Goal: Task Accomplishment & Management: Manage account settings

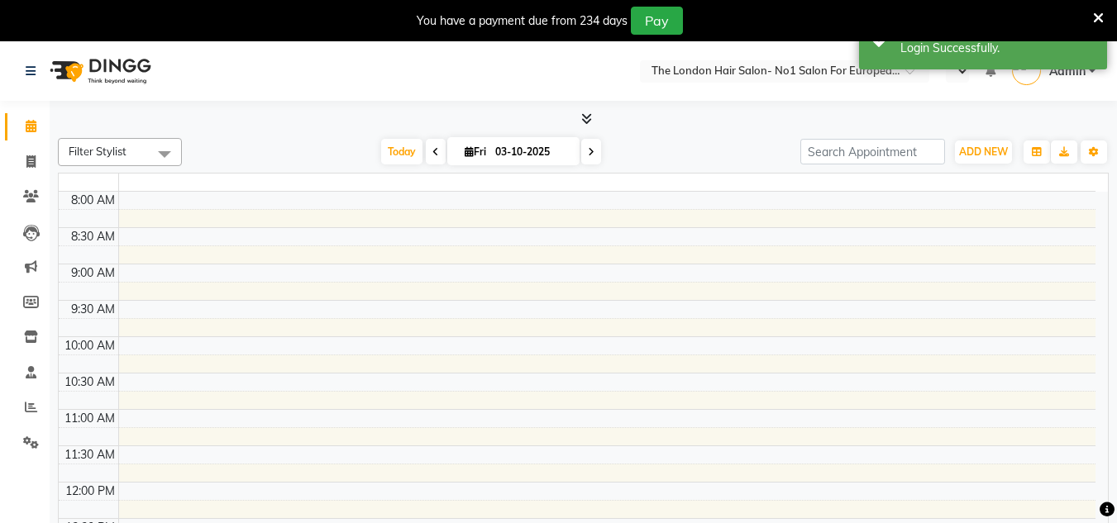
select select "en"
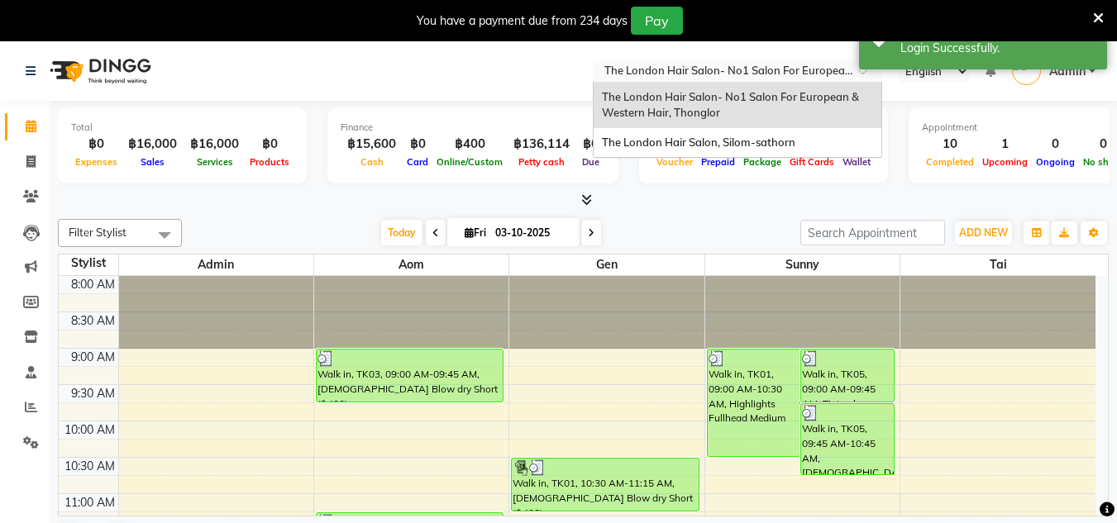
click at [823, 74] on input "text" at bounding box center [721, 72] width 240 height 17
click at [786, 150] on div "The London Hair Salon, Silom-sathorn" at bounding box center [737, 143] width 288 height 30
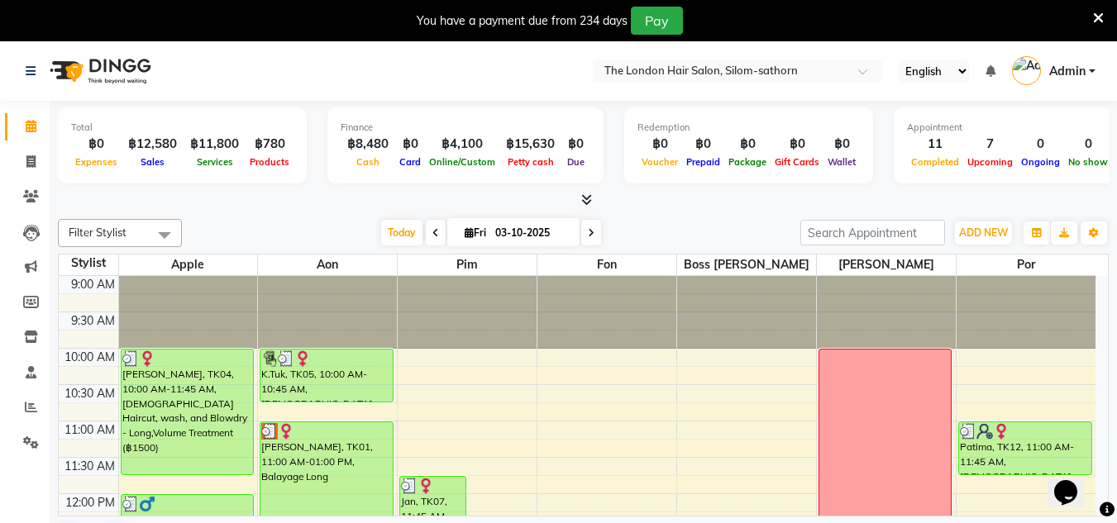
scroll to position [96, 0]
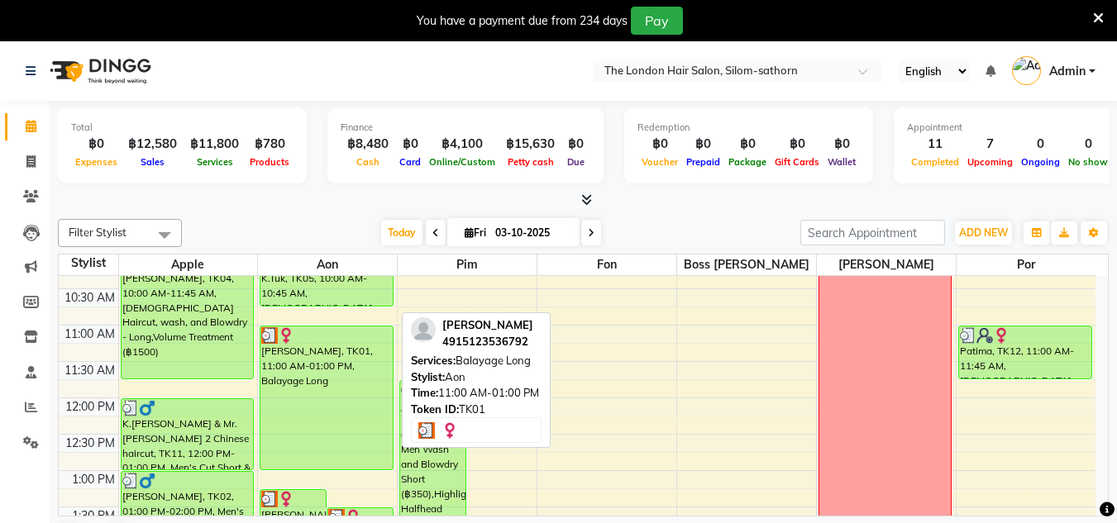
click at [302, 380] on div "[PERSON_NAME], TK01, 11:00 AM-01:00 PM, Balayage Long" at bounding box center [326, 397] width 132 height 143
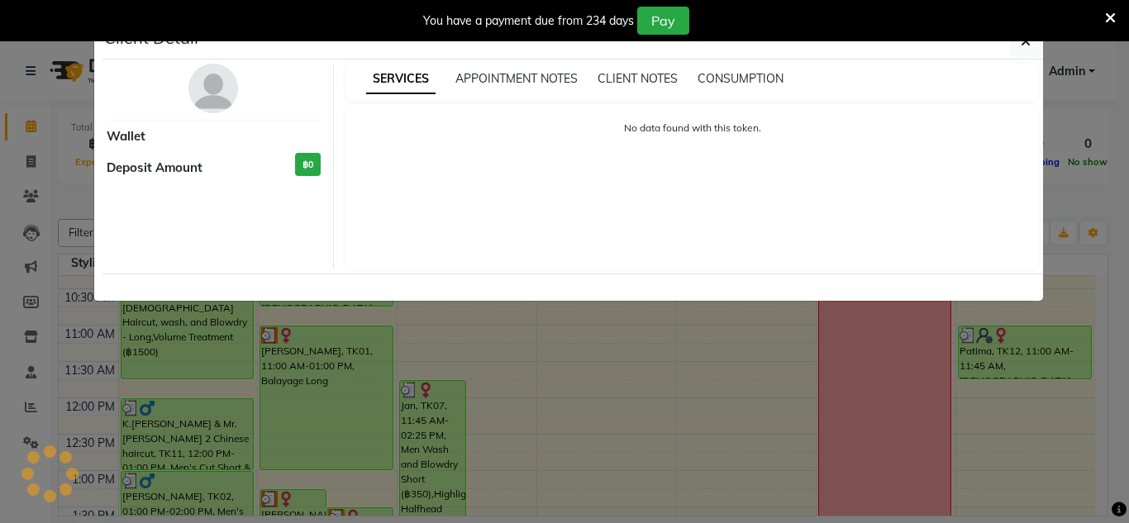
select select "3"
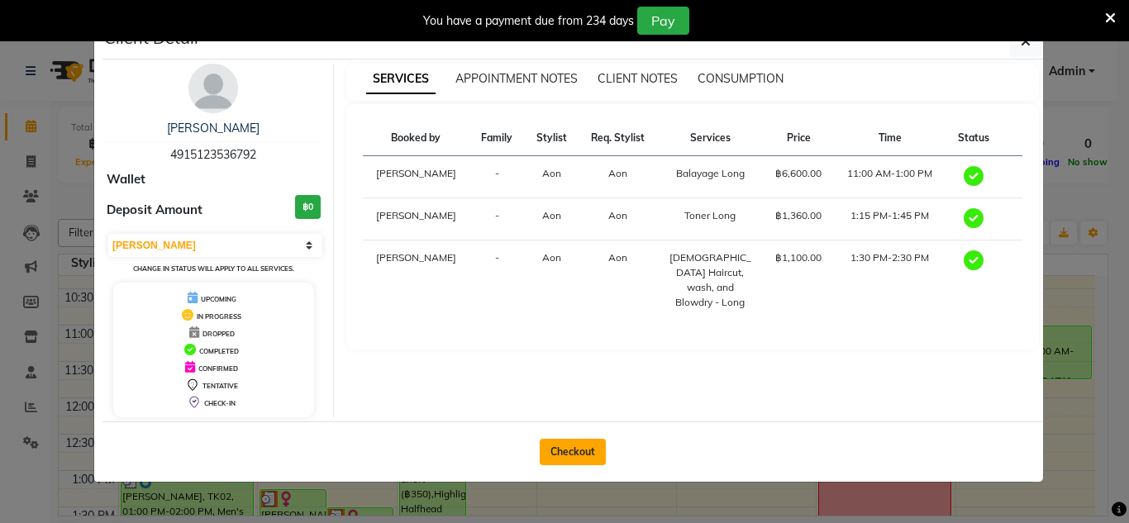
click at [578, 443] on button "Checkout" at bounding box center [573, 452] width 66 height 26
select select "service"
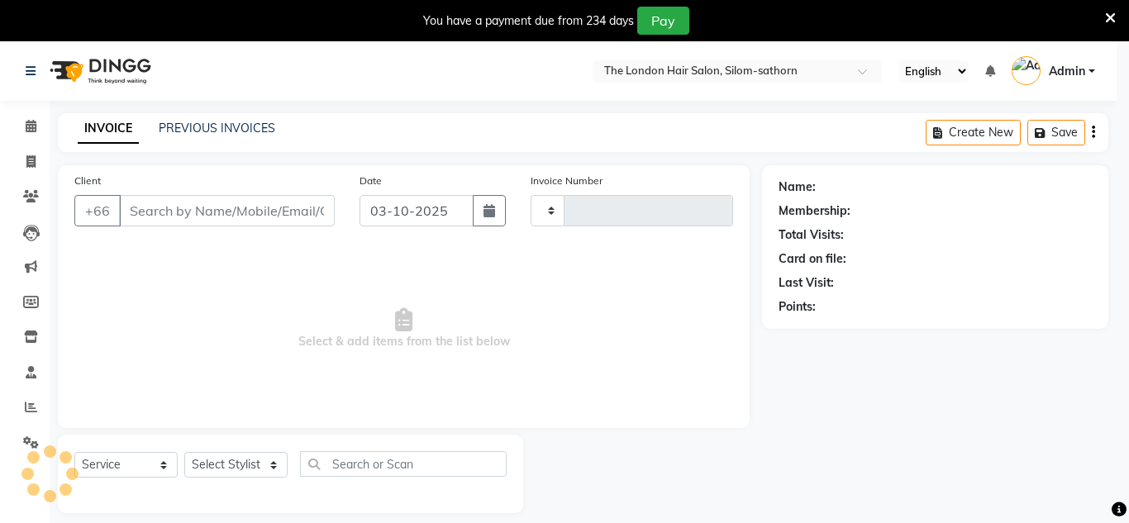
type input "1860"
select select "6977"
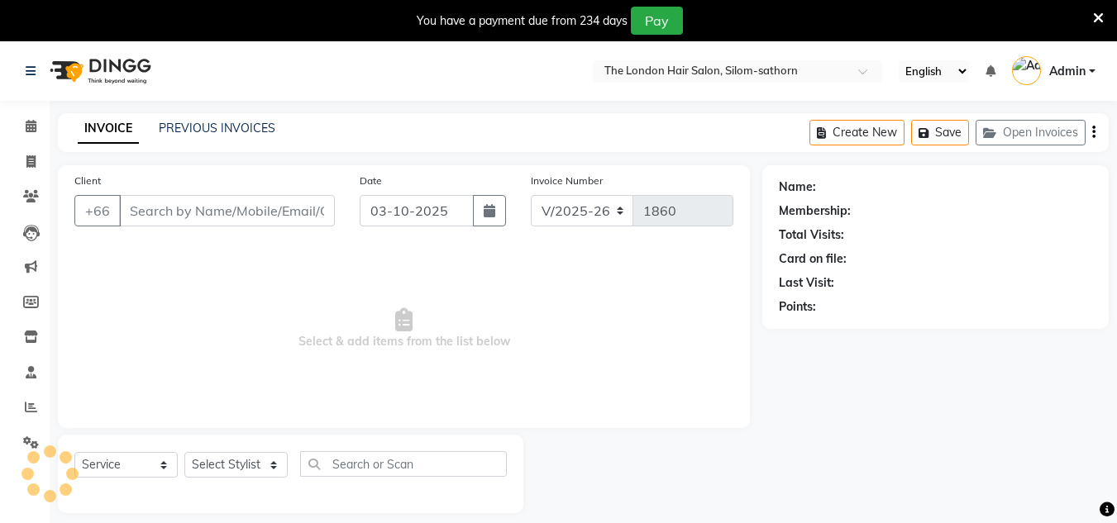
type input "4915123536792"
select select "56709"
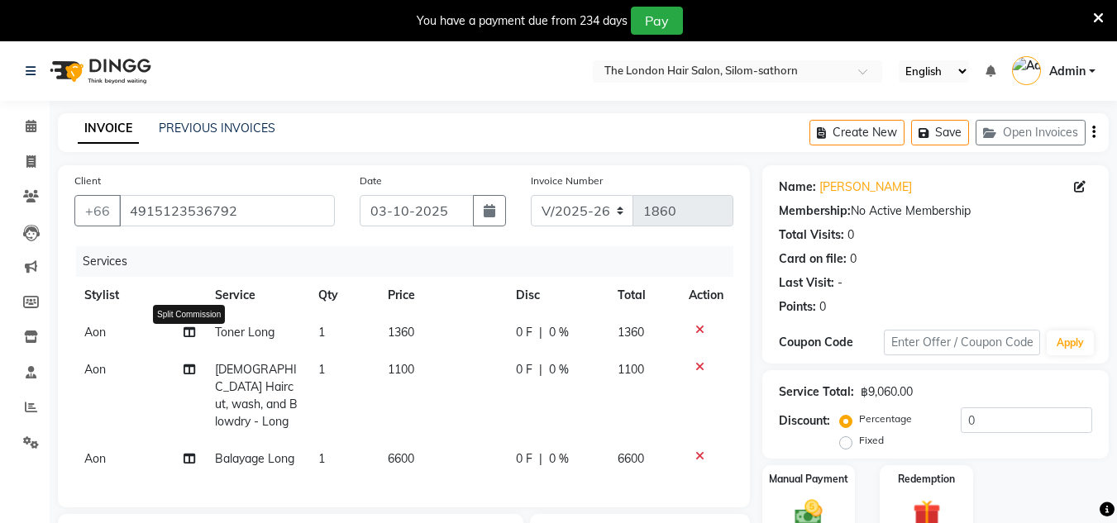
click at [193, 340] on span at bounding box center [189, 332] width 12 height 17
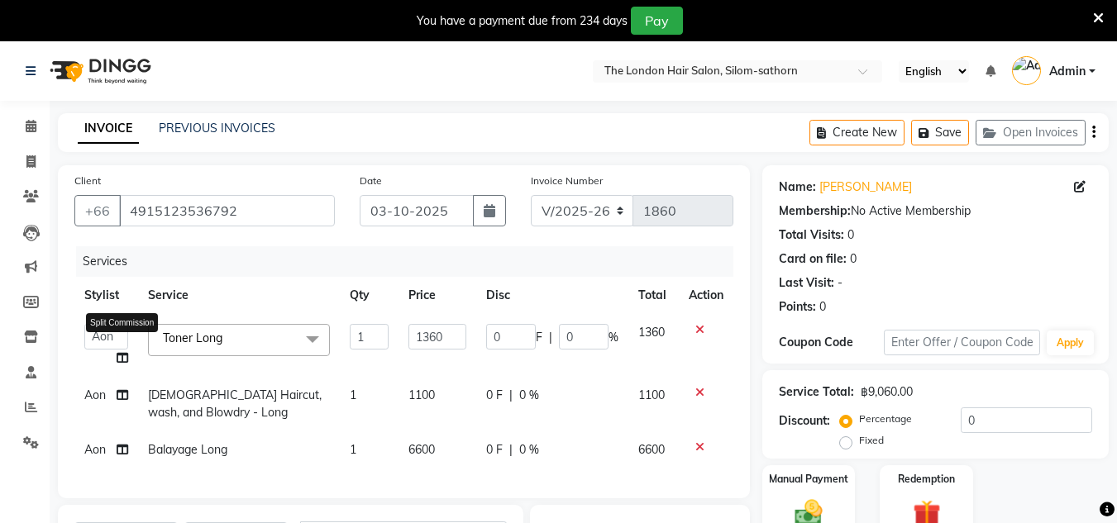
click at [121, 361] on icon at bounding box center [123, 358] width 12 height 12
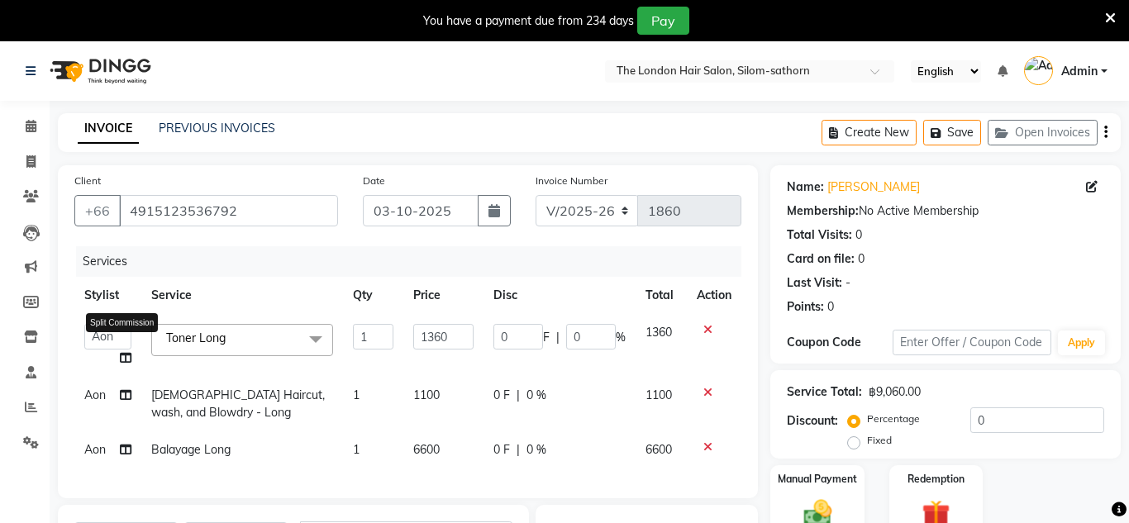
select select "56709"
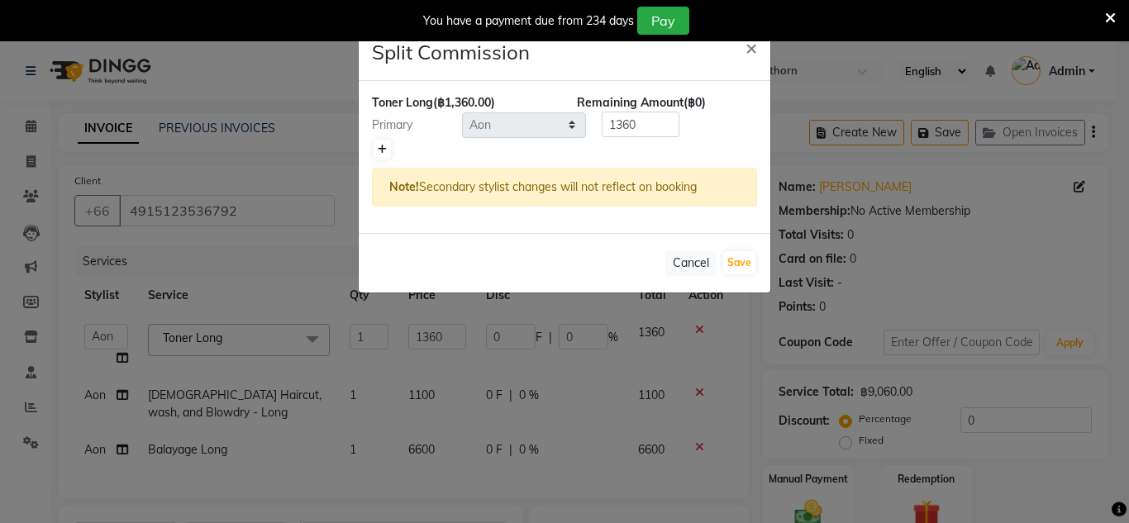
click at [385, 148] on icon at bounding box center [382, 150] width 9 height 10
type input "680"
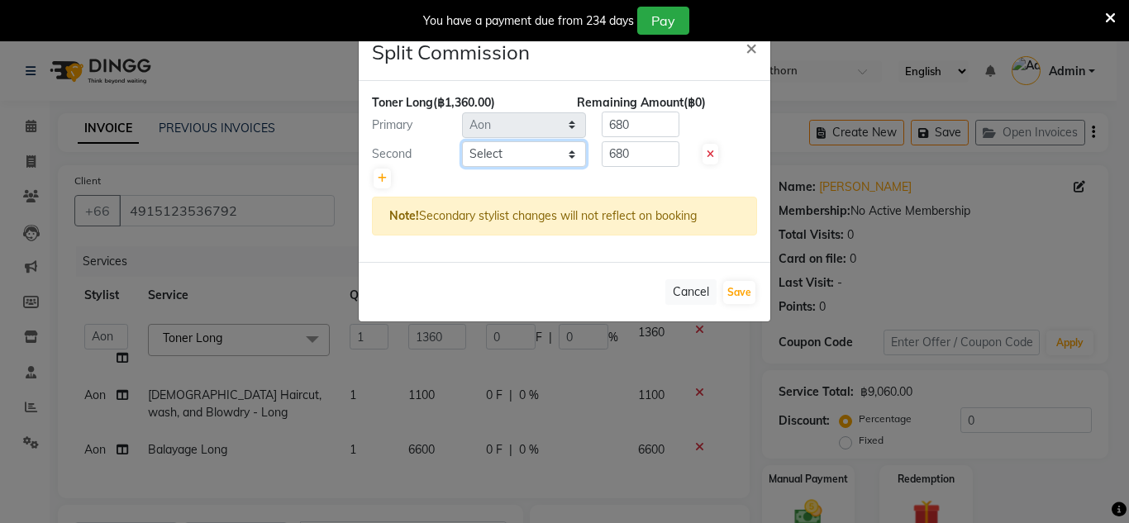
click at [572, 160] on select "Select Aon Apple Boss [PERSON_NAME] [PERSON_NAME] Pim Por" at bounding box center [524, 154] width 124 height 26
click at [462, 141] on select "Select Aon Apple Boss [PERSON_NAME] [PERSON_NAME] Pim Por" at bounding box center [524, 154] width 124 height 26
click at [524, 151] on select "Select Aon Apple Boss [PERSON_NAME] [PERSON_NAME] Pim Por" at bounding box center [524, 154] width 124 height 26
select select "91913"
click at [462, 141] on select "Select Aon Apple Boss [PERSON_NAME] [PERSON_NAME] Pim Por" at bounding box center [524, 154] width 124 height 26
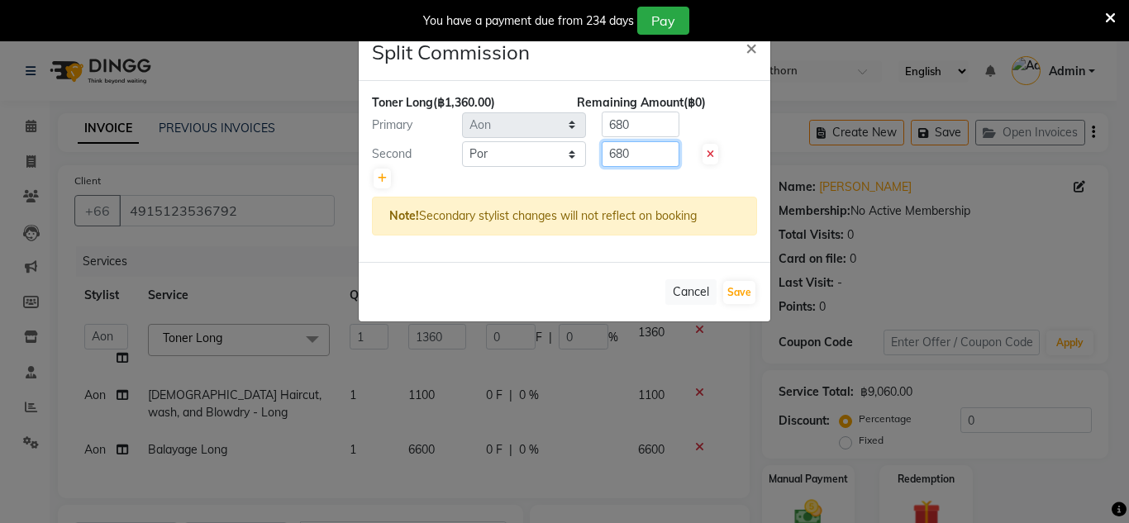
click at [631, 160] on input "680" at bounding box center [641, 154] width 78 height 26
type input "6"
type input "272"
click at [648, 127] on input "680" at bounding box center [641, 125] width 78 height 26
type input "6"
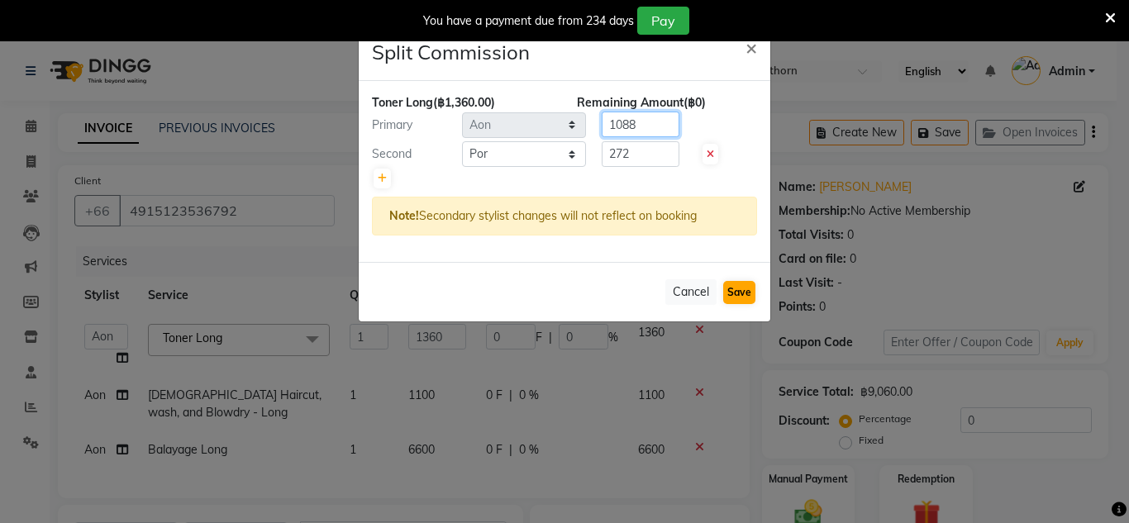
type input "1088"
click at [729, 298] on button "Save" at bounding box center [739, 292] width 32 height 23
select select "Select"
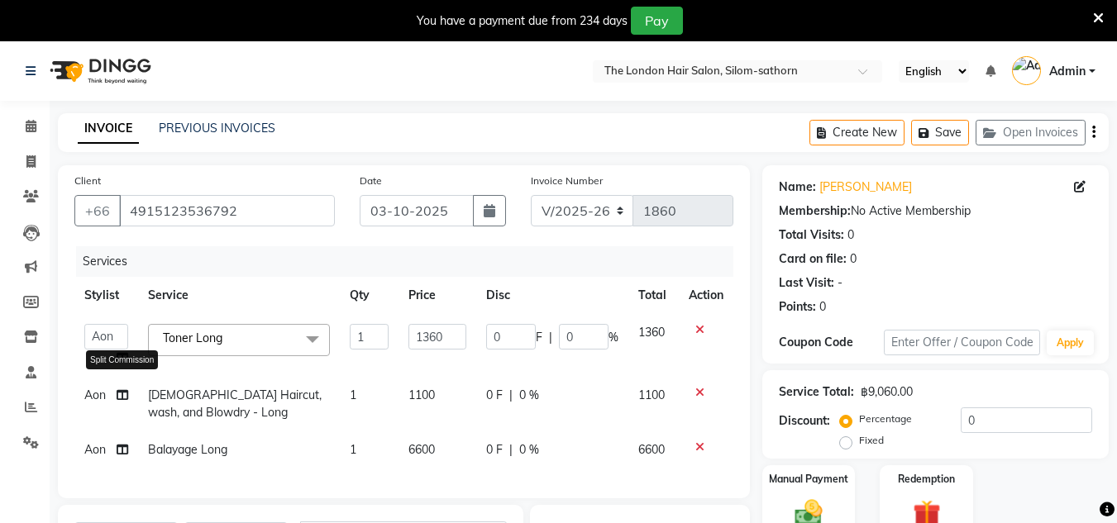
click at [117, 387] on span at bounding box center [123, 395] width 12 height 17
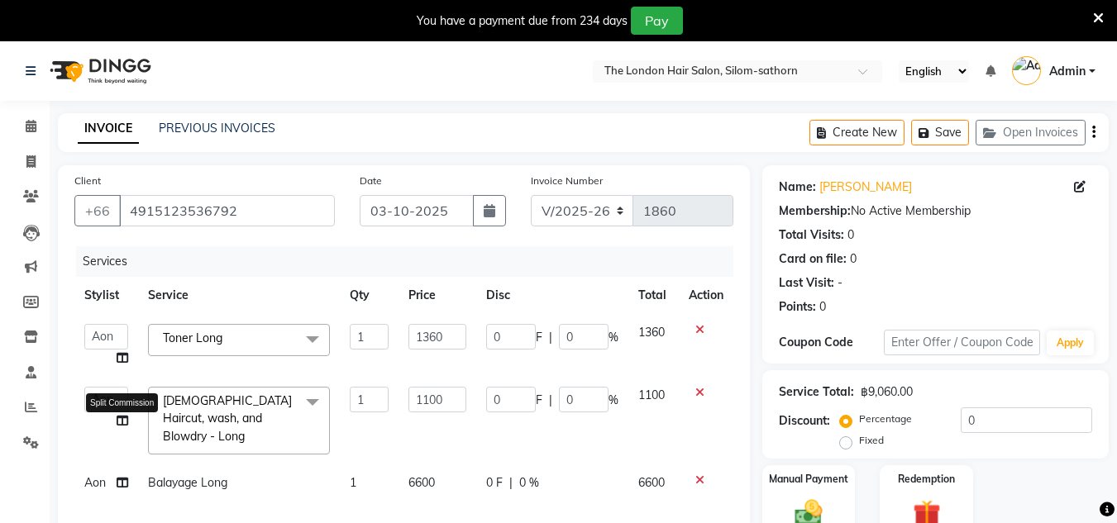
click at [122, 419] on icon at bounding box center [123, 421] width 12 height 12
select select "56709"
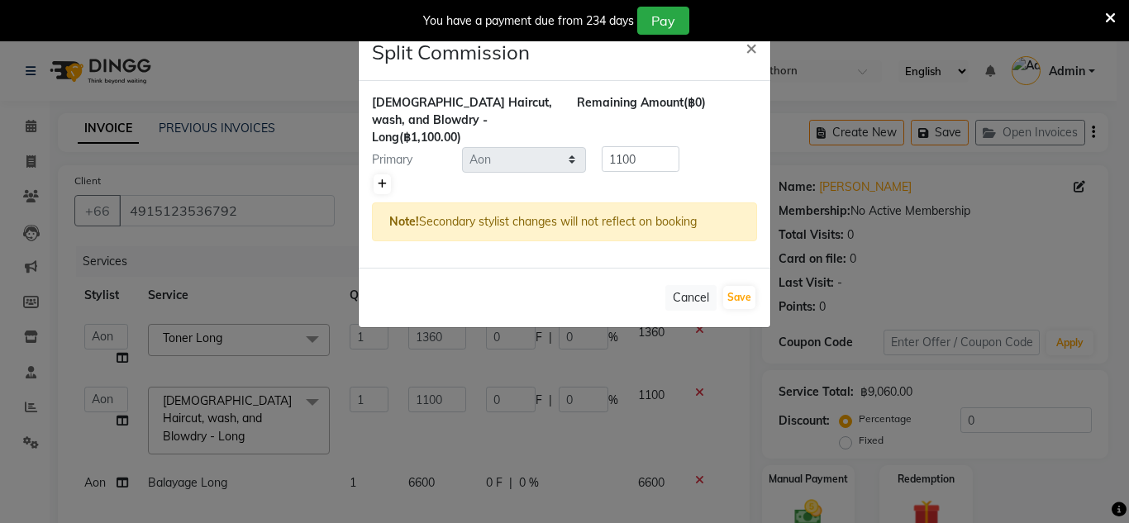
click at [376, 174] on link at bounding box center [382, 184] width 17 height 20
type input "550"
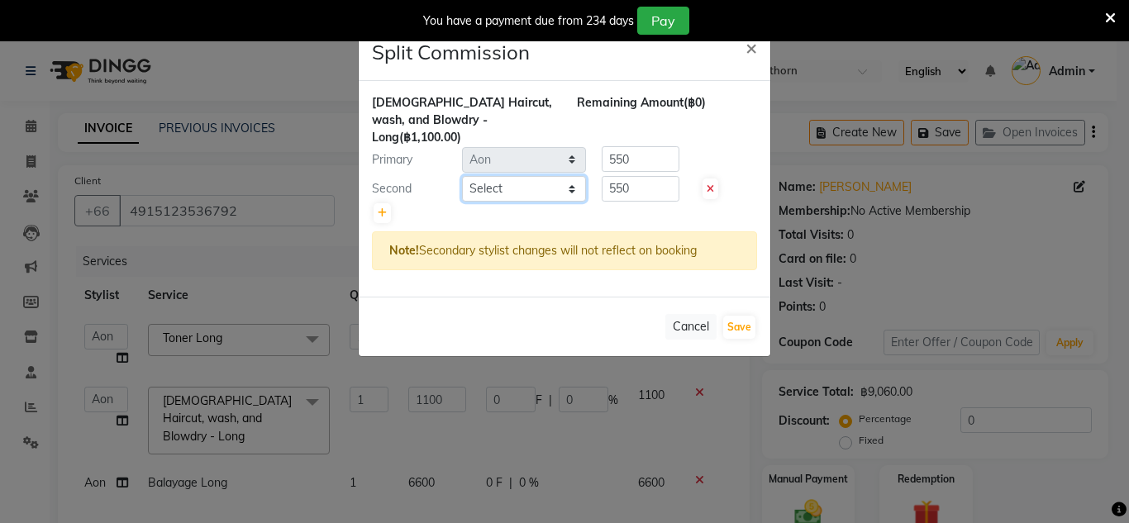
click at [531, 176] on select "Select Aon Apple Boss [PERSON_NAME] [PERSON_NAME] Pim Por" at bounding box center [524, 189] width 124 height 26
select select "91913"
click at [462, 176] on select "Select Aon Apple Boss [PERSON_NAME] [PERSON_NAME] Pim Por" at bounding box center [524, 189] width 124 height 26
click at [650, 179] on input "550" at bounding box center [641, 189] width 78 height 26
type input "5"
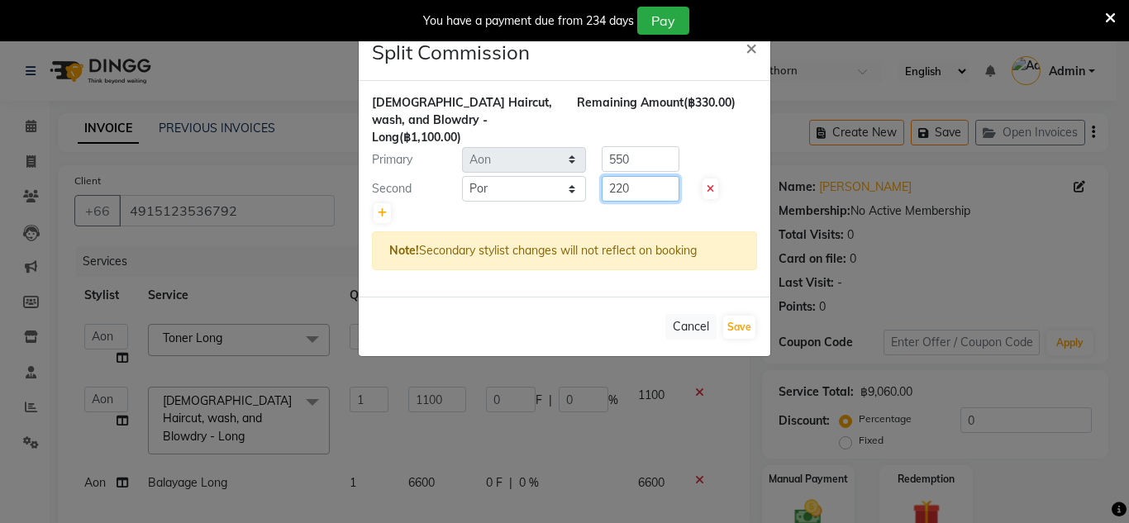
type input "220"
click at [649, 146] on input "550" at bounding box center [641, 159] width 78 height 26
type input "5"
type input "880"
click at [732, 318] on button "Save" at bounding box center [739, 327] width 32 height 23
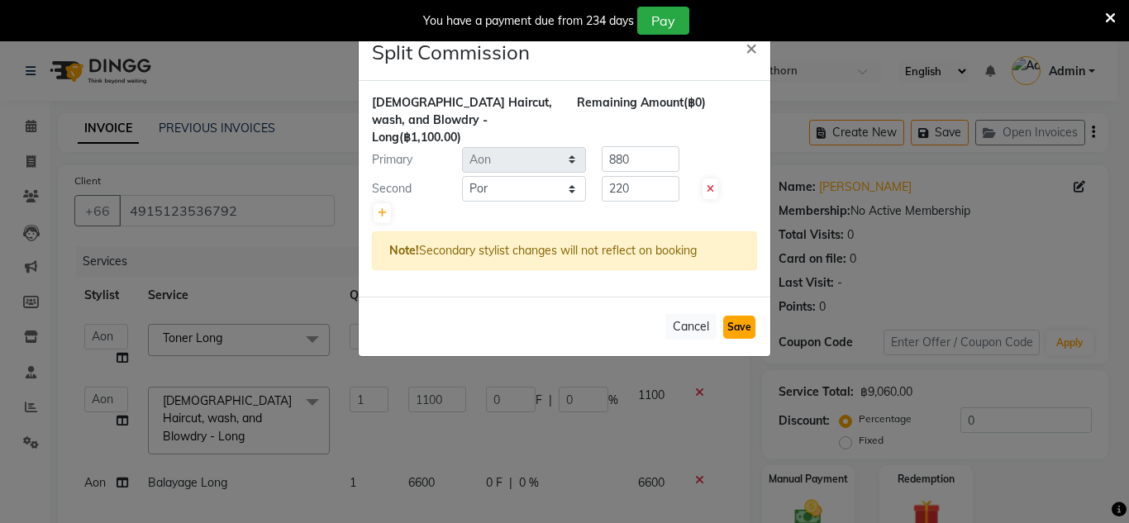
select select "Select"
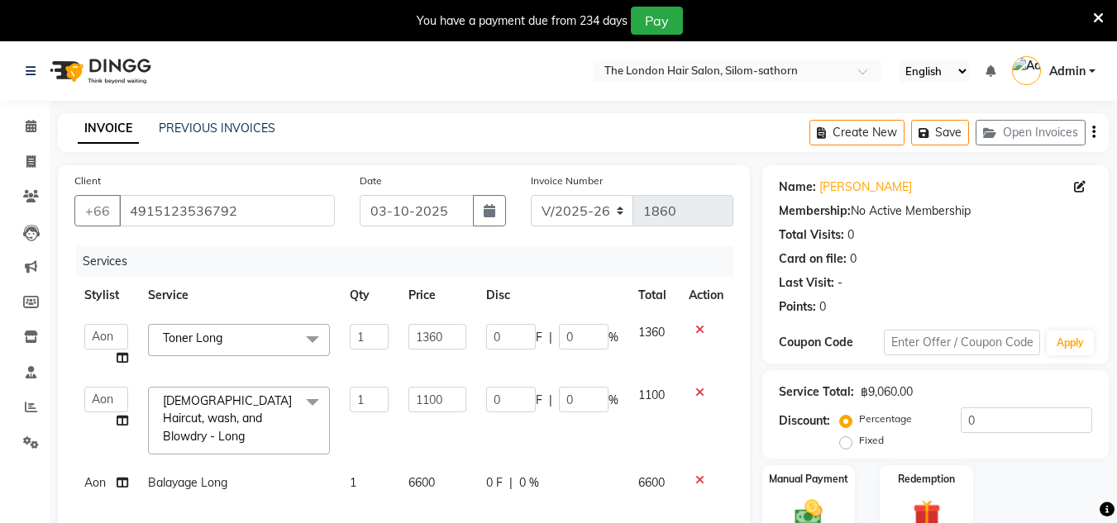
scroll to position [106, 0]
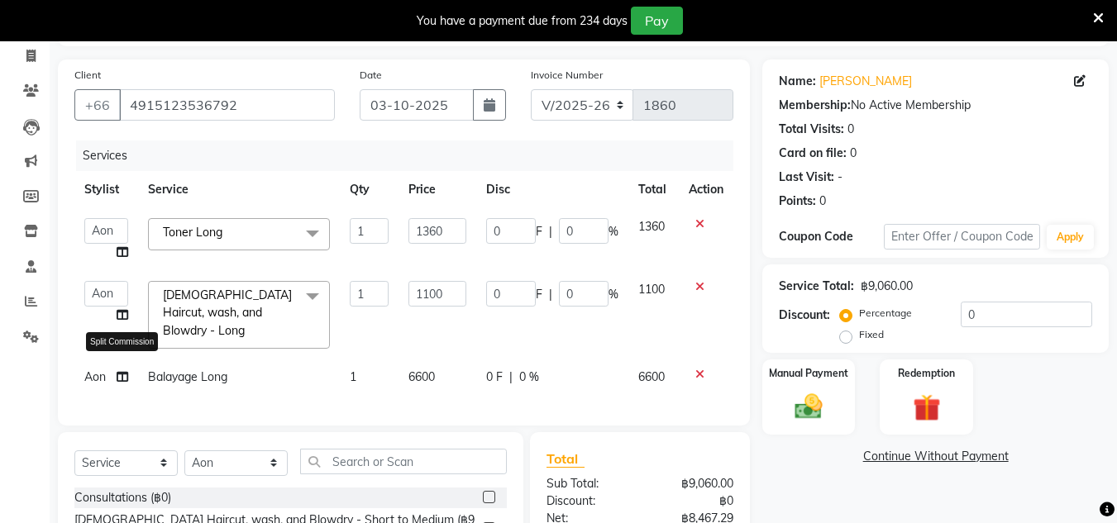
click at [122, 371] on icon at bounding box center [123, 377] width 12 height 12
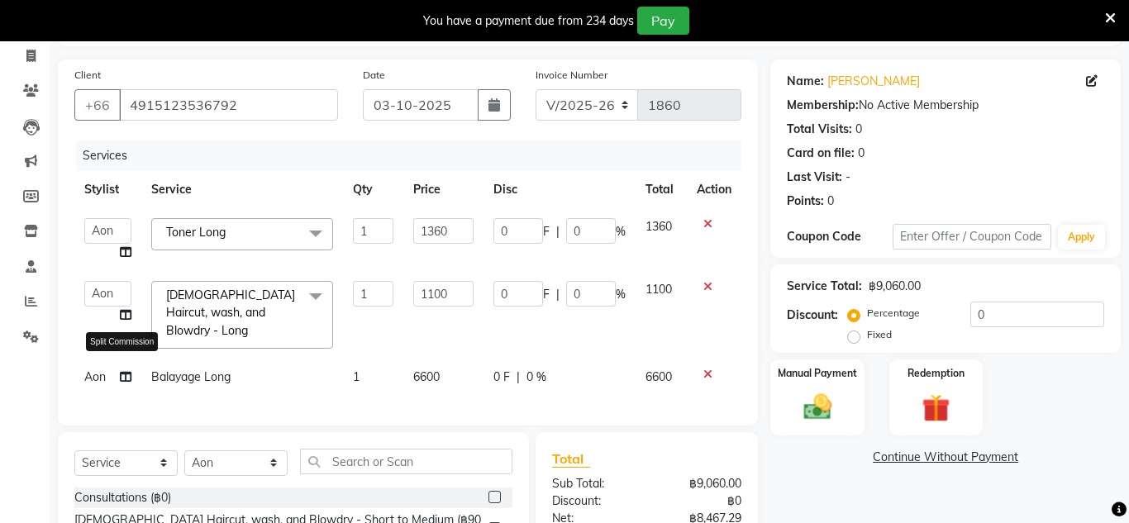
select select "56709"
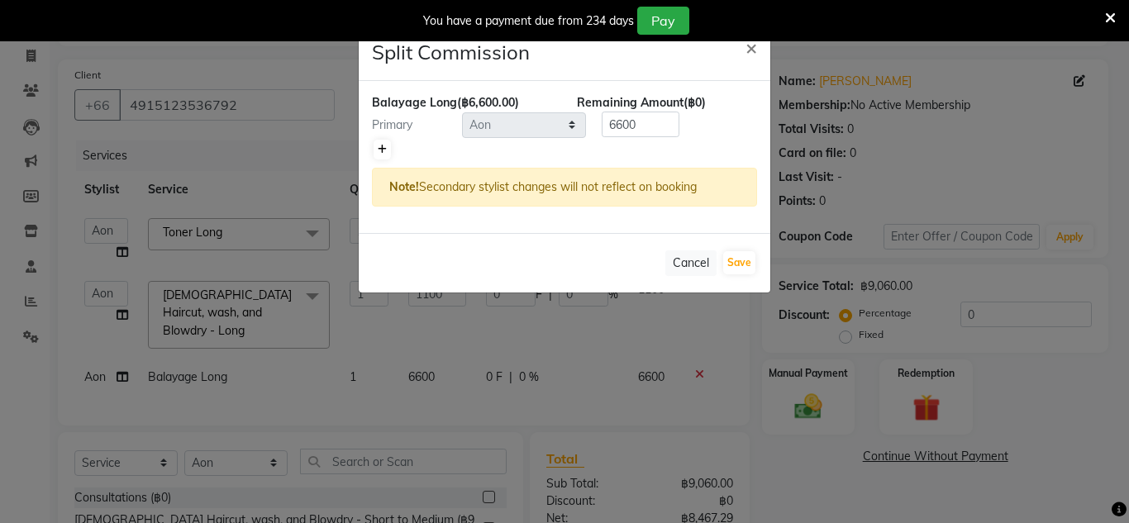
click at [381, 145] on icon at bounding box center [382, 150] width 9 height 10
type input "3300"
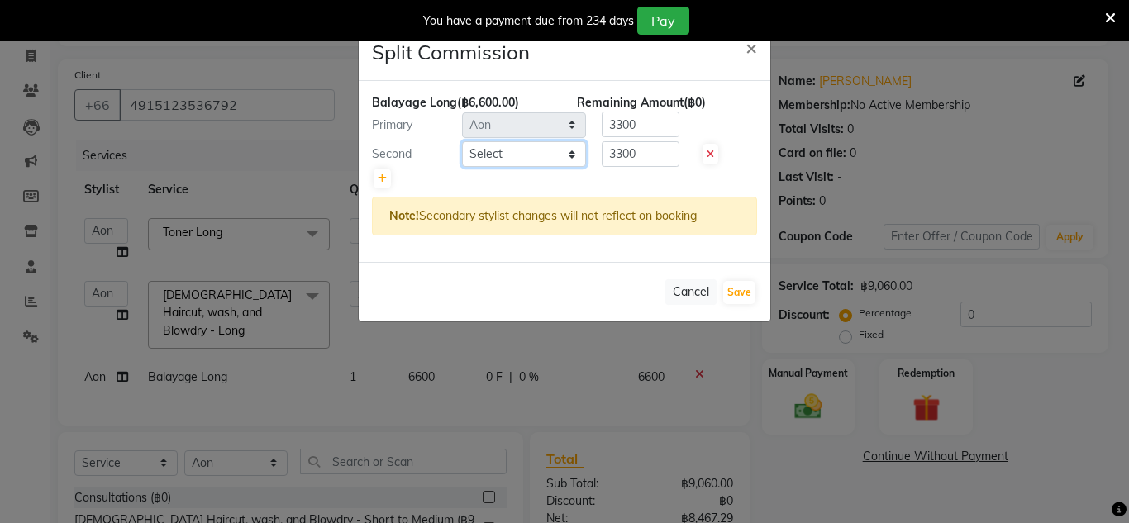
click at [530, 152] on select "Select Aon Apple Boss [PERSON_NAME] [PERSON_NAME] Pim Por" at bounding box center [524, 154] width 124 height 26
select select "91913"
click at [462, 141] on select "Select Aon Apple Boss [PERSON_NAME] [PERSON_NAME] Pim Por" at bounding box center [524, 154] width 124 height 26
click at [653, 148] on input "3300" at bounding box center [641, 154] width 78 height 26
type input "3"
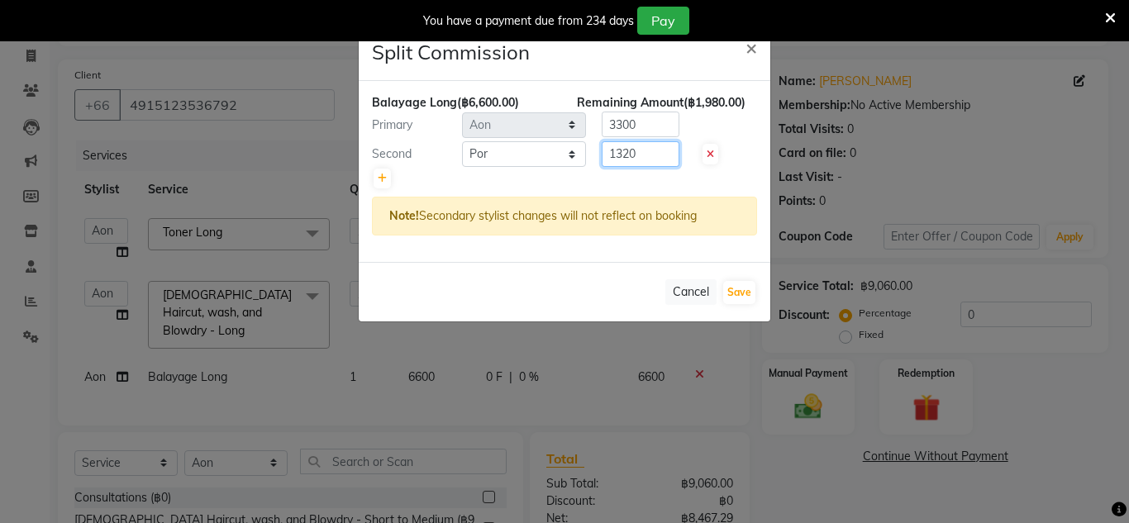
type input "1320"
click at [646, 126] on input "3300" at bounding box center [641, 125] width 78 height 26
type input "3"
type input "5280"
click at [727, 293] on button "Save" at bounding box center [739, 292] width 32 height 23
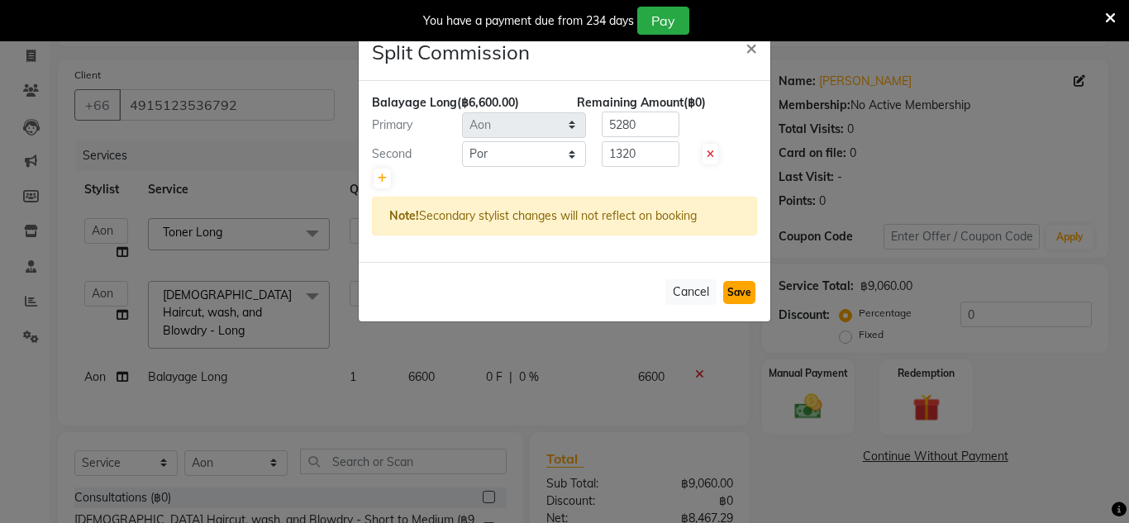
select select "Select"
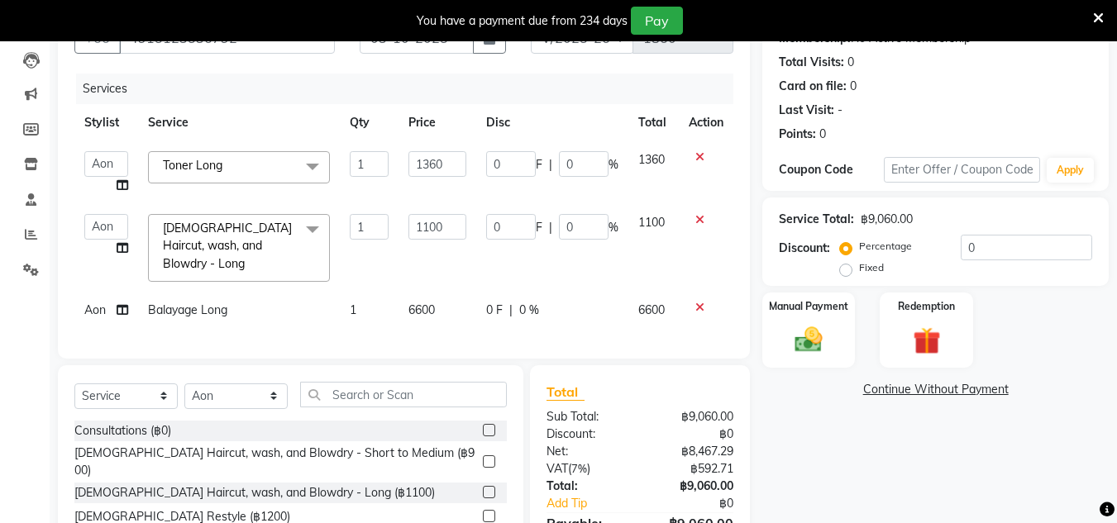
scroll to position [174, 0]
click at [832, 347] on div "Manual Payment" at bounding box center [808, 329] width 97 height 79
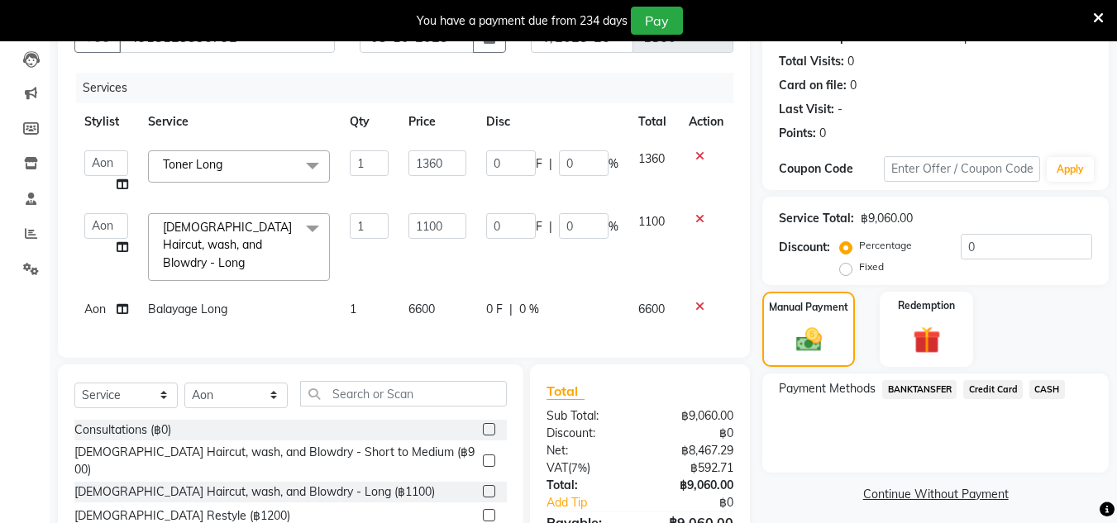
click at [992, 386] on span "Credit Card" at bounding box center [993, 389] width 60 height 19
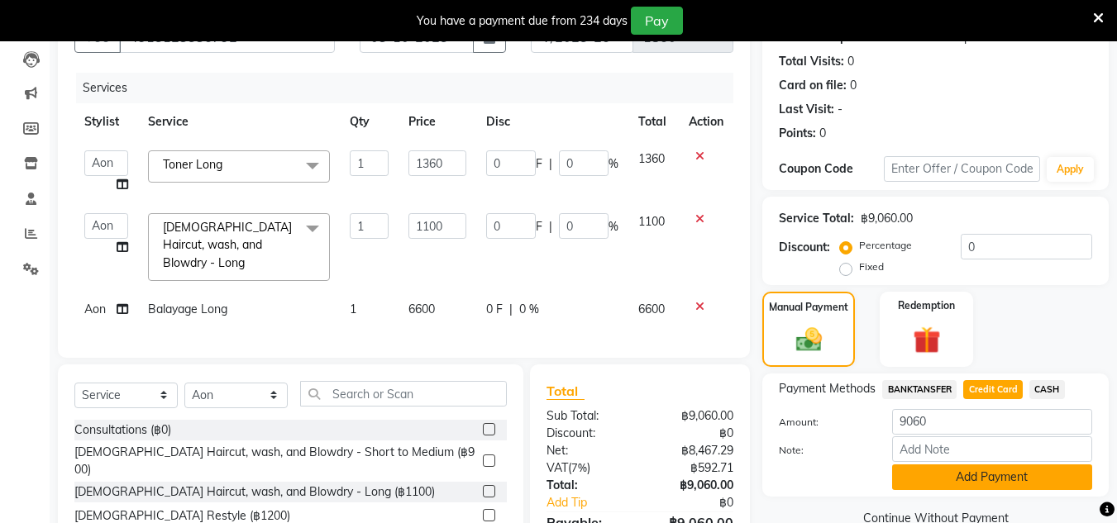
click at [987, 472] on button "Add Payment" at bounding box center [992, 477] width 200 height 26
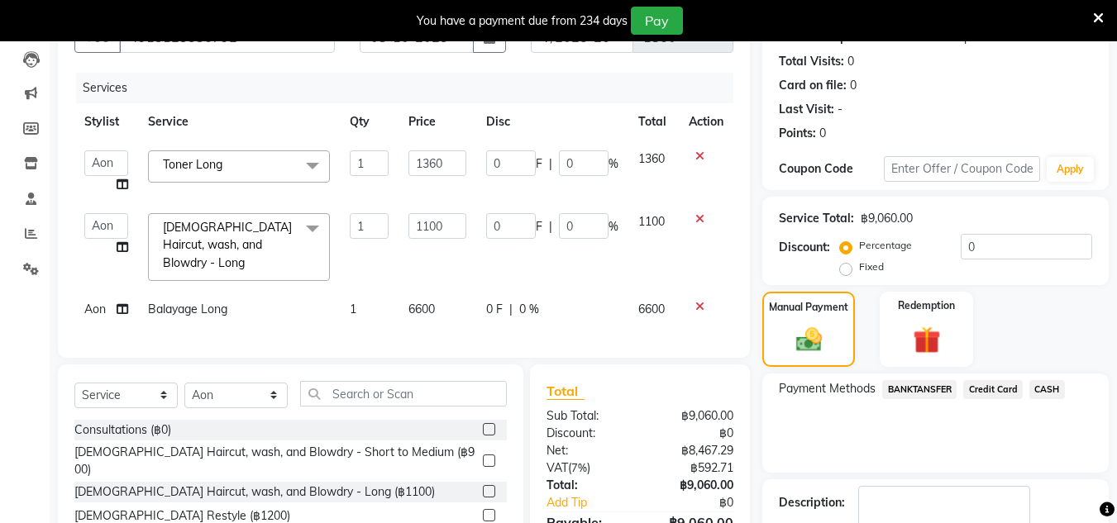
scroll to position [295, 0]
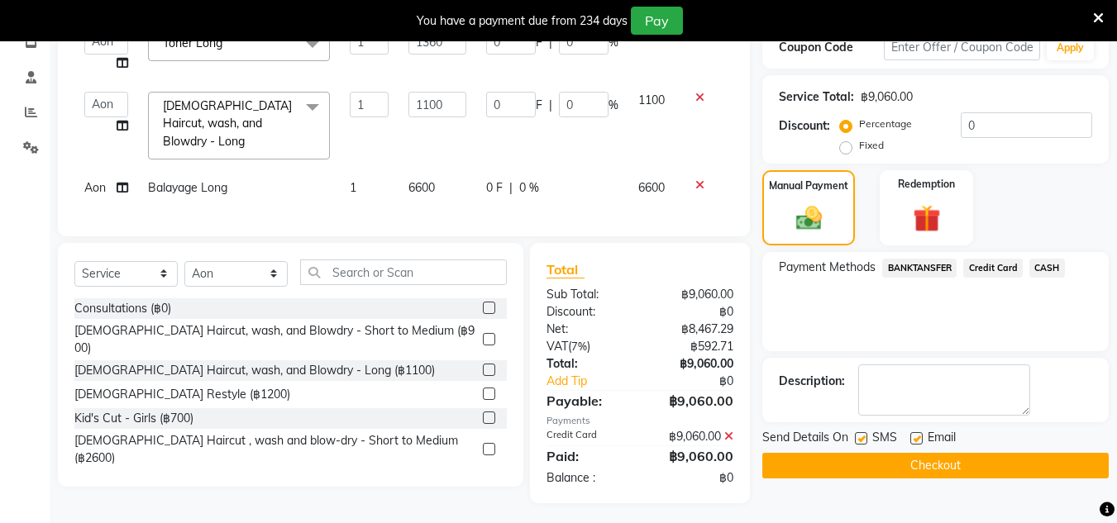
click at [936, 470] on button "Checkout" at bounding box center [935, 466] width 346 height 26
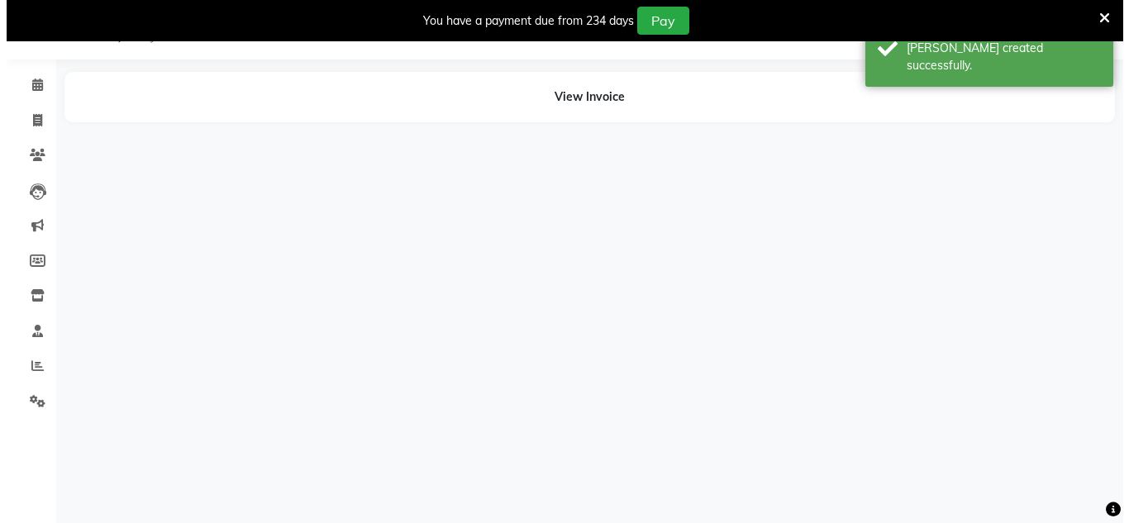
scroll to position [41, 0]
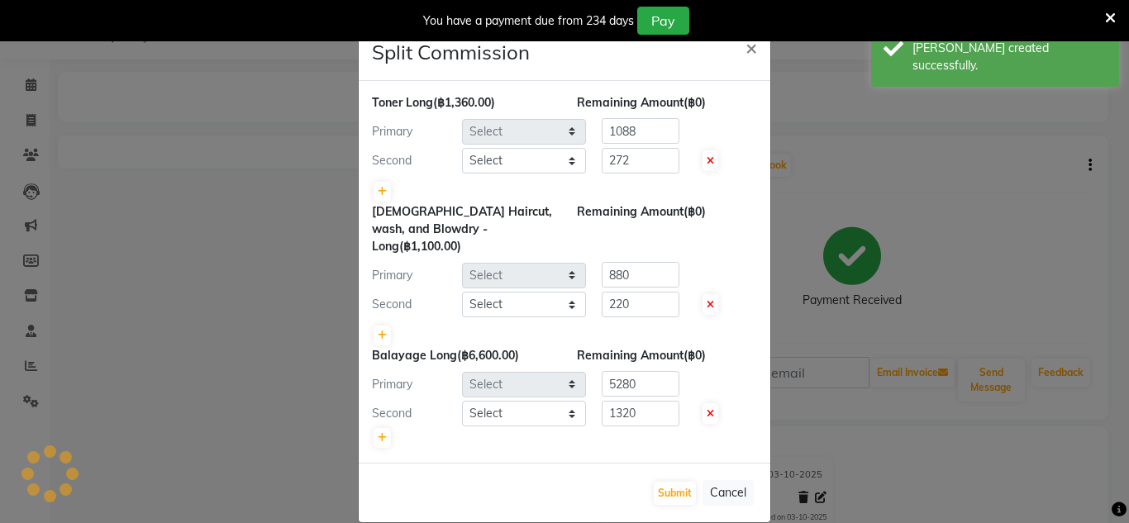
select select "56709"
select select "91913"
select select "56709"
select select "91913"
select select "56709"
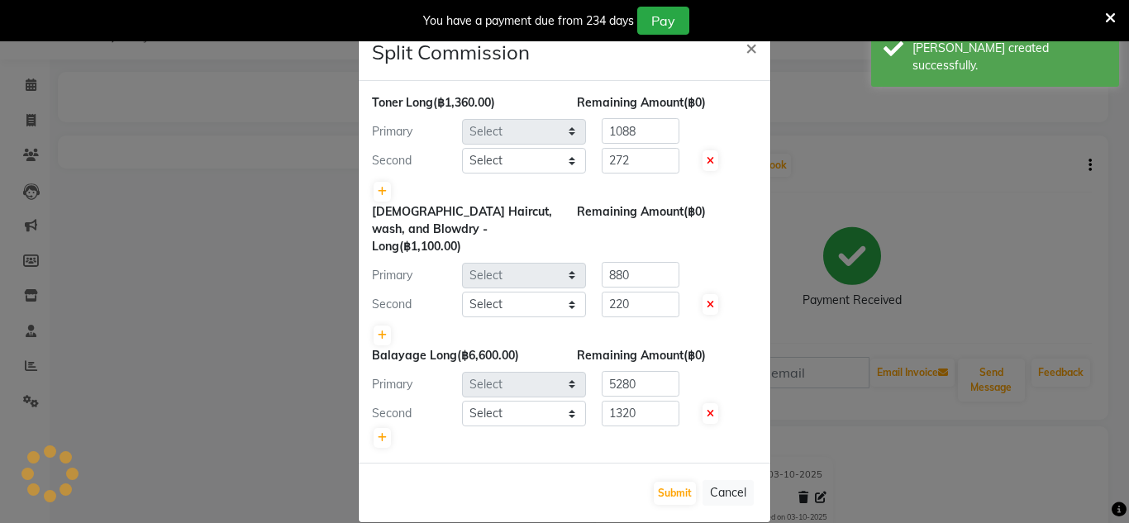
select select "91913"
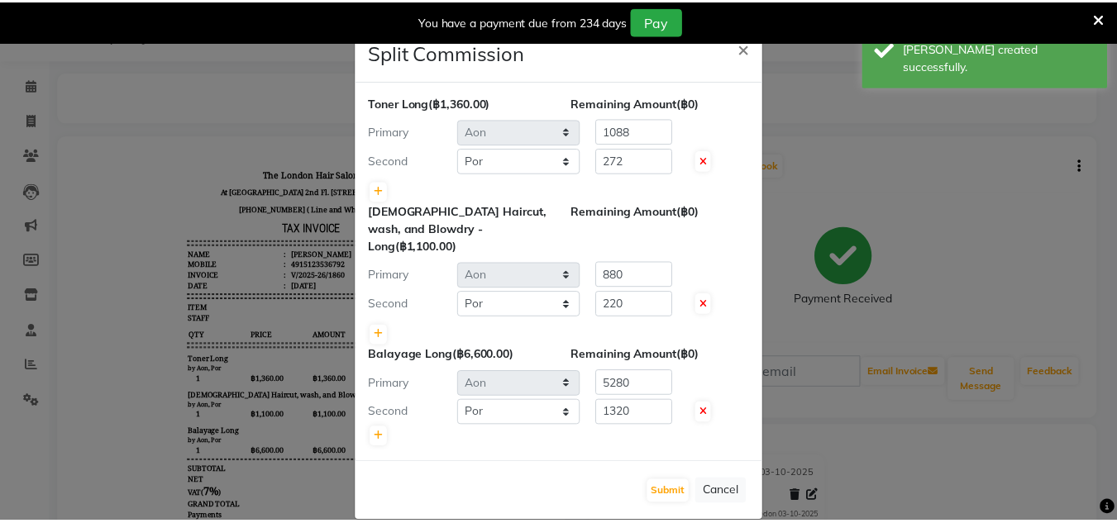
scroll to position [0, 0]
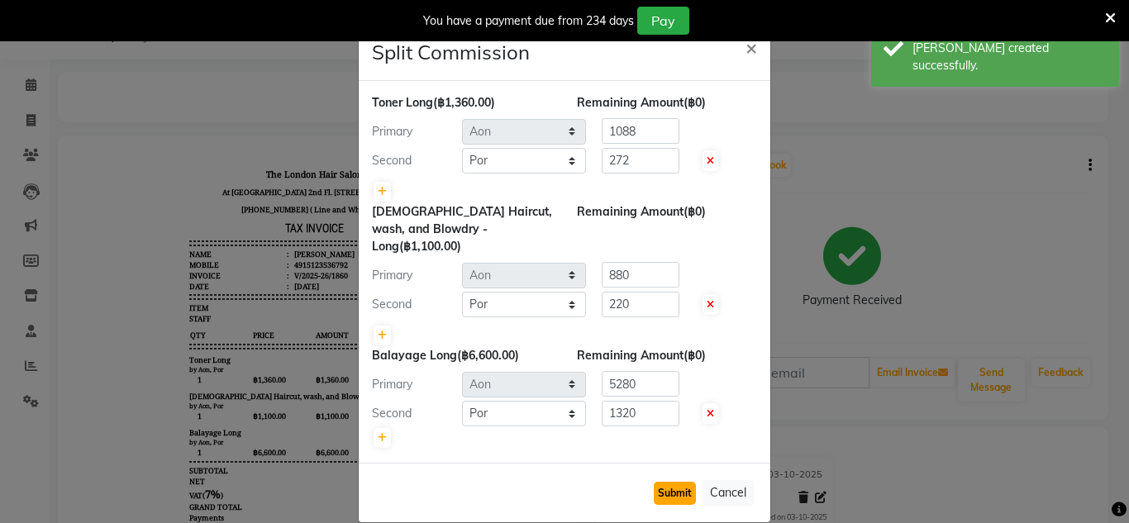
click at [662, 484] on button "Submit" at bounding box center [675, 493] width 42 height 23
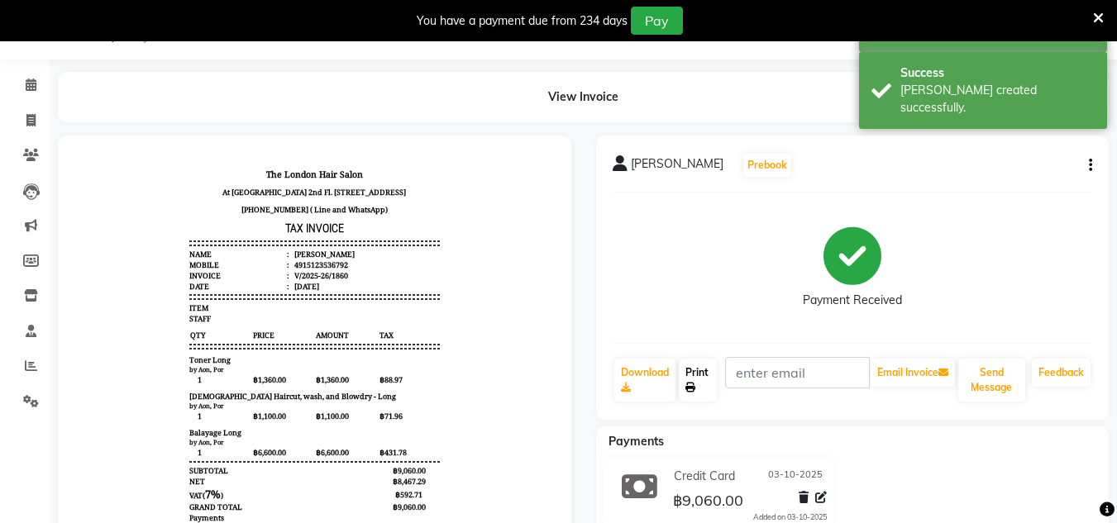
click at [696, 398] on link "Print" at bounding box center [698, 380] width 38 height 43
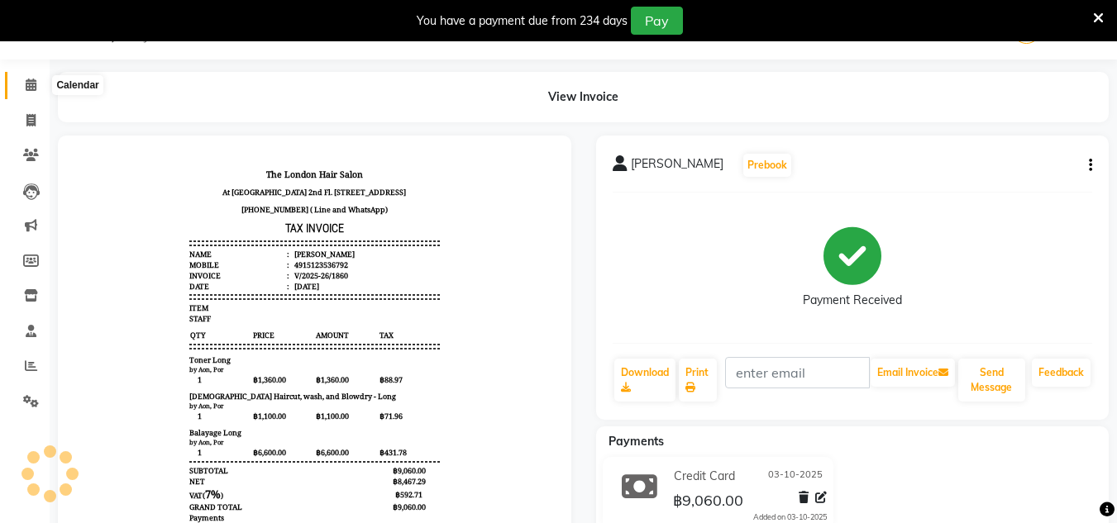
click at [36, 85] on icon at bounding box center [31, 85] width 11 height 12
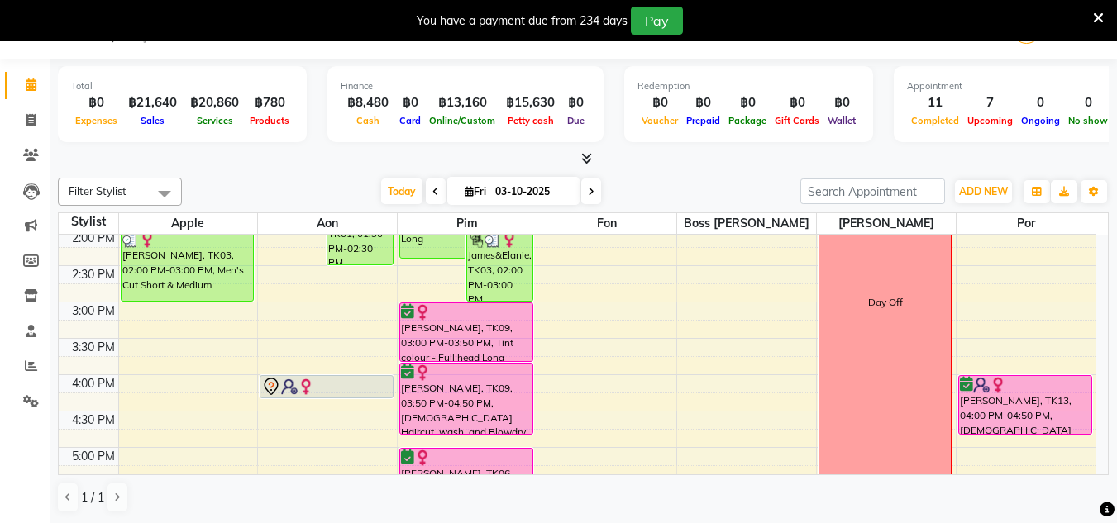
scroll to position [372, 0]
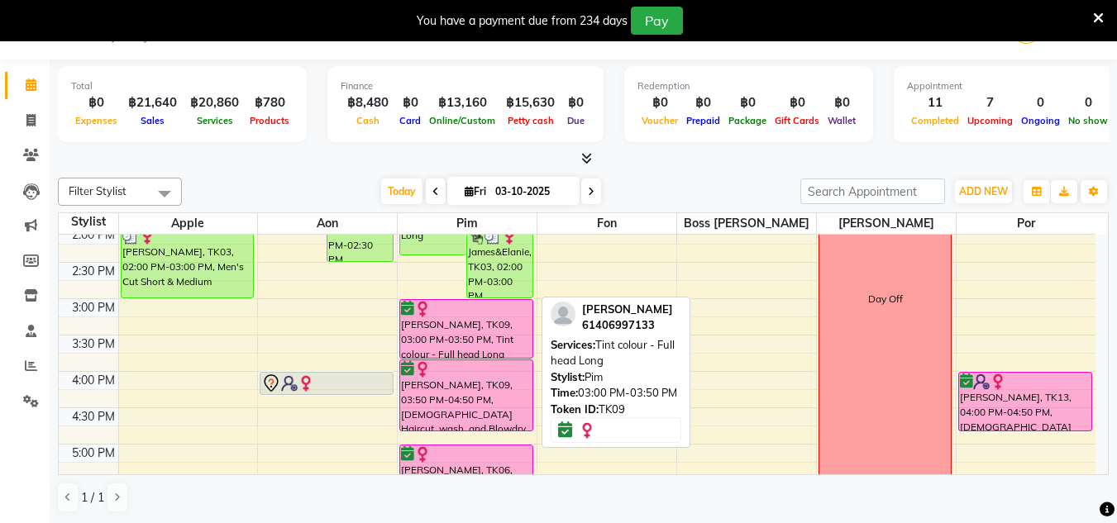
click at [424, 322] on div "[PERSON_NAME], TK09, 03:00 PM-03:50 PM, Tint colour - Full head Long" at bounding box center [466, 329] width 132 height 58
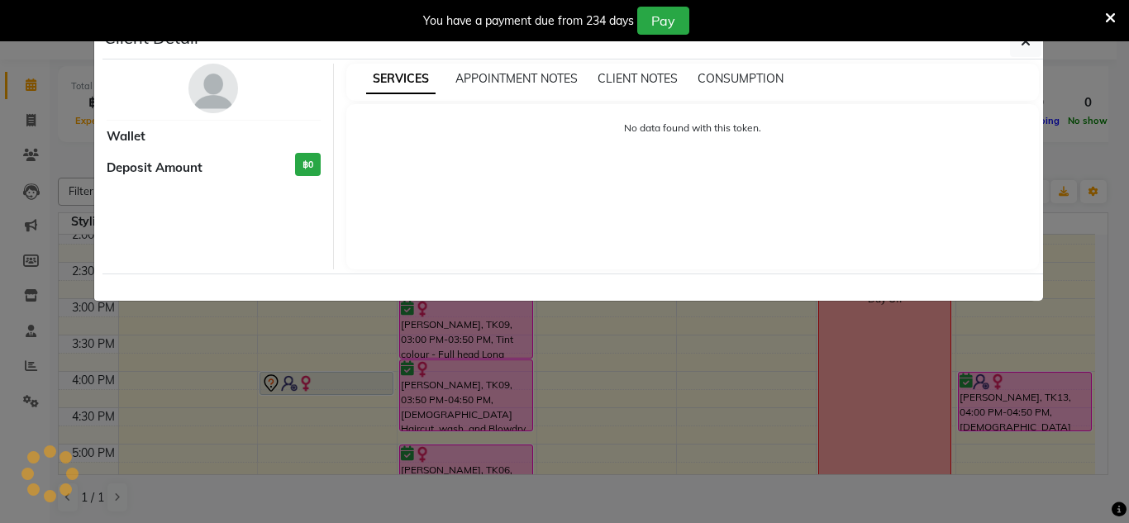
select select "6"
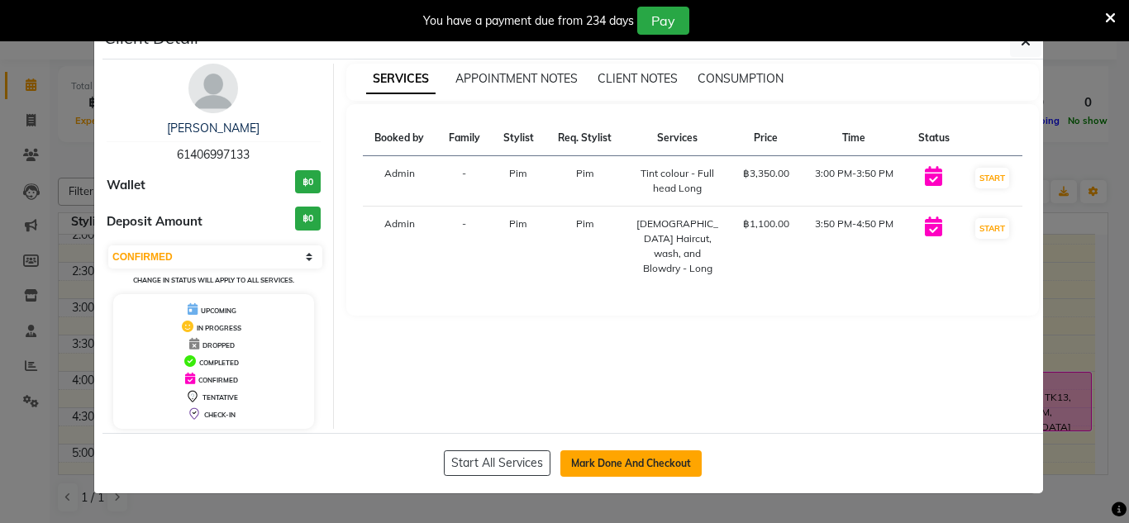
click at [590, 450] on button "Mark Done And Checkout" at bounding box center [630, 463] width 141 height 26
select select "service"
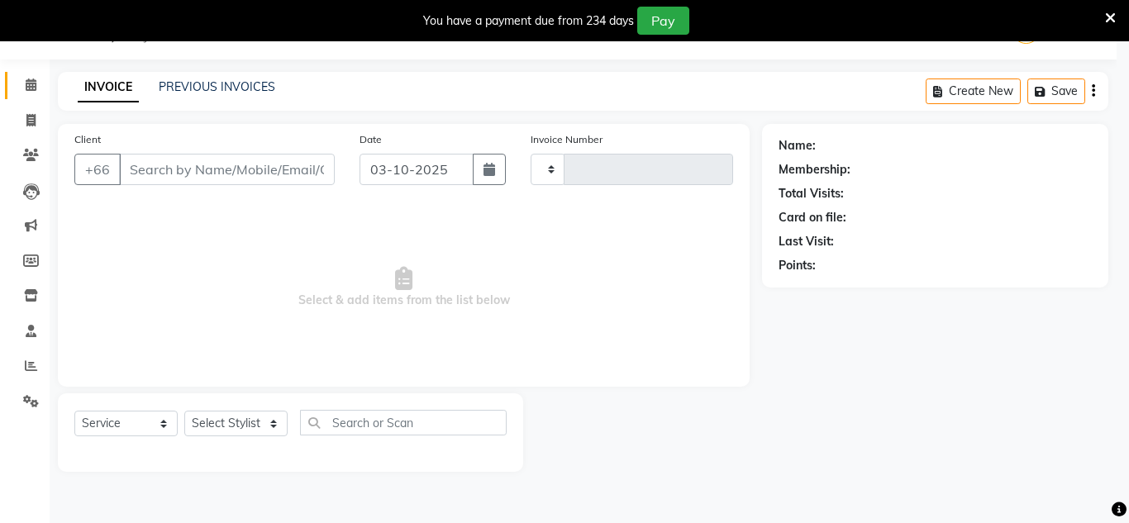
type input "1861"
select select "6977"
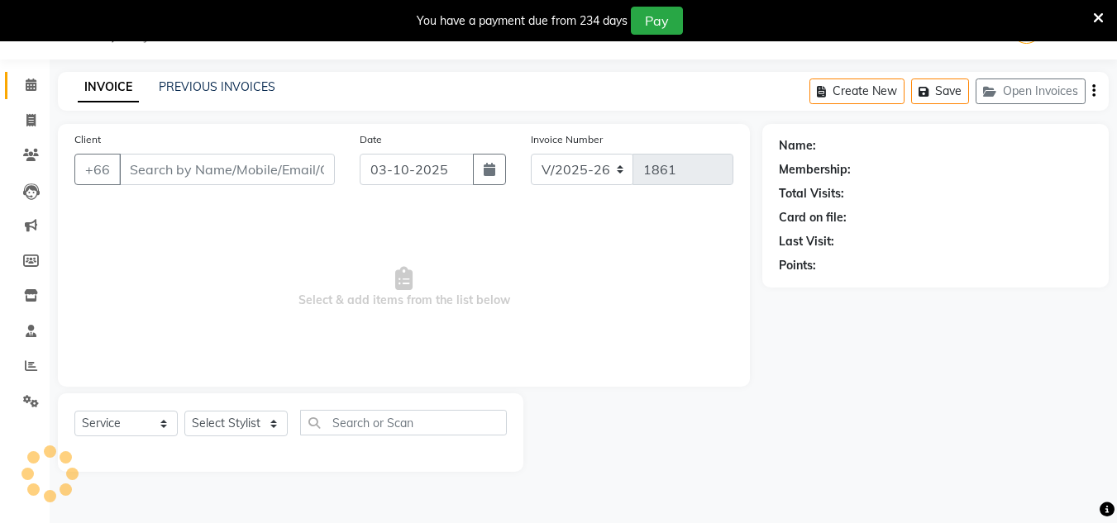
type input "61406997133"
select select "65351"
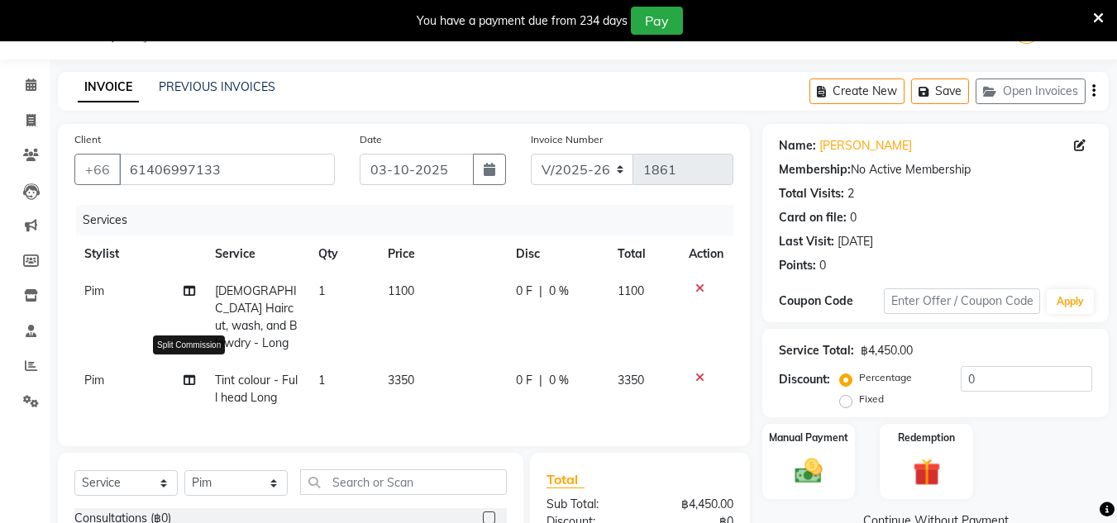
click at [192, 374] on icon at bounding box center [189, 380] width 12 height 12
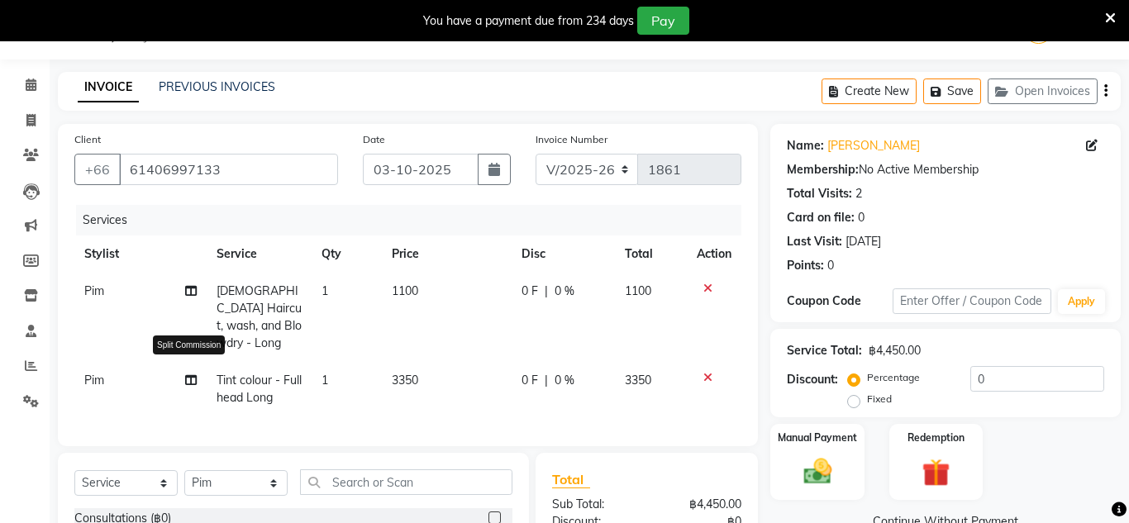
select select "65351"
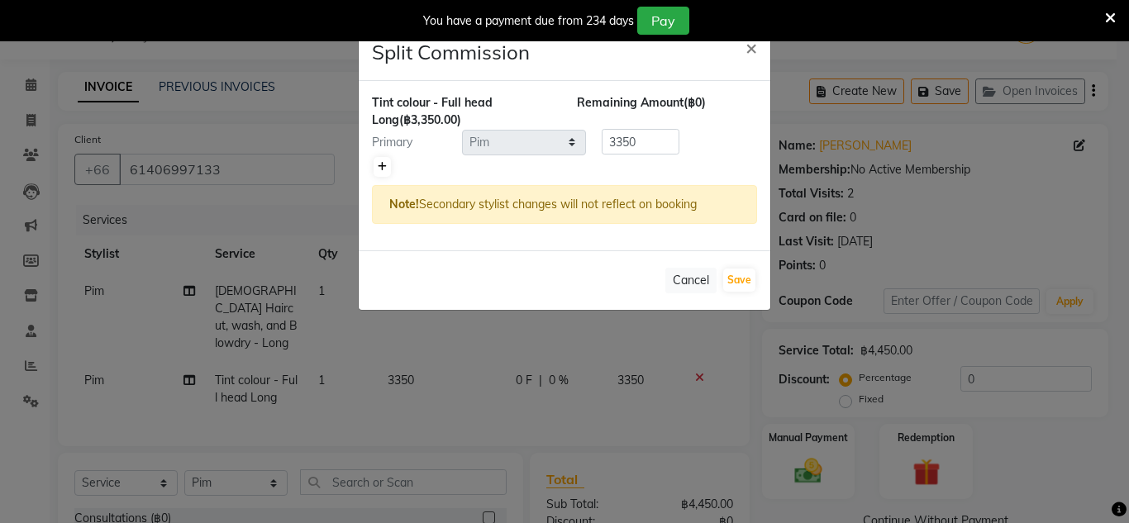
click at [384, 168] on icon at bounding box center [382, 167] width 9 height 10
type input "1675"
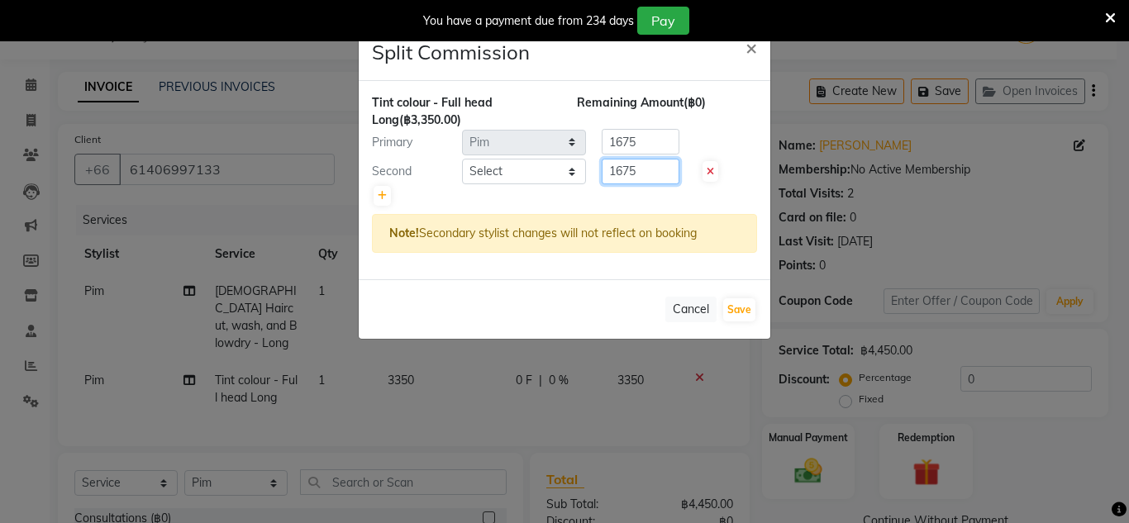
click at [649, 169] on input "1675" at bounding box center [641, 172] width 78 height 26
type input "1"
click at [755, 46] on span "×" at bounding box center [751, 47] width 12 height 25
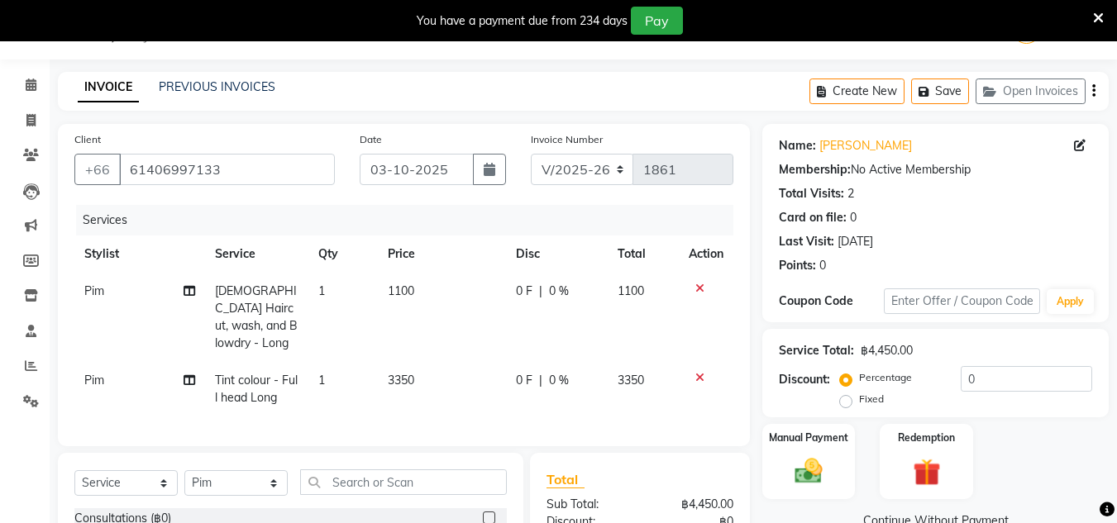
click at [283, 373] on span "Tint colour - Full head Long" at bounding box center [256, 389] width 83 height 32
select select "65351"
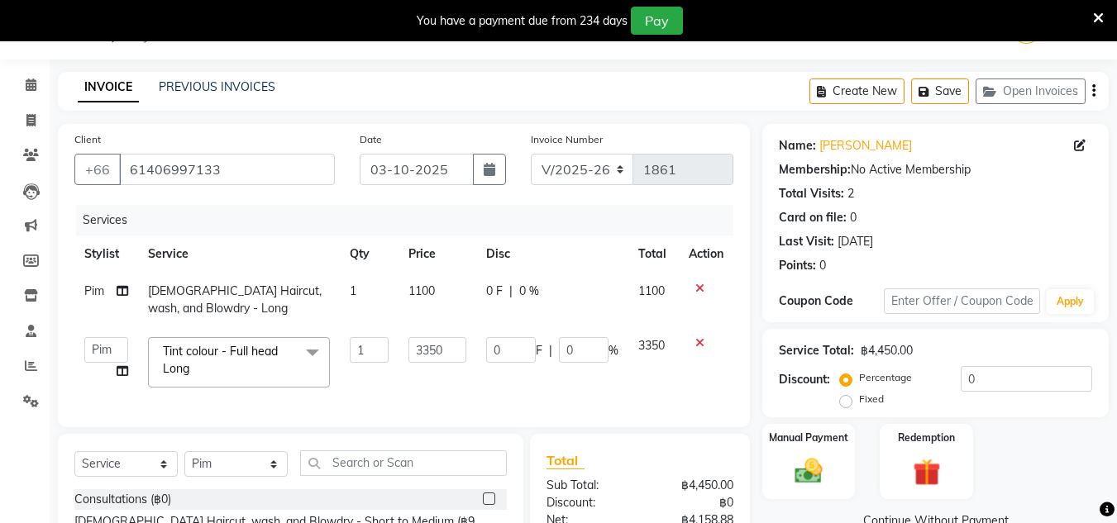
click at [317, 351] on span at bounding box center [312, 352] width 33 height 31
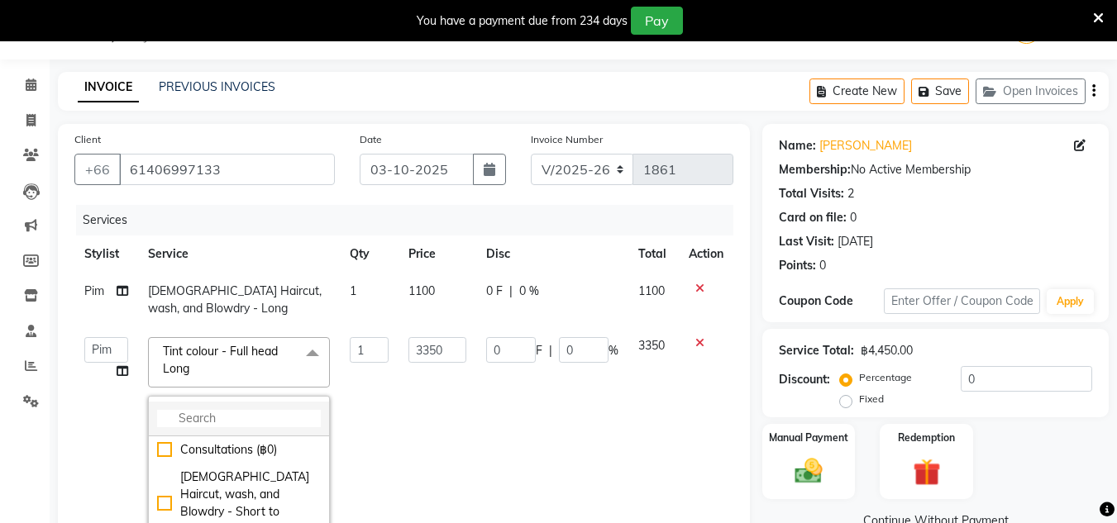
click at [298, 416] on input "multiselect-search" at bounding box center [239, 418] width 164 height 17
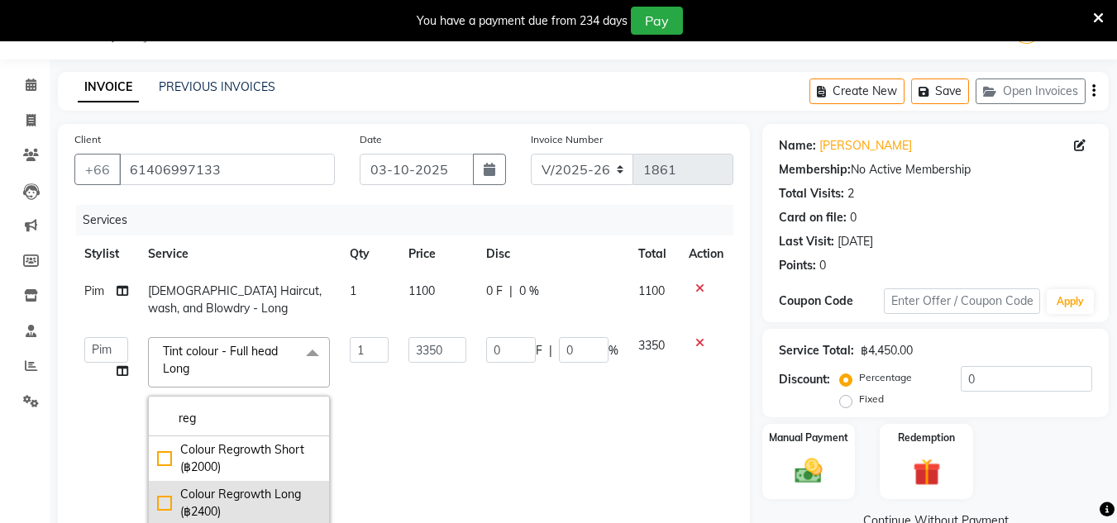
type input "reg"
click at [291, 491] on div "Colour Regrowth Long (฿2400)" at bounding box center [239, 503] width 164 height 35
checkbox input "true"
type input "2400"
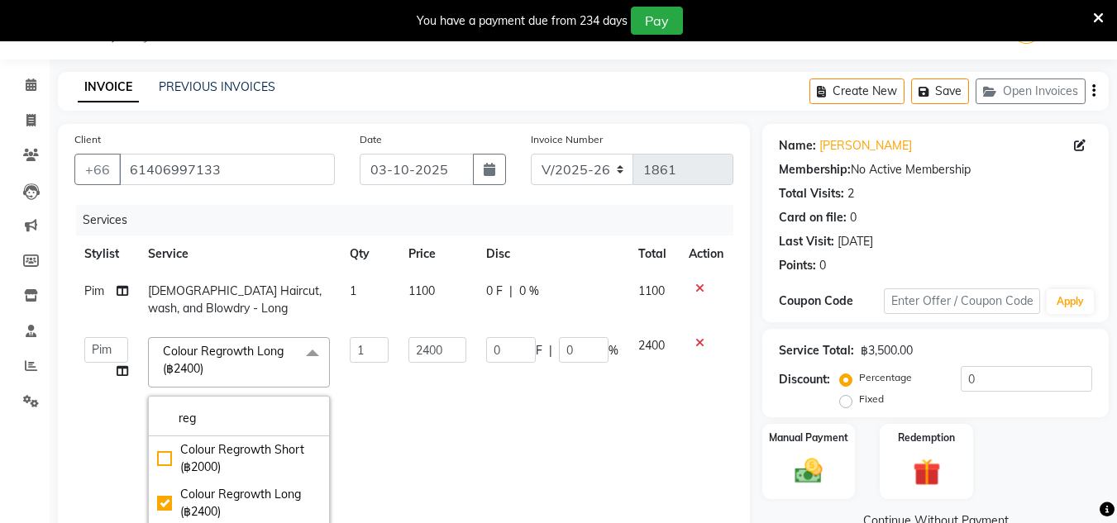
click at [435, 474] on td "2400" at bounding box center [436, 431] width 77 height 209
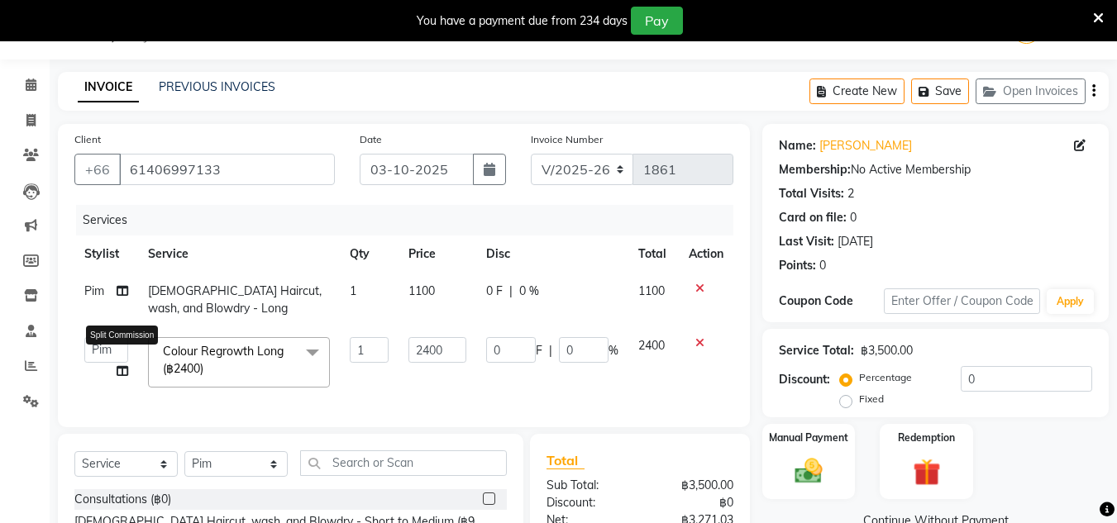
click at [122, 374] on icon at bounding box center [123, 371] width 12 height 12
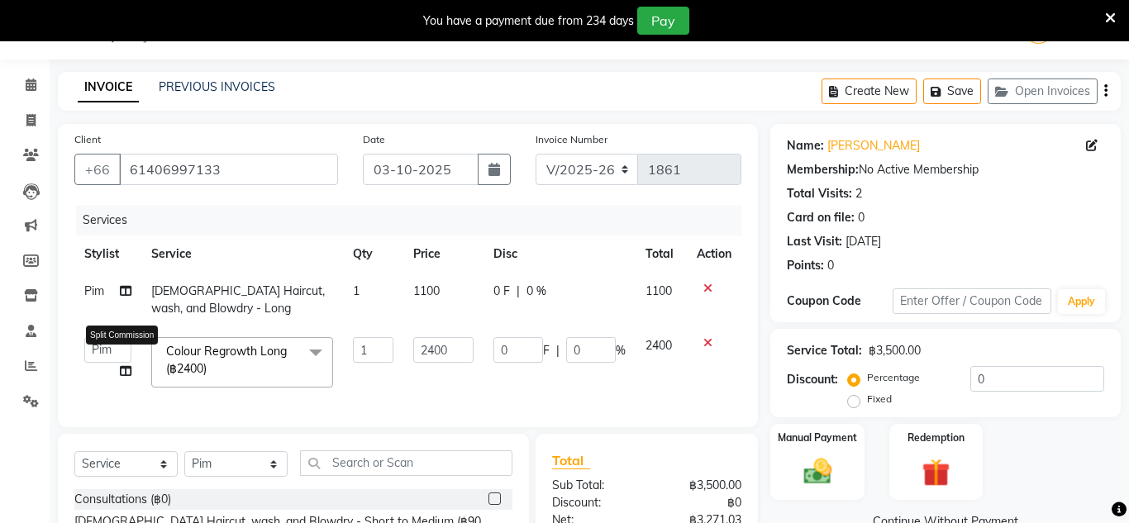
select select "65351"
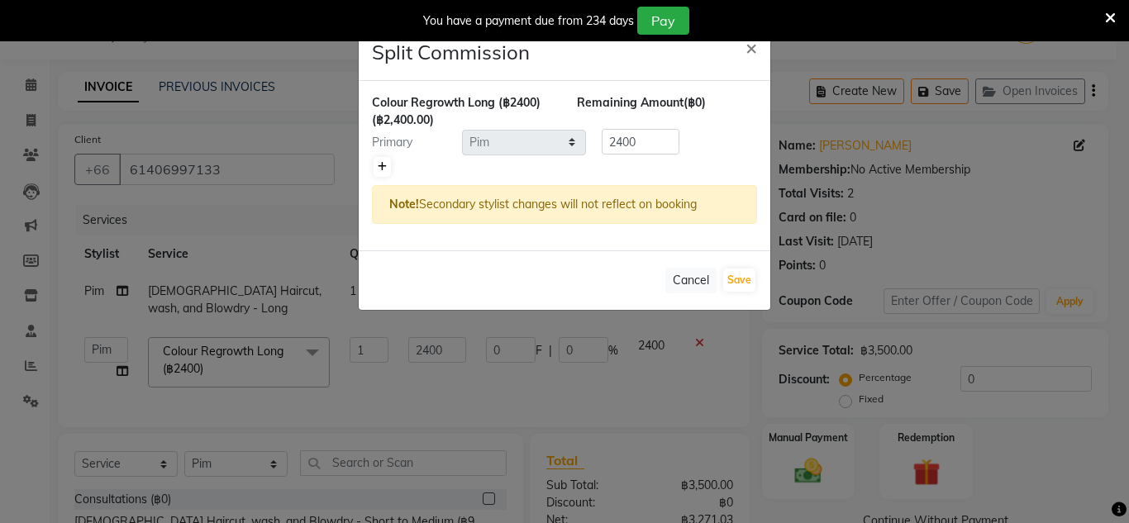
click at [383, 171] on icon at bounding box center [382, 167] width 9 height 10
type input "1200"
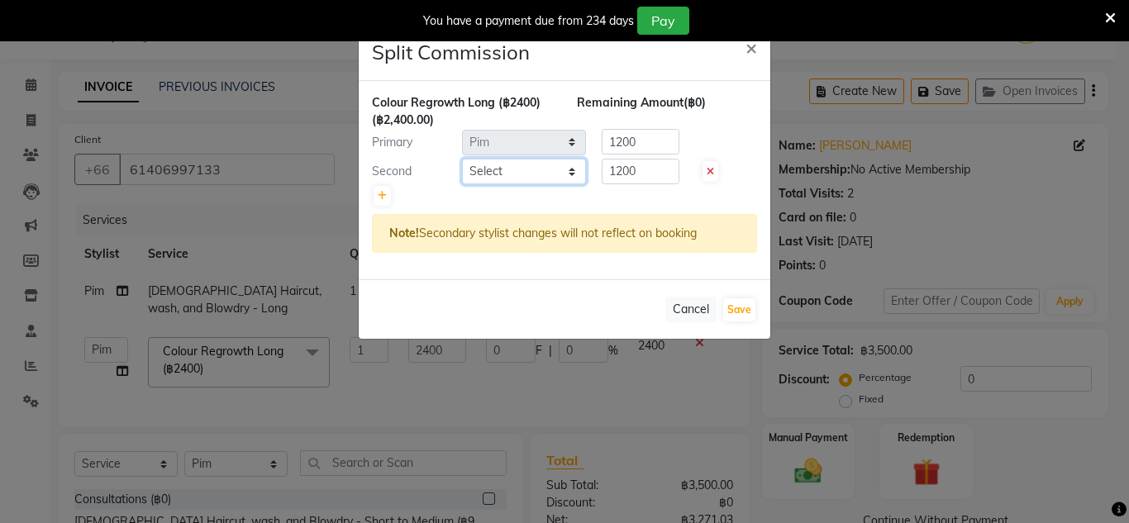
click at [548, 177] on select "Select Aon Apple Boss [PERSON_NAME] [PERSON_NAME] Pim Por" at bounding box center [524, 172] width 124 height 26
click at [534, 367] on ngb-modal-window "Split Commission × Colour Regrowth Long (฿2400) (฿2,400.00) Remaining Amount (฿…" at bounding box center [564, 261] width 1129 height 523
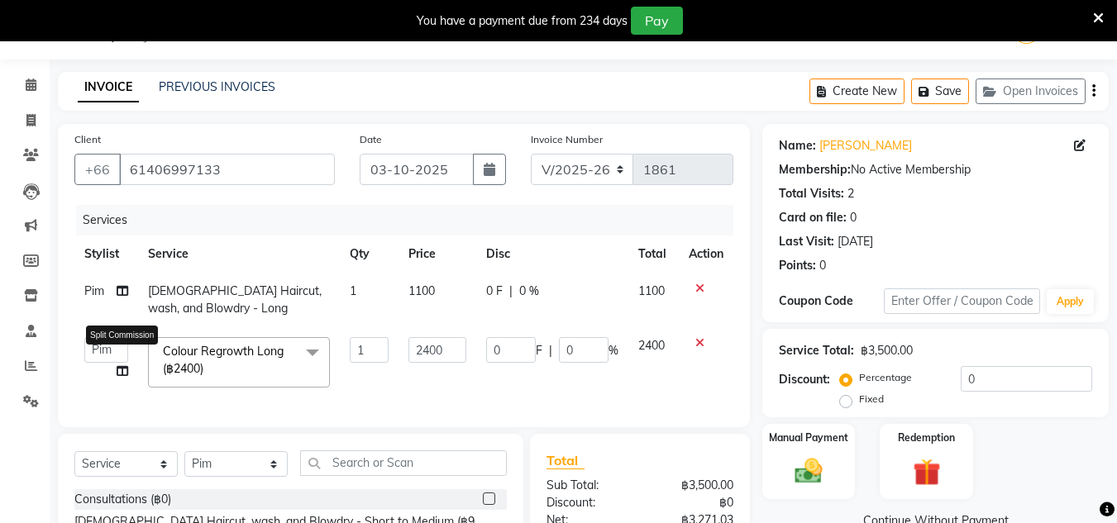
click at [121, 368] on icon at bounding box center [123, 371] width 12 height 12
select select "65351"
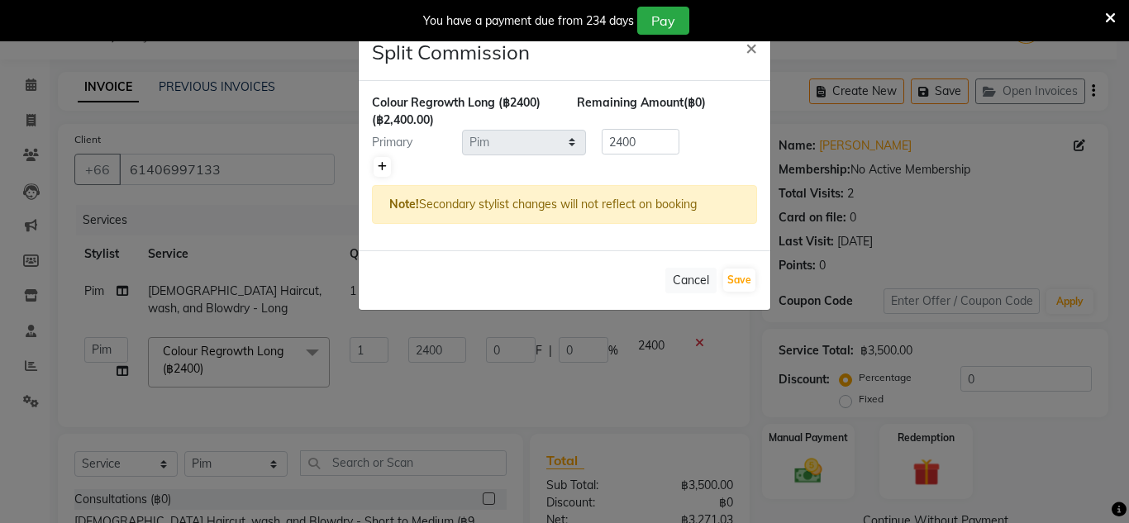
click at [384, 171] on icon at bounding box center [382, 167] width 9 height 10
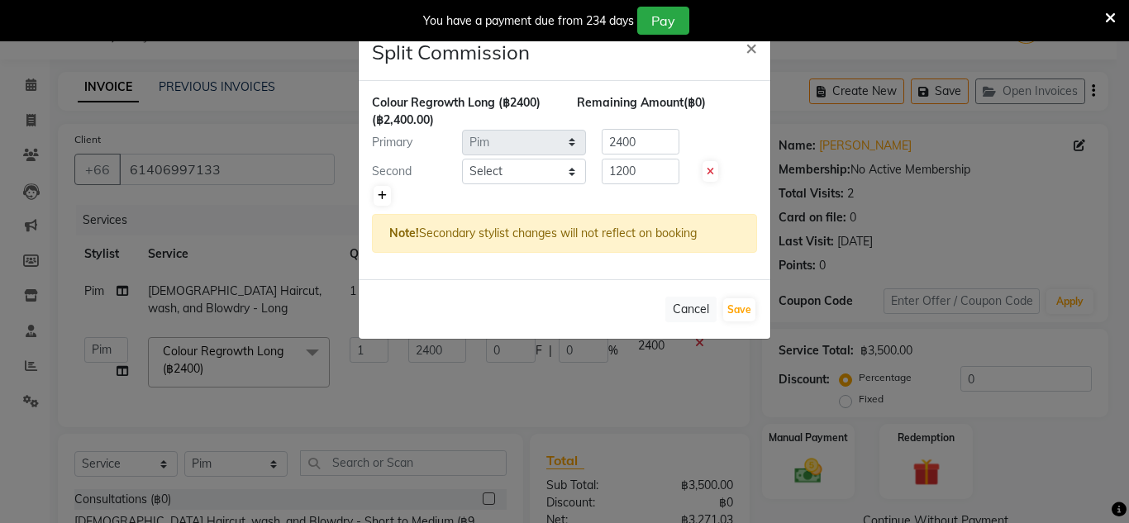
type input "1200"
click at [564, 170] on select "Select Aon Apple Boss [PERSON_NAME] [PERSON_NAME] Pim Por" at bounding box center [524, 172] width 124 height 26
select select "91913"
click at [462, 159] on select "Select Aon Apple Boss [PERSON_NAME] [PERSON_NAME] Pim Por" at bounding box center [524, 172] width 124 height 26
click at [650, 173] on input "1200" at bounding box center [641, 172] width 78 height 26
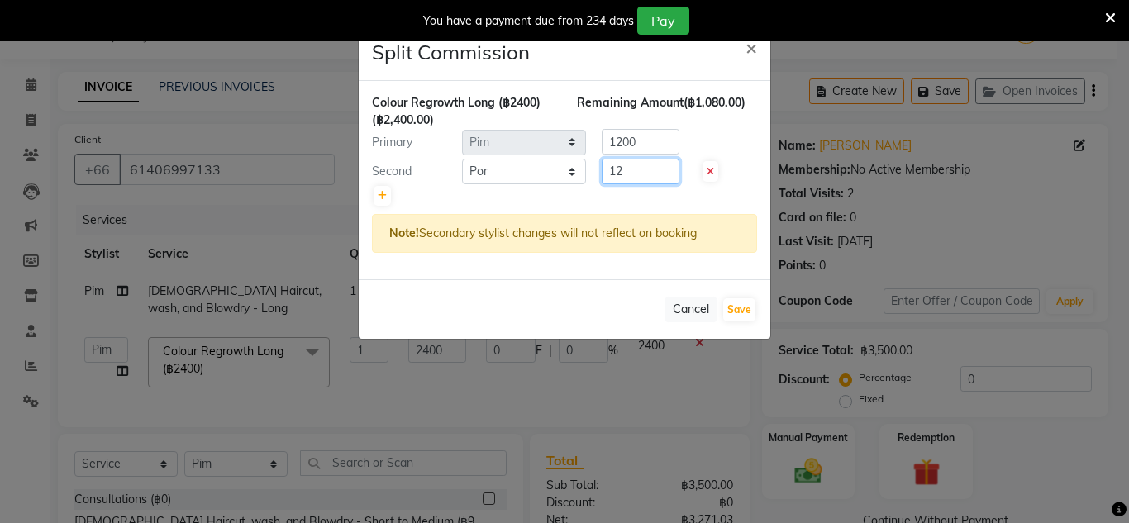
type input "1"
type input "480"
click at [643, 151] on input "1200" at bounding box center [641, 142] width 78 height 26
type input "1"
type input "1920"
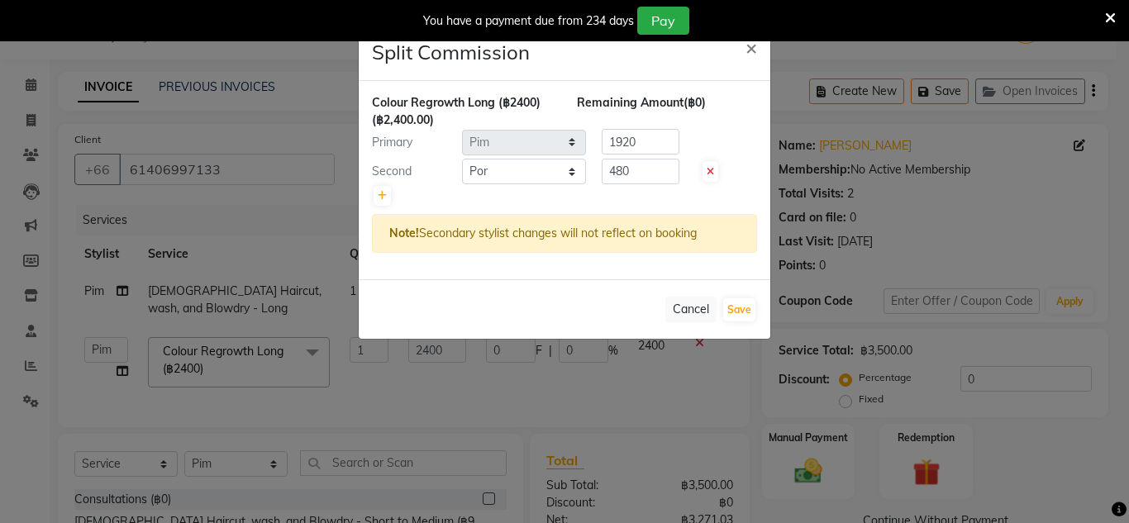
click at [746, 293] on div "Cancel Save" at bounding box center [565, 309] width 412 height 60
click at [748, 312] on button "Save" at bounding box center [739, 309] width 32 height 23
select select "Select"
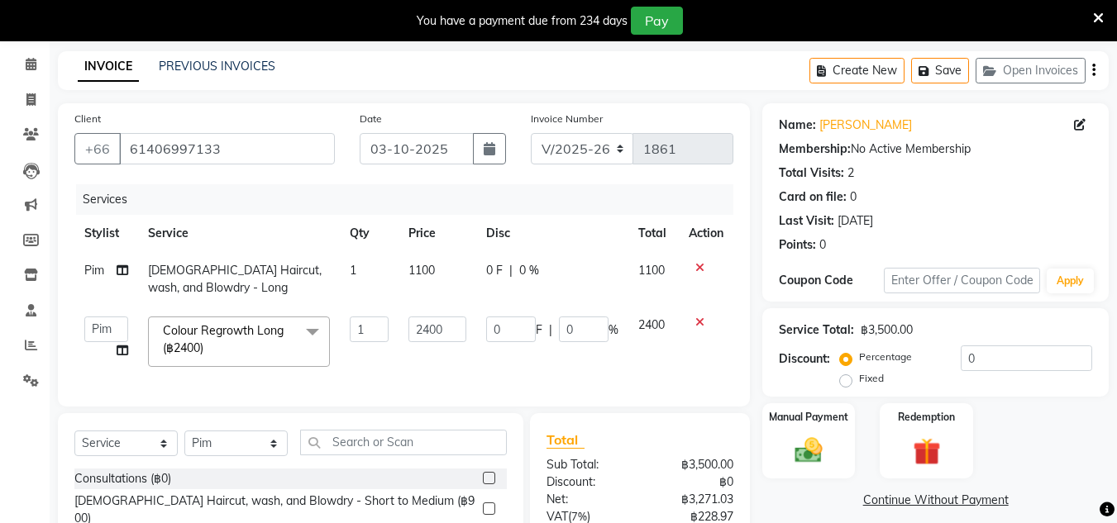
scroll to position [63, 0]
click at [121, 271] on icon at bounding box center [123, 270] width 12 height 12
select select "65351"
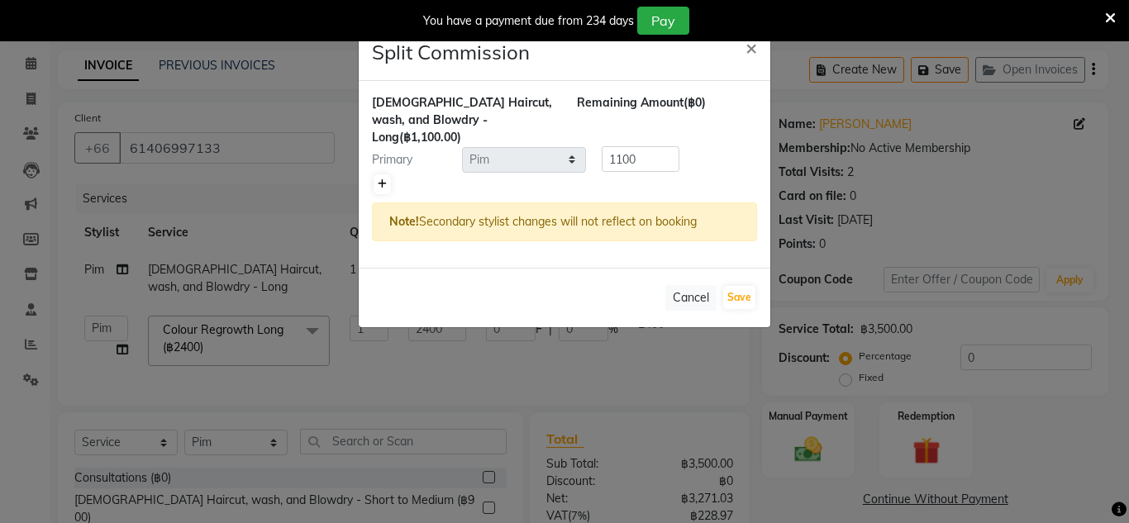
click at [384, 179] on icon at bounding box center [382, 184] width 9 height 10
type input "550"
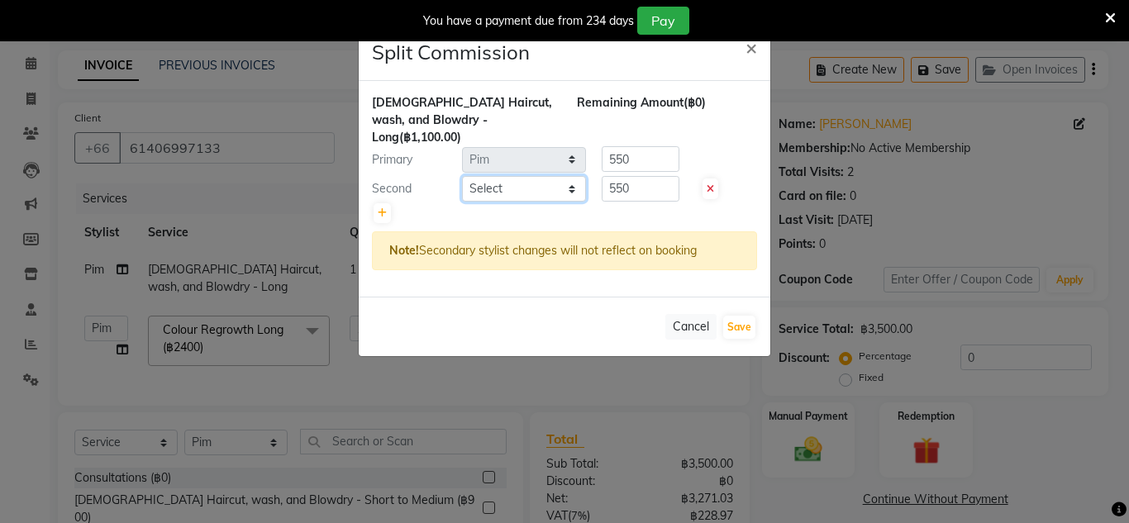
click at [503, 176] on select "Select Aon Apple Boss [PERSON_NAME] [PERSON_NAME] Pim Por" at bounding box center [524, 189] width 124 height 26
select select "56710"
click at [462, 176] on select "Select Aon Apple Boss [PERSON_NAME] [PERSON_NAME] Pim Por" at bounding box center [524, 189] width 124 height 26
click at [635, 176] on input "550" at bounding box center [641, 189] width 78 height 26
type input "5"
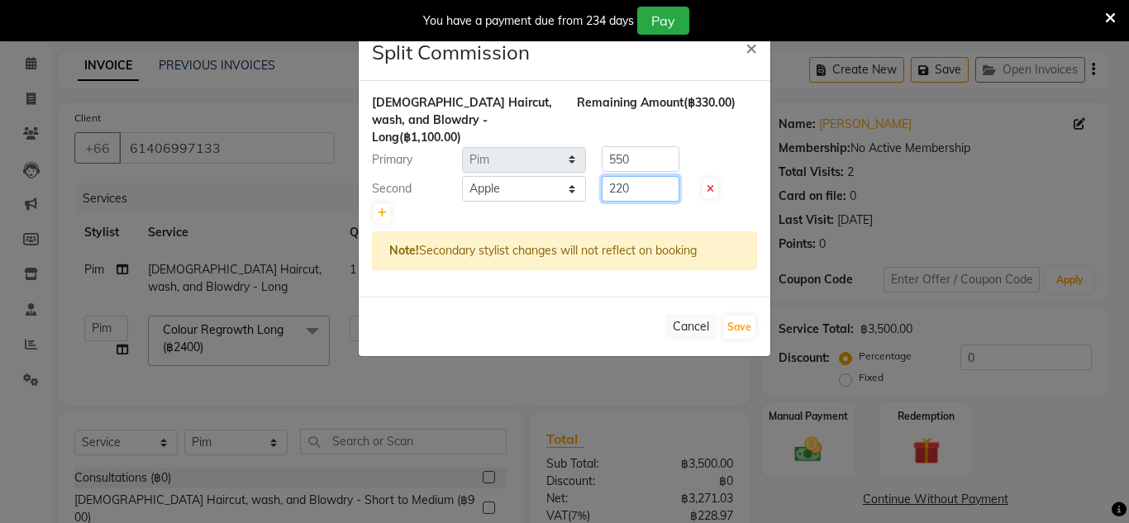
type input "220"
click at [639, 146] on input "550" at bounding box center [641, 159] width 78 height 26
type input "5"
type input "880"
click at [741, 316] on button "Save" at bounding box center [739, 327] width 32 height 23
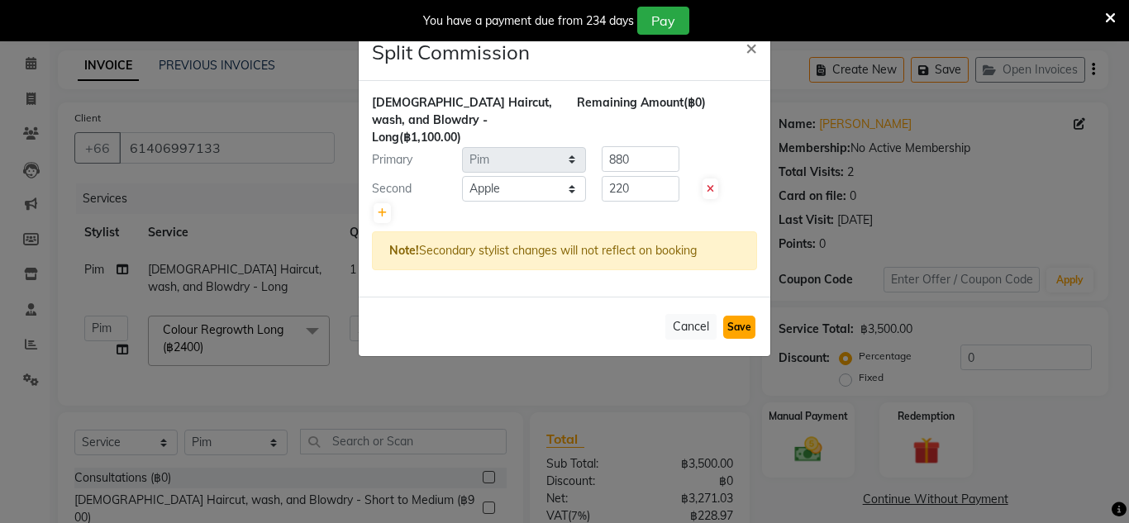
select select "Select"
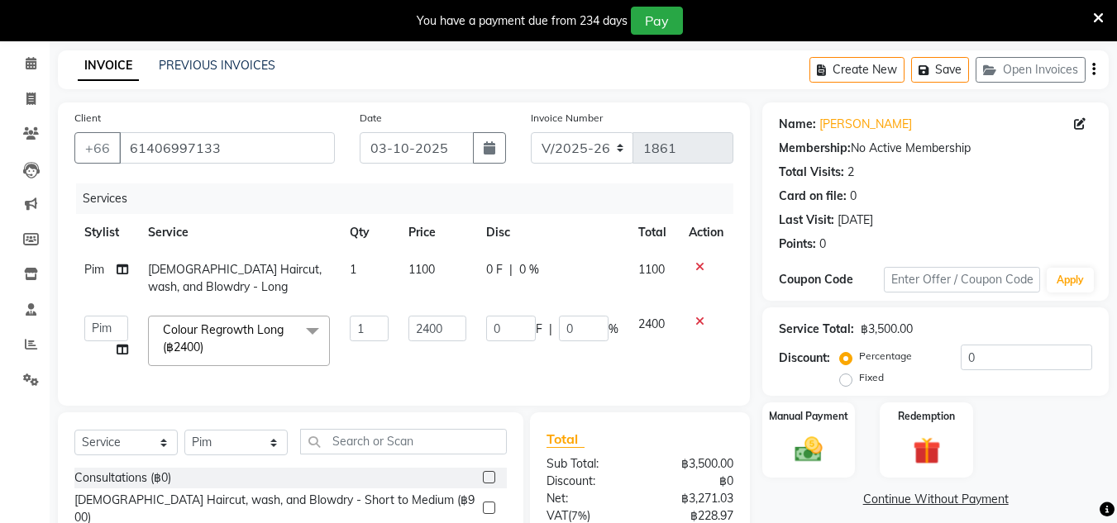
scroll to position [233, 0]
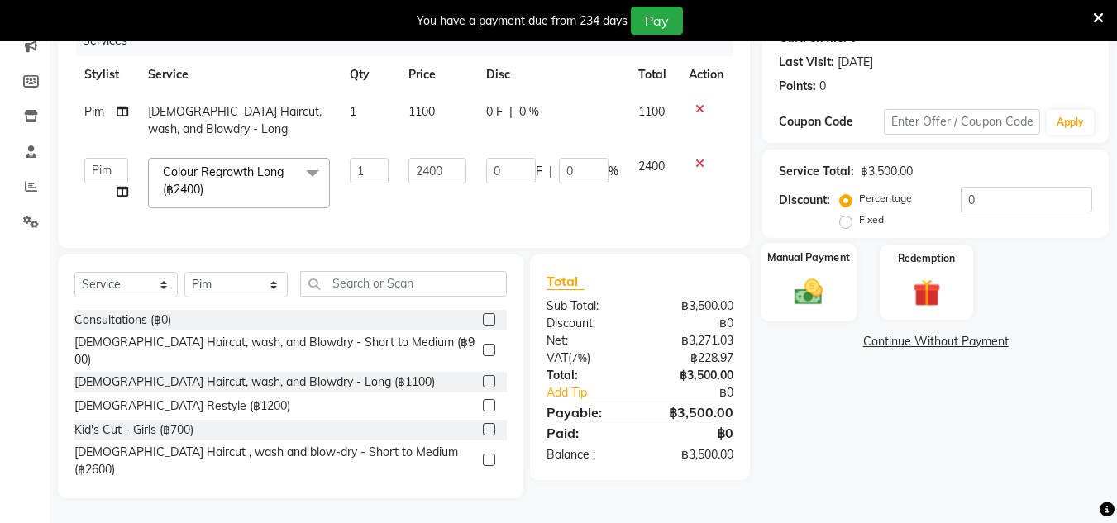
click at [823, 250] on label "Manual Payment" at bounding box center [808, 258] width 83 height 16
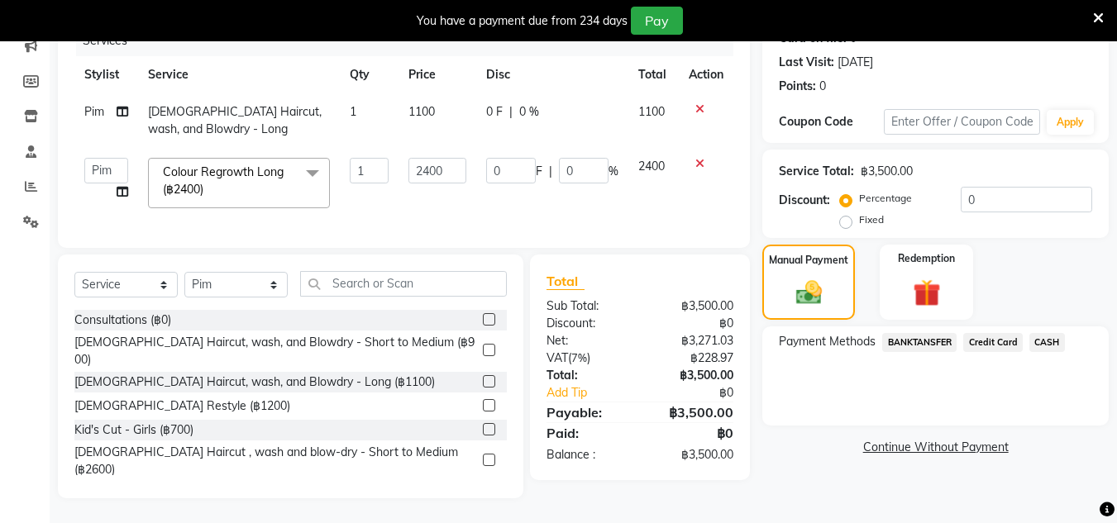
click at [926, 333] on span "BANKTANSFER" at bounding box center [919, 342] width 74 height 19
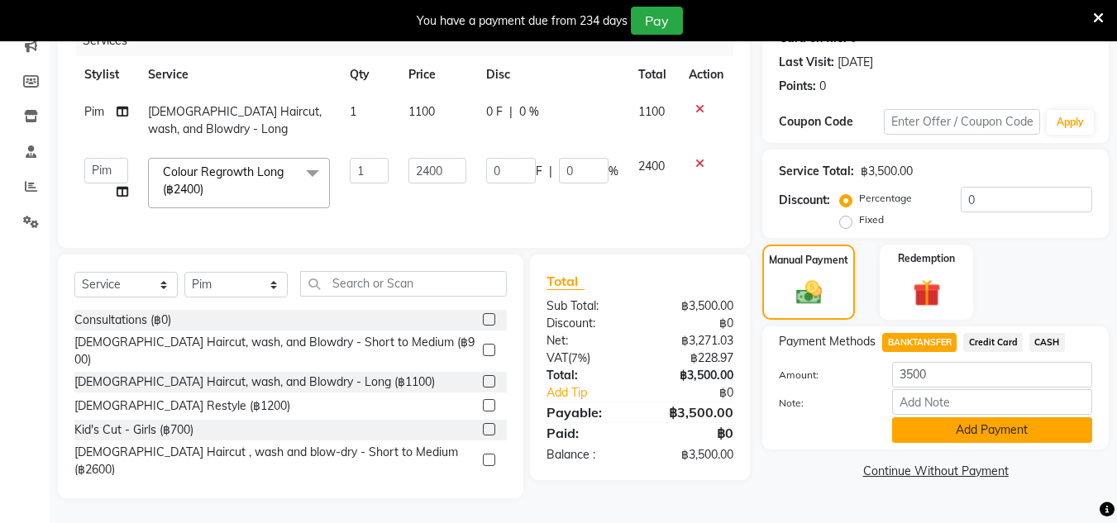
click at [933, 422] on button "Add Payment" at bounding box center [992, 430] width 200 height 26
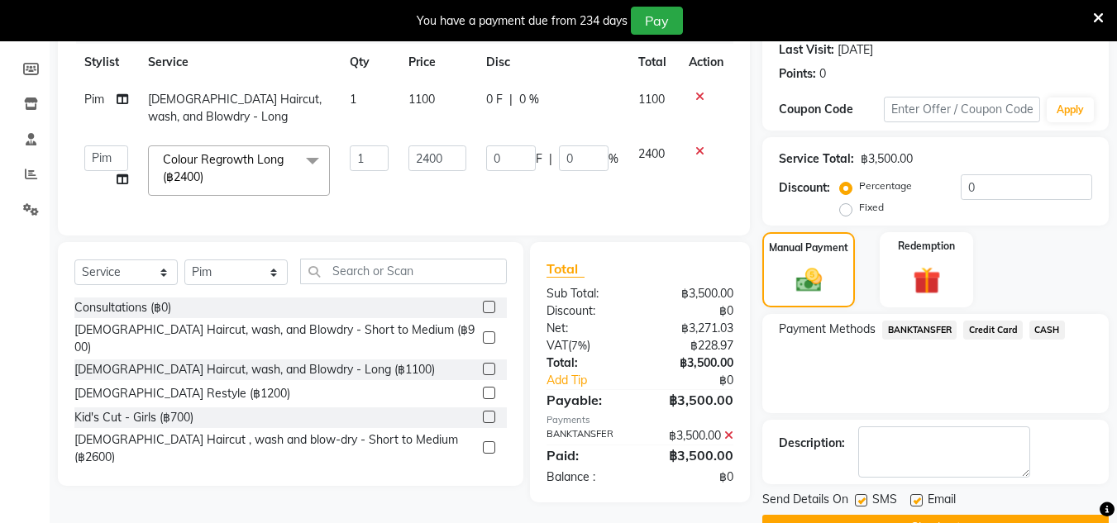
scroll to position [275, 0]
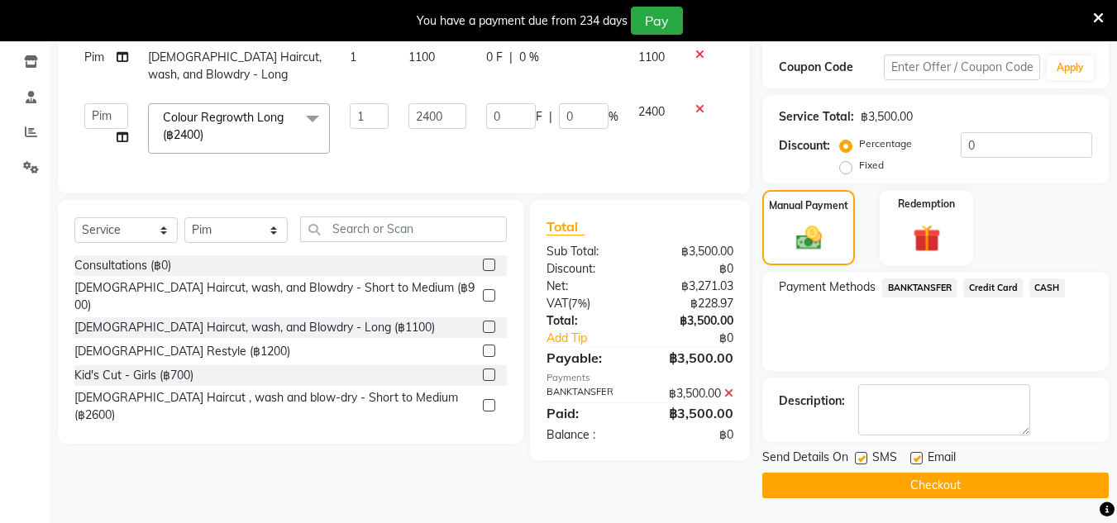
click at [932, 487] on button "Checkout" at bounding box center [935, 486] width 346 height 26
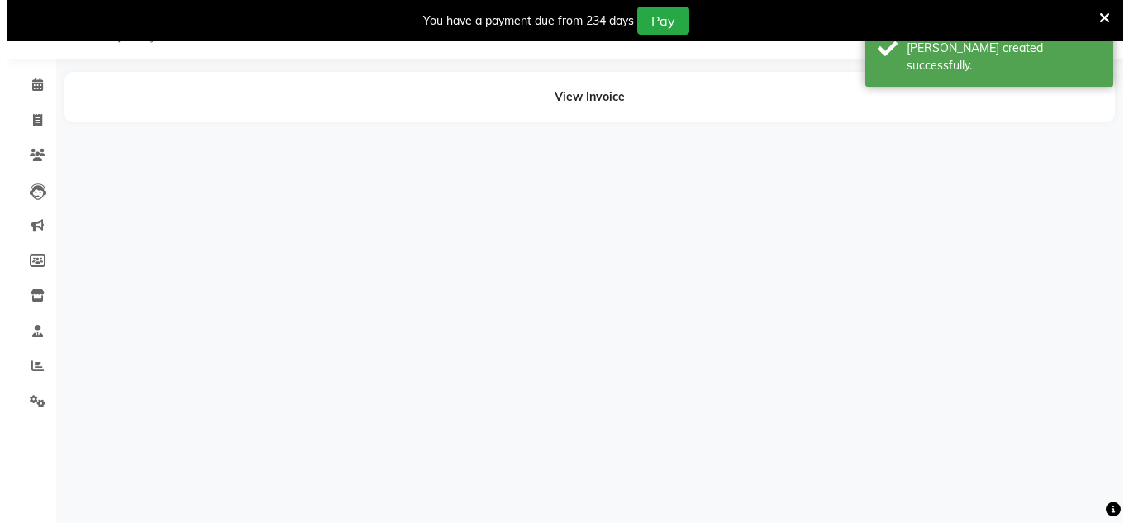
scroll to position [41, 0]
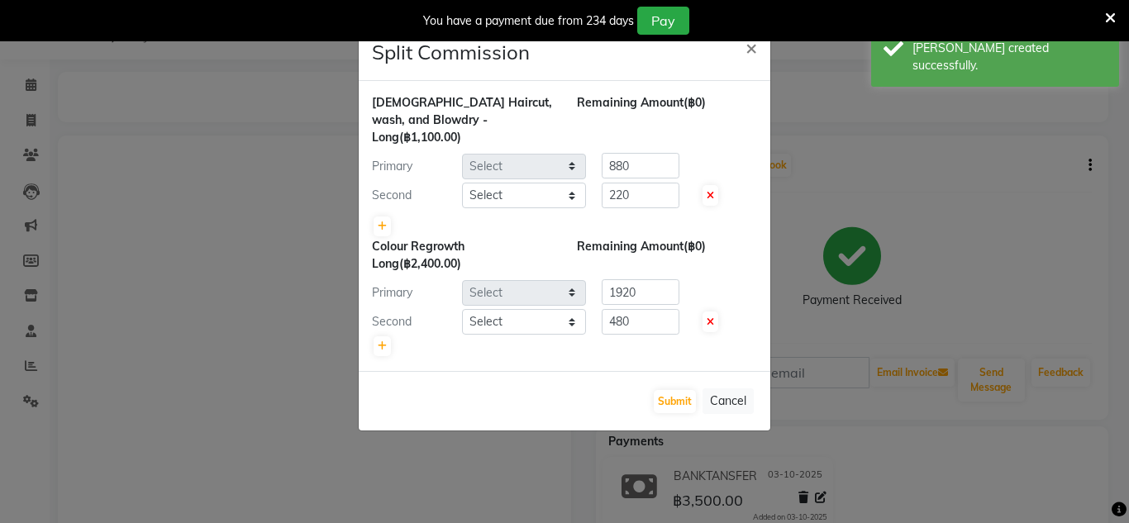
select select "65351"
select select "56710"
select select "65351"
select select "91913"
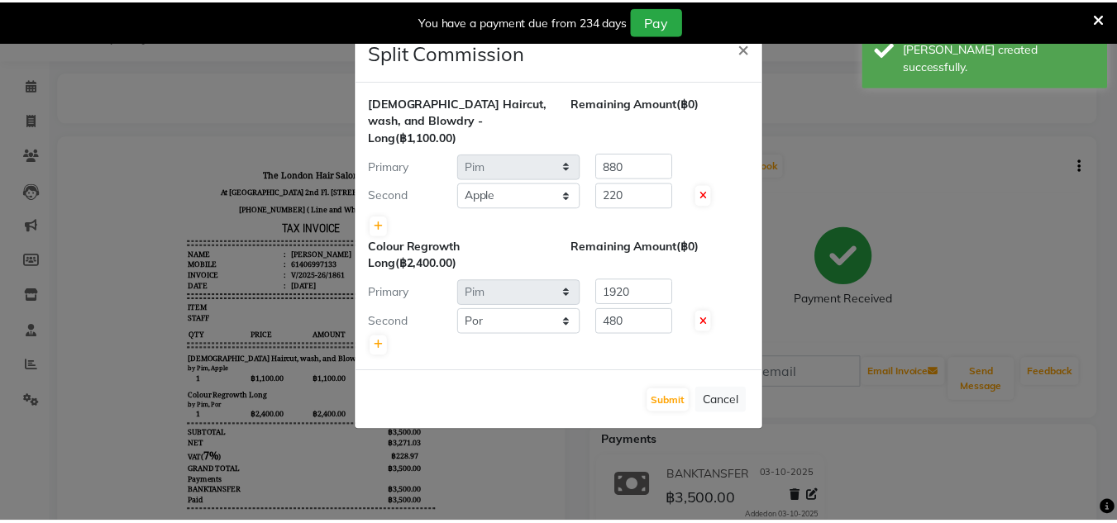
scroll to position [0, 0]
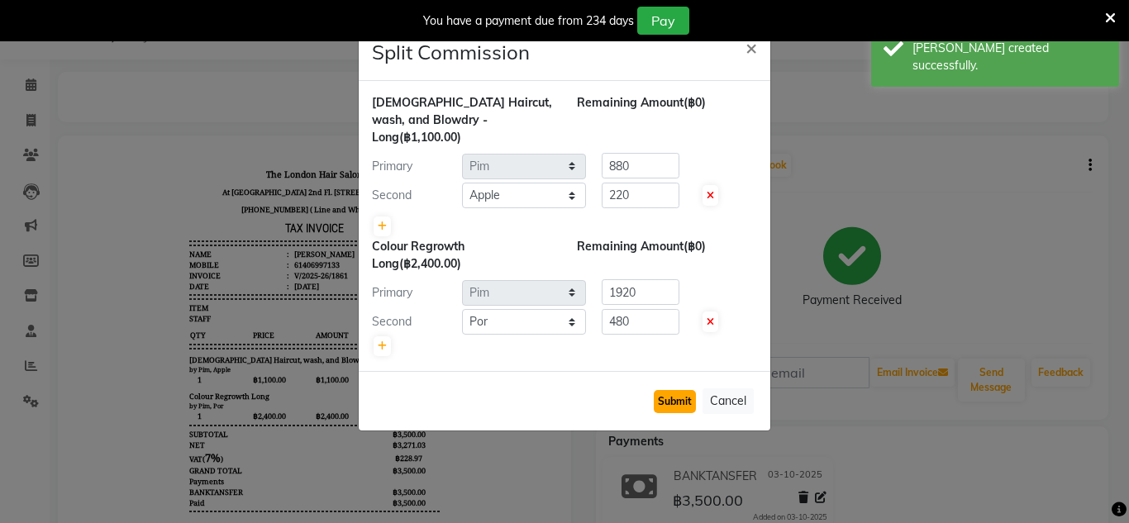
click at [688, 390] on button "Submit" at bounding box center [675, 401] width 42 height 23
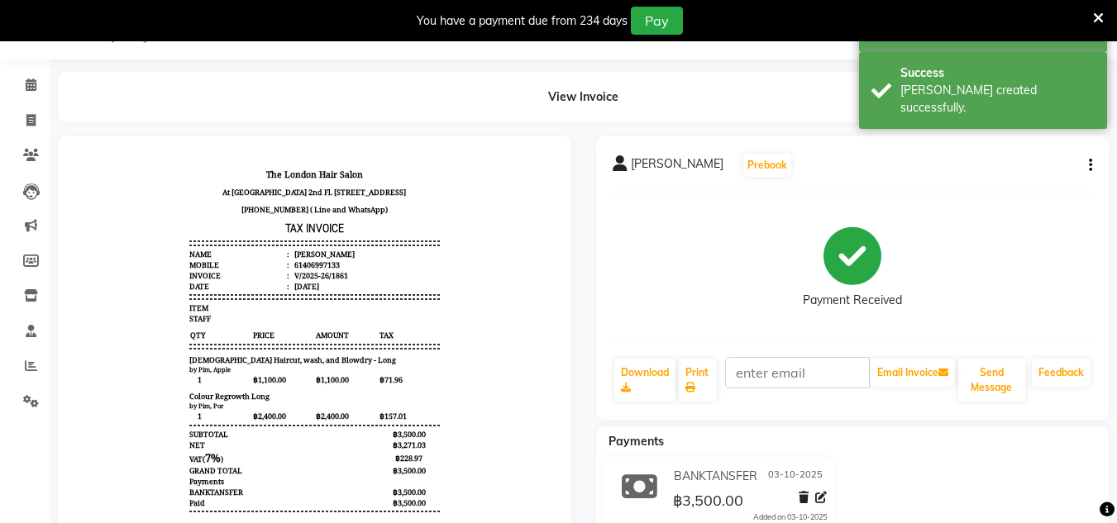
click at [698, 410] on div "[PERSON_NAME] Prebook Payment Received Download Print Email Invoice Send Messag…" at bounding box center [852, 278] width 513 height 284
click at [703, 389] on link "Print" at bounding box center [698, 380] width 38 height 43
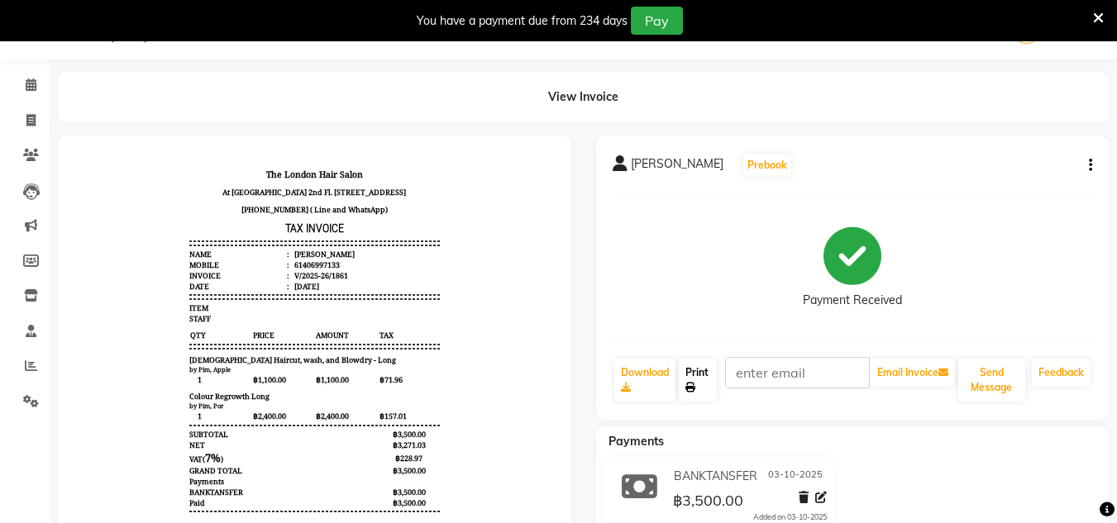
click at [704, 370] on link "Print" at bounding box center [698, 380] width 38 height 43
click at [36, 84] on icon at bounding box center [31, 85] width 11 height 12
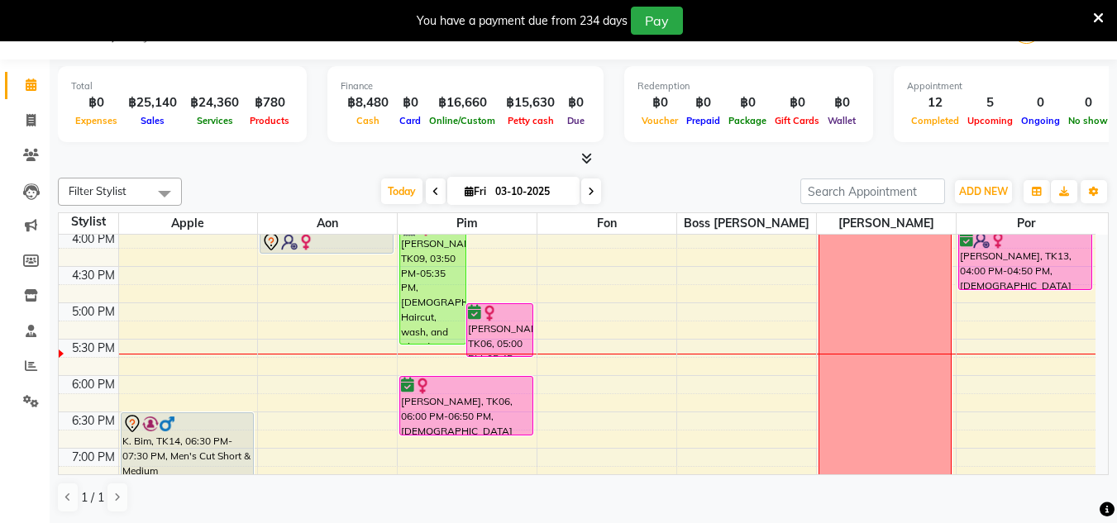
scroll to position [500, 0]
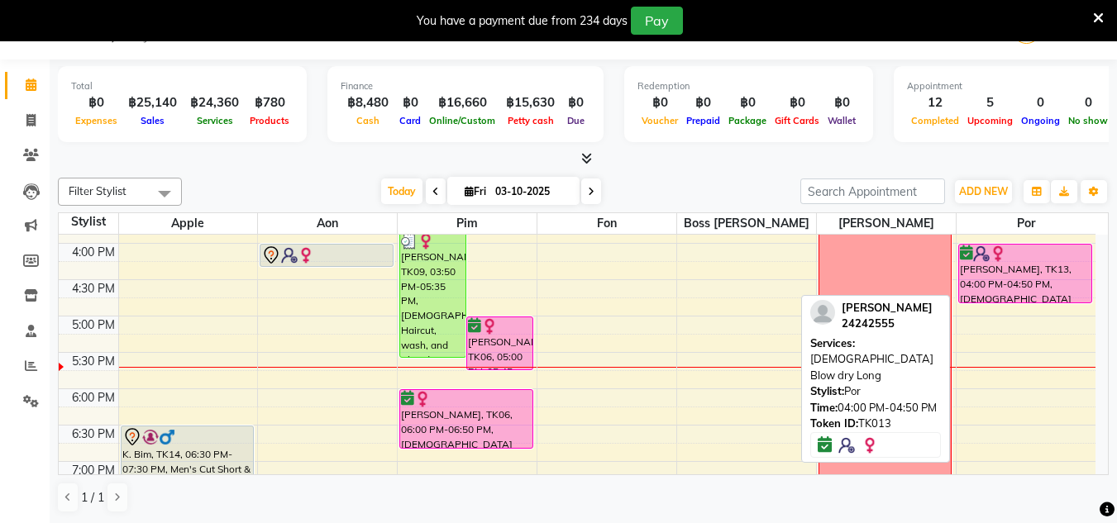
click at [1045, 291] on div "[PERSON_NAME], TK13, 04:00 PM-04:50 PM, [DEMOGRAPHIC_DATA] Blow dry Long" at bounding box center [1025, 274] width 132 height 58
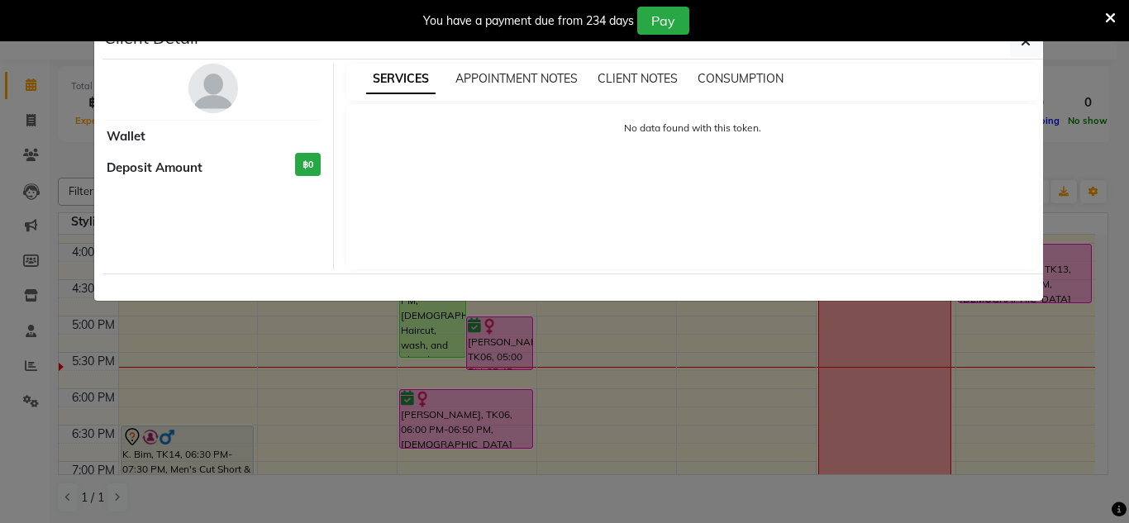
select select "6"
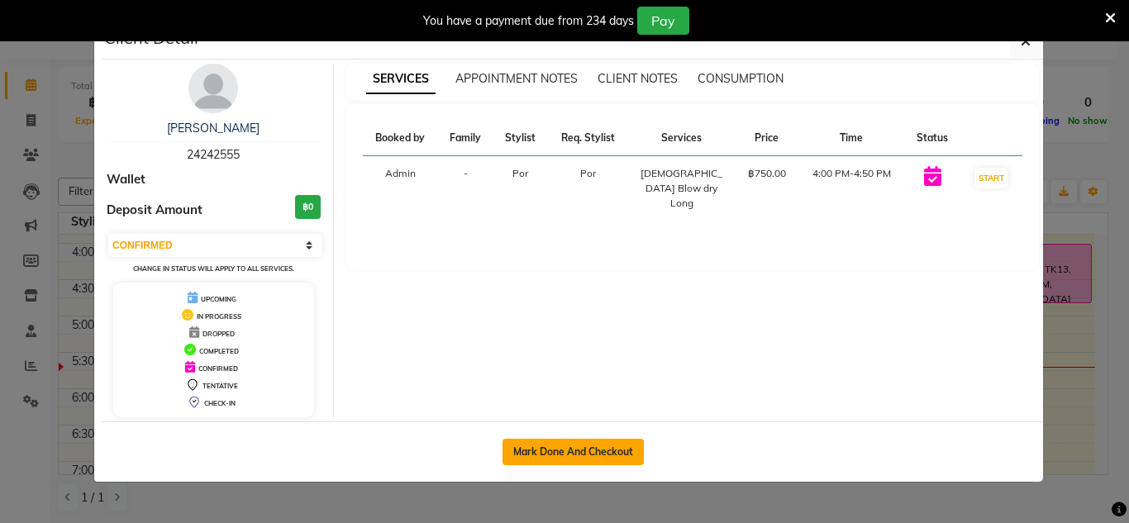
click at [598, 462] on button "Mark Done And Checkout" at bounding box center [573, 452] width 141 height 26
select select "service"
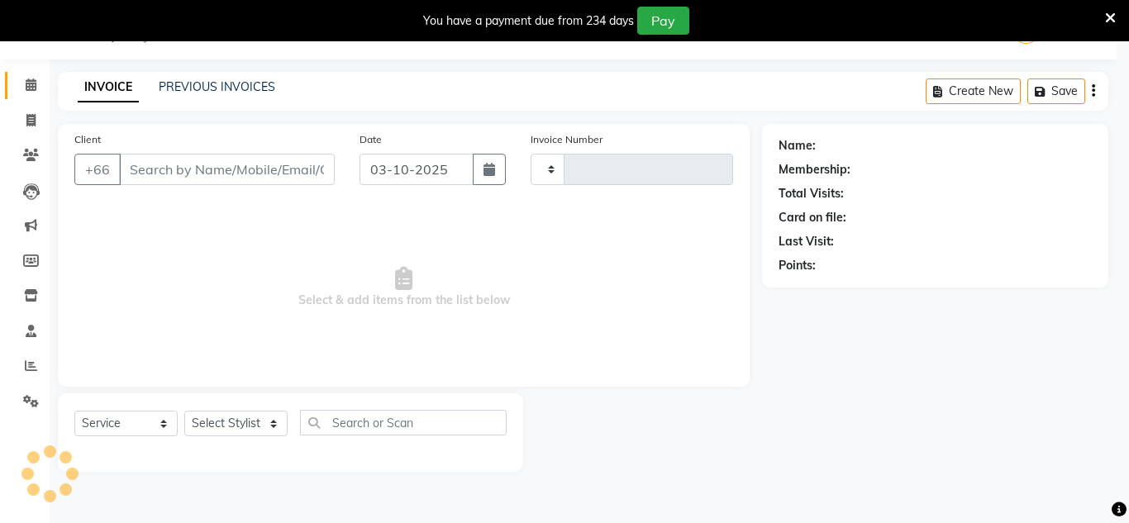
type input "1862"
select select "6977"
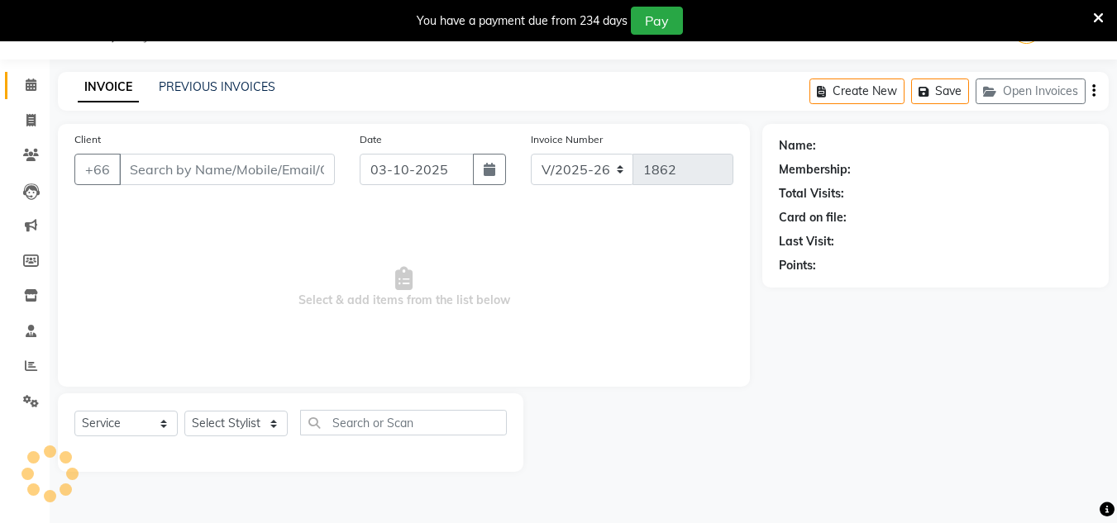
type input "24242555"
select select "91913"
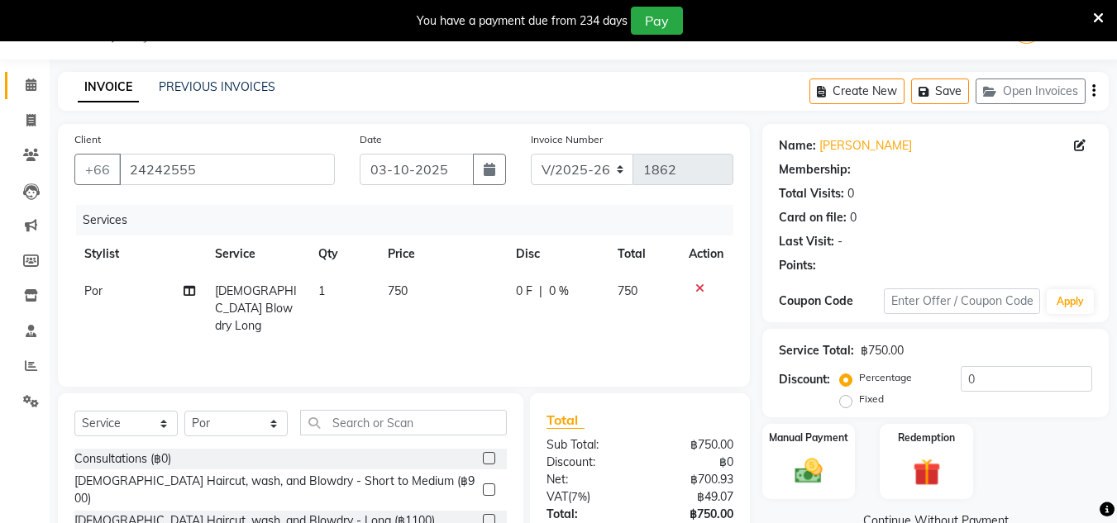
scroll to position [180, 0]
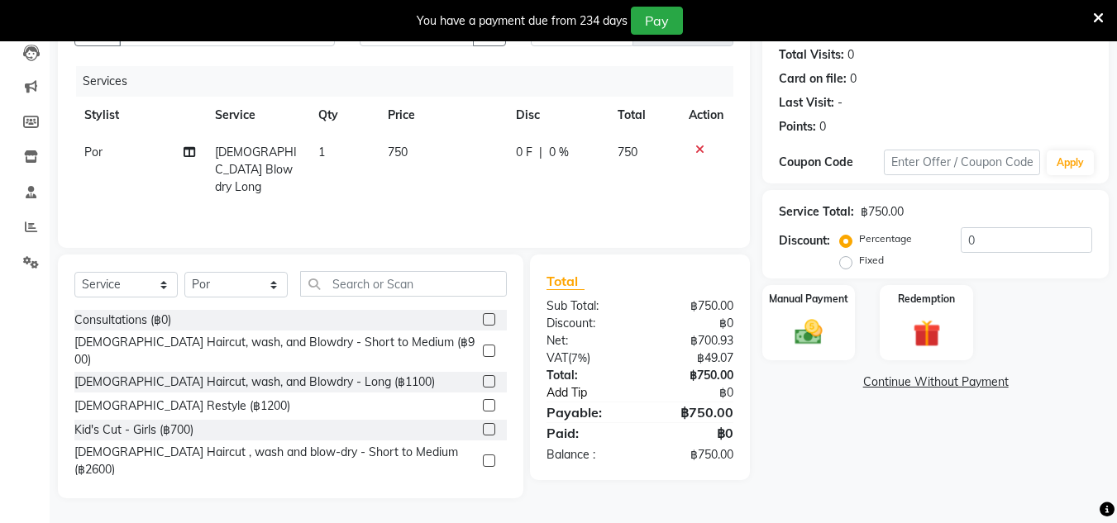
click at [576, 384] on link "Add Tip" at bounding box center [595, 392] width 123 height 17
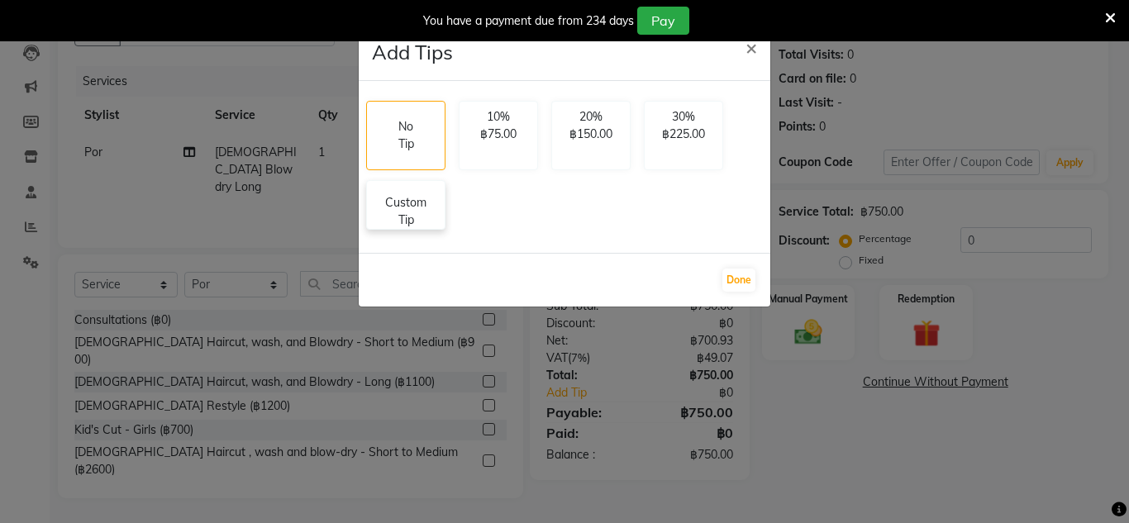
click at [433, 202] on p "Custom Tip" at bounding box center [406, 211] width 58 height 35
select select "91913"
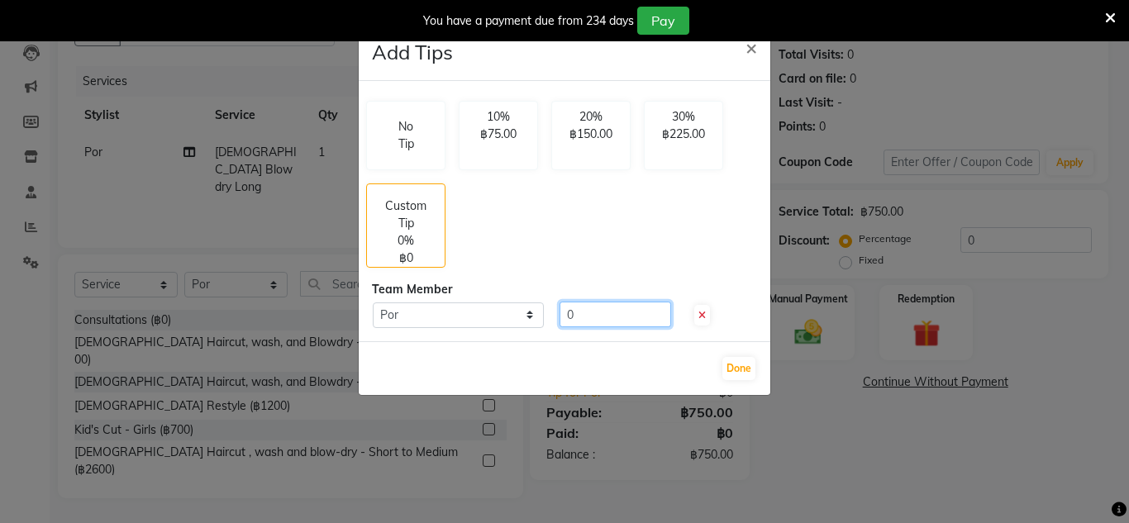
click at [601, 307] on input "0" at bounding box center [616, 315] width 112 height 26
type input "100"
click at [750, 366] on button "Done" at bounding box center [738, 368] width 33 height 23
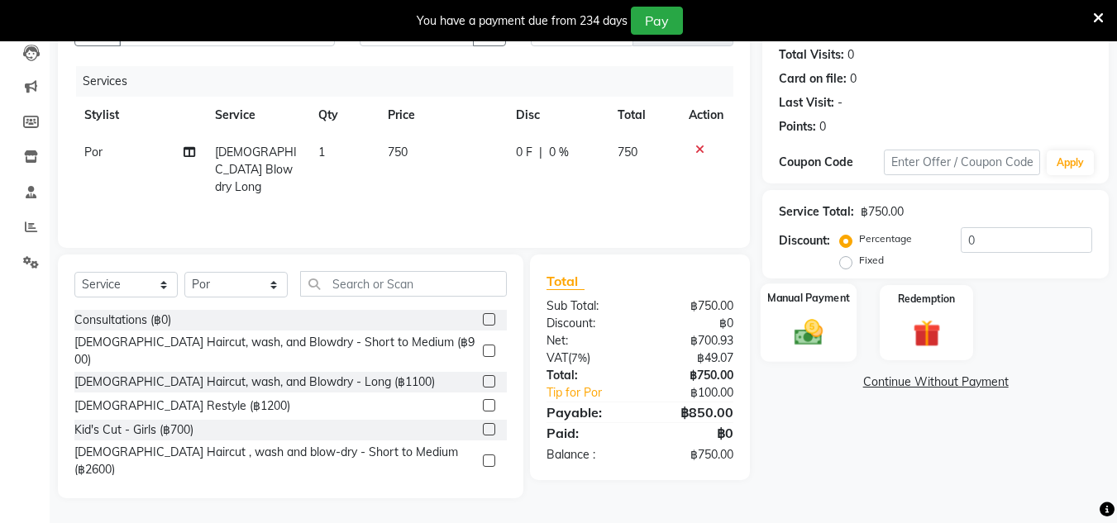
click at [816, 340] on img at bounding box center [808, 332] width 46 height 33
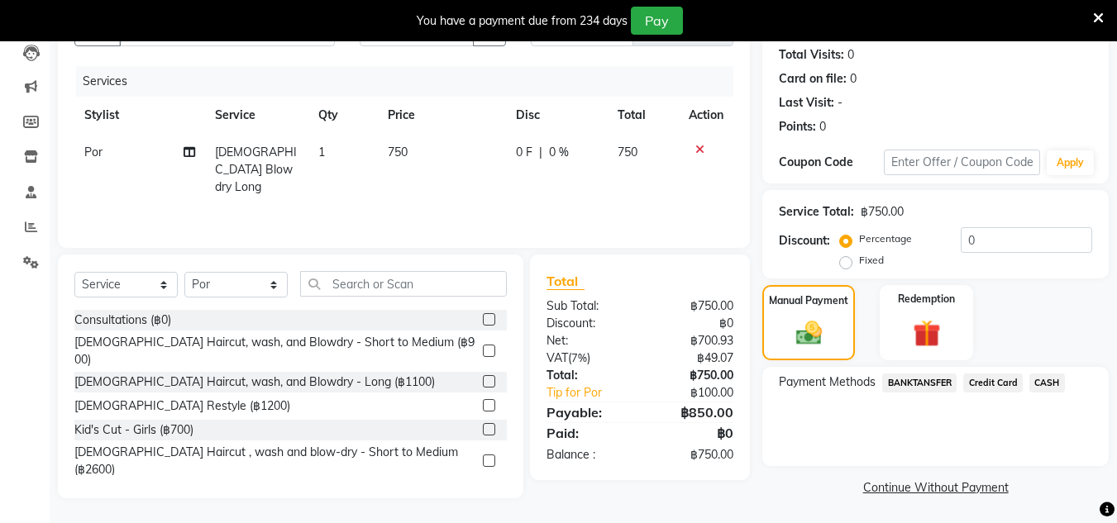
click at [975, 390] on span "Credit Card" at bounding box center [993, 383] width 60 height 19
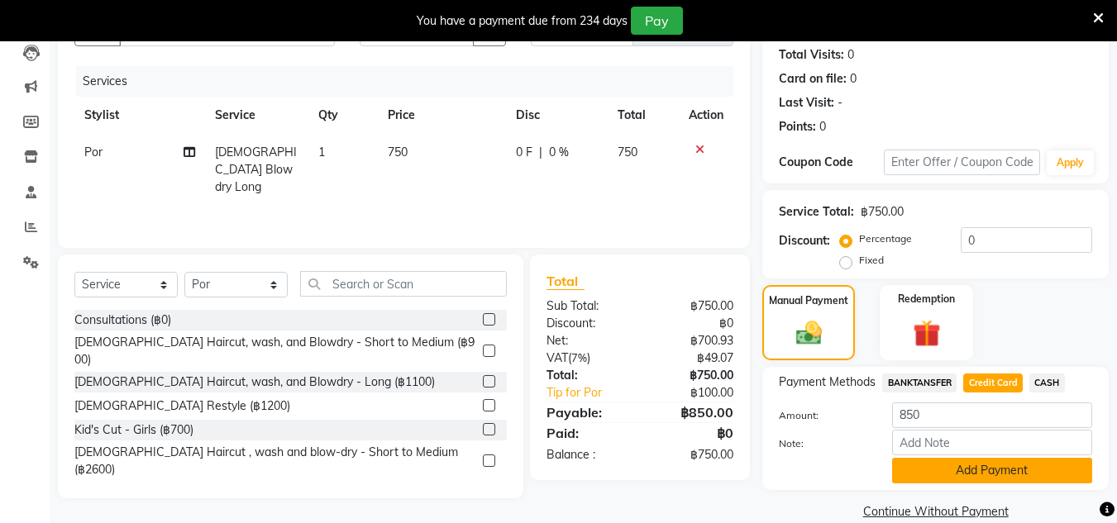
click at [973, 474] on button "Add Payment" at bounding box center [992, 471] width 200 height 26
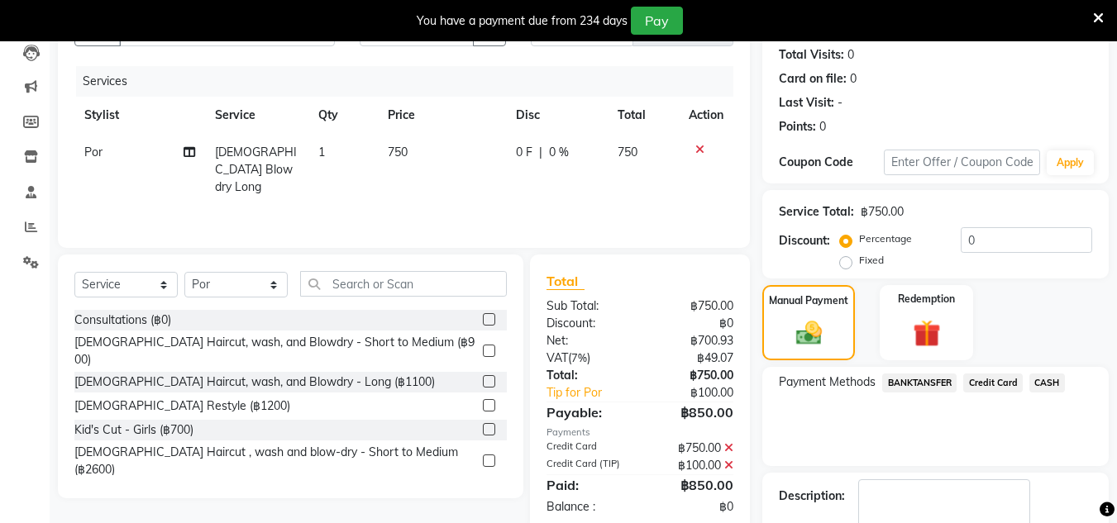
scroll to position [275, 0]
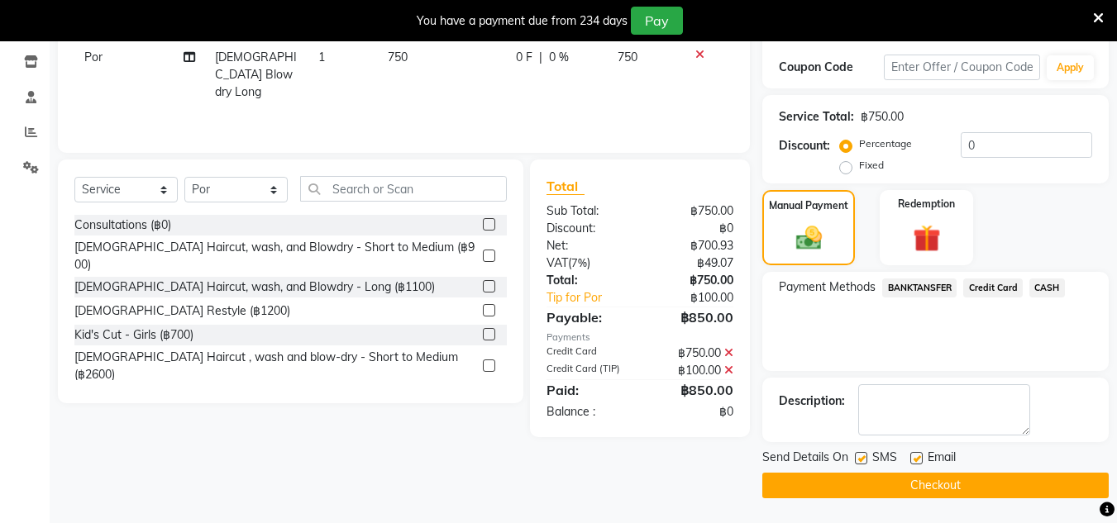
click at [973, 474] on button "Checkout" at bounding box center [935, 486] width 346 height 26
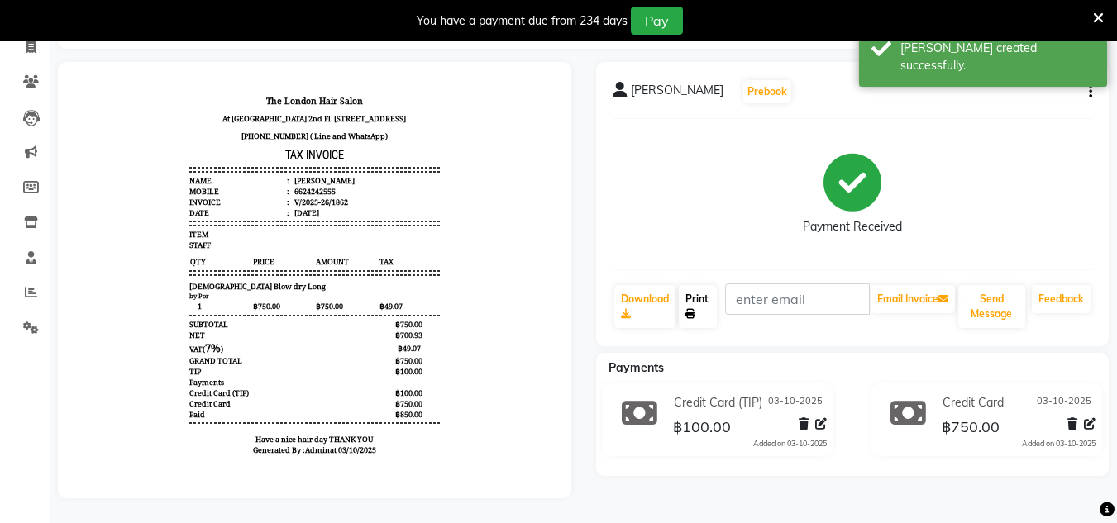
click at [694, 288] on link "Print" at bounding box center [698, 306] width 38 height 43
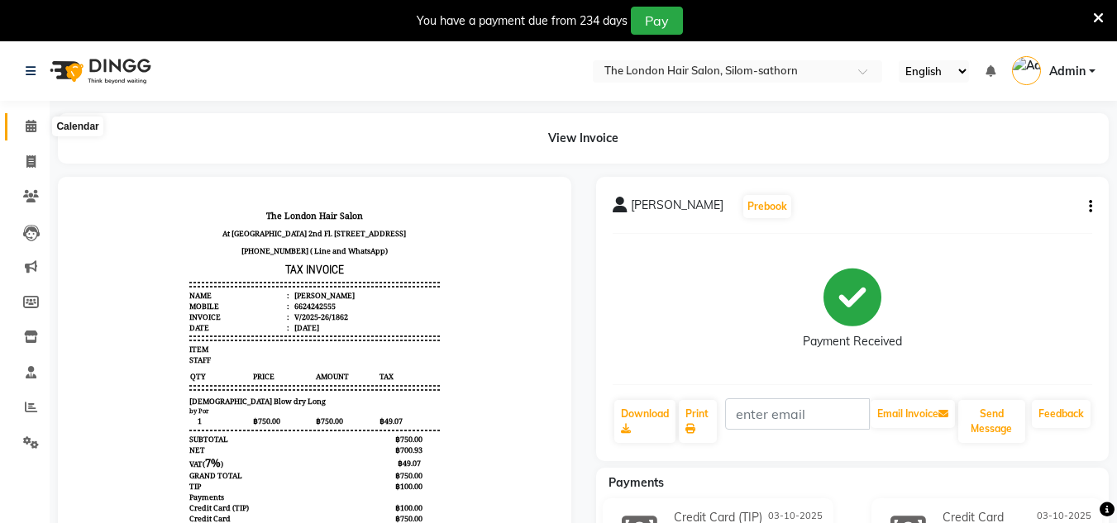
click at [28, 120] on icon at bounding box center [31, 126] width 11 height 12
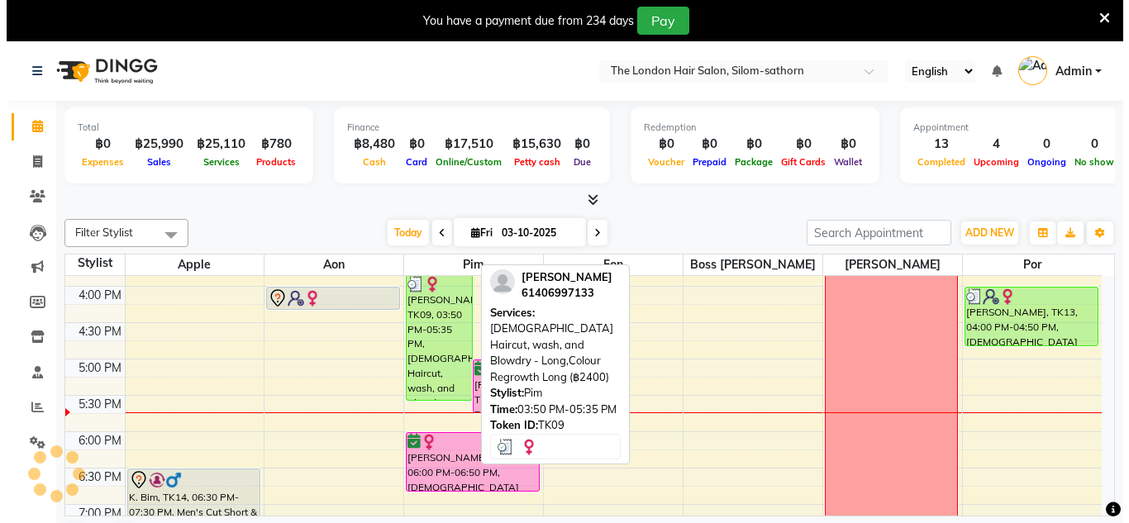
scroll to position [517, 0]
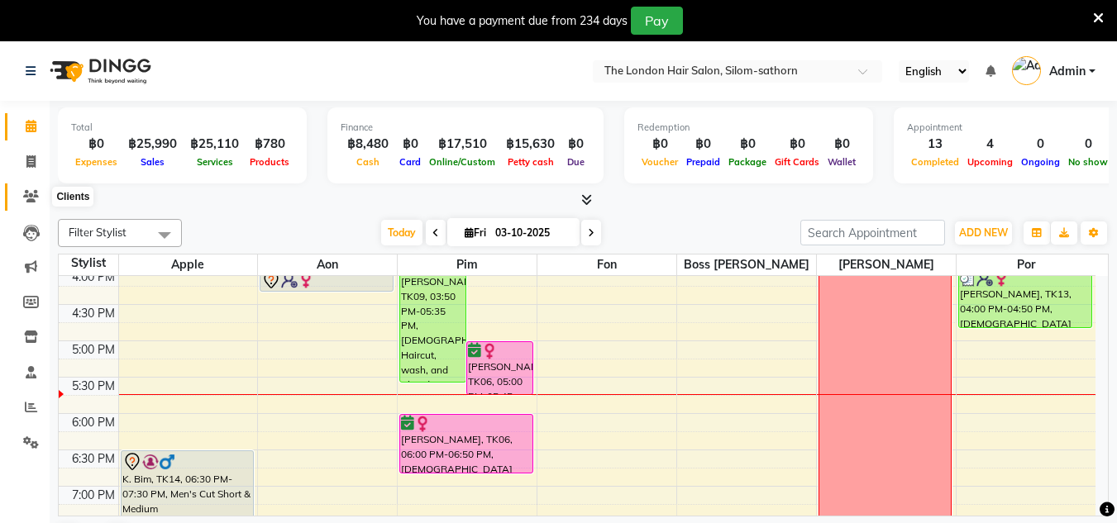
click at [34, 198] on icon at bounding box center [31, 196] width 16 height 12
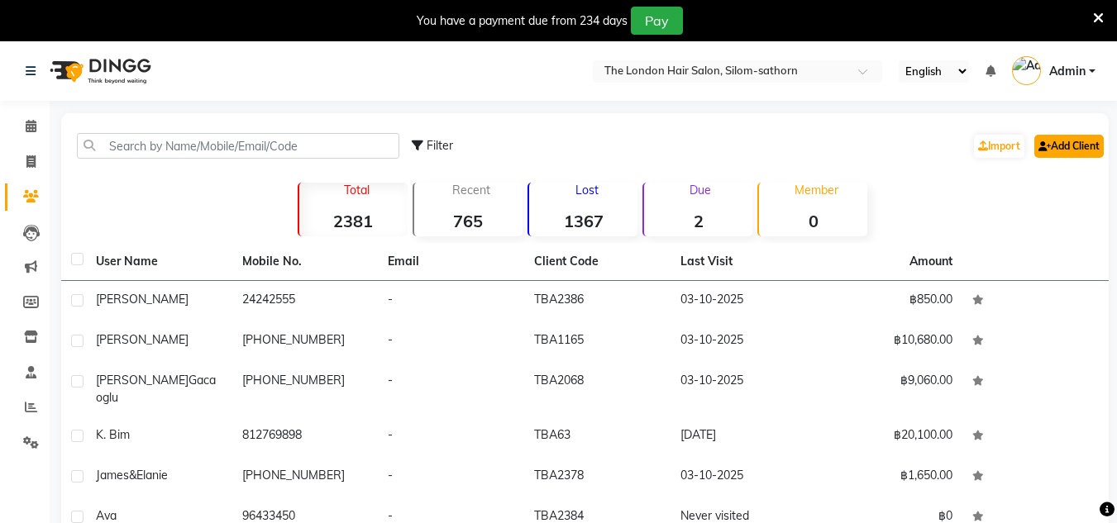
click at [1038, 148] on icon at bounding box center [1044, 146] width 12 height 10
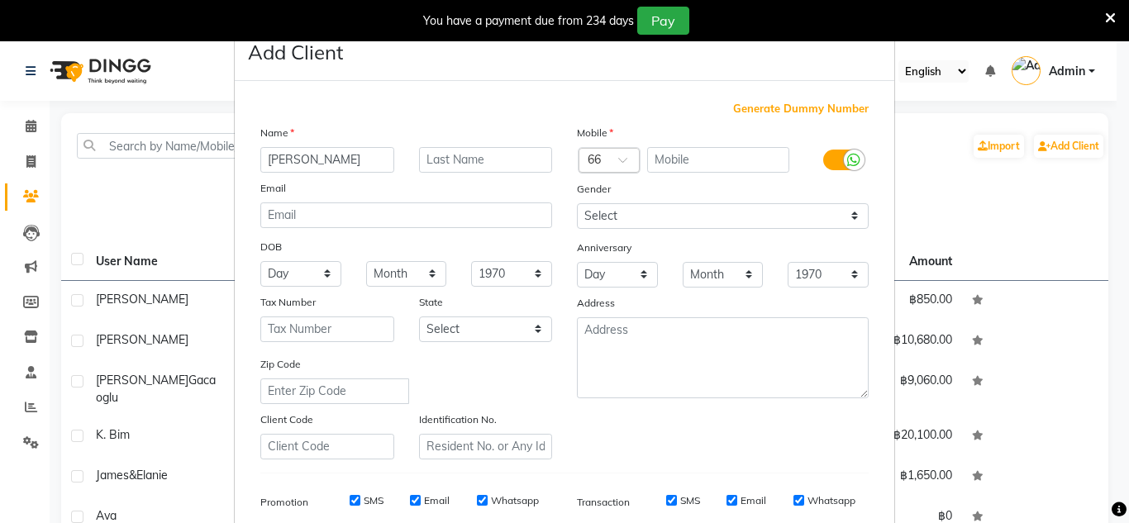
type input "[PERSON_NAME]"
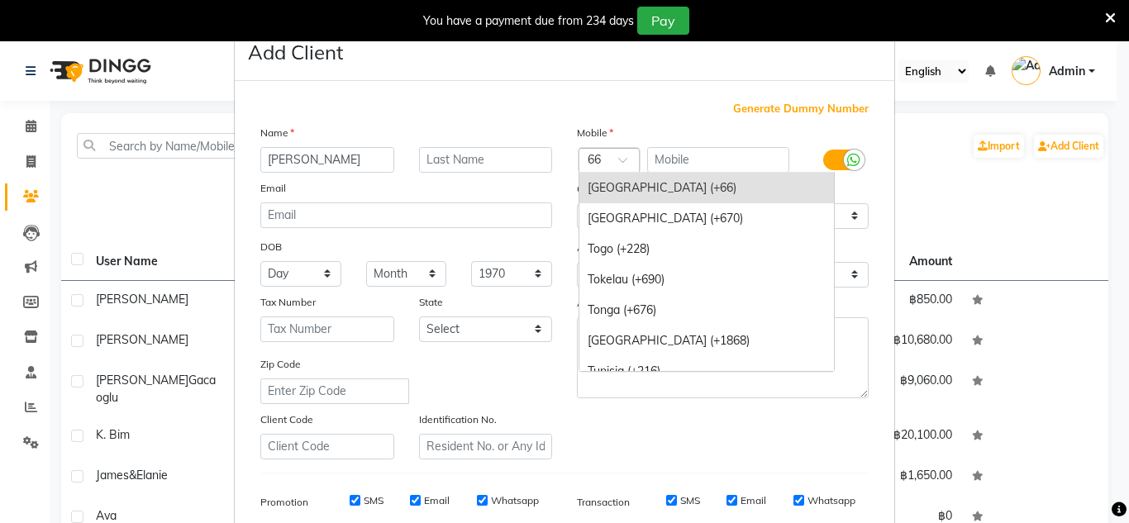
click at [612, 150] on div "Country Code × 66" at bounding box center [609, 160] width 61 height 25
click at [622, 179] on div "[GEOGRAPHIC_DATA] (+66)" at bounding box center [706, 188] width 255 height 31
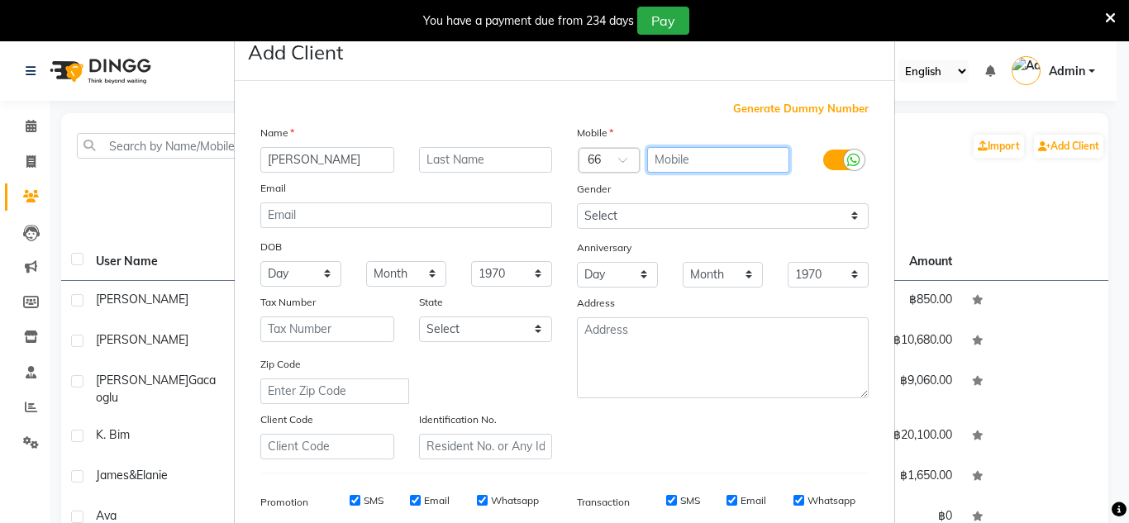
click at [699, 161] on input "text" at bounding box center [718, 160] width 143 height 26
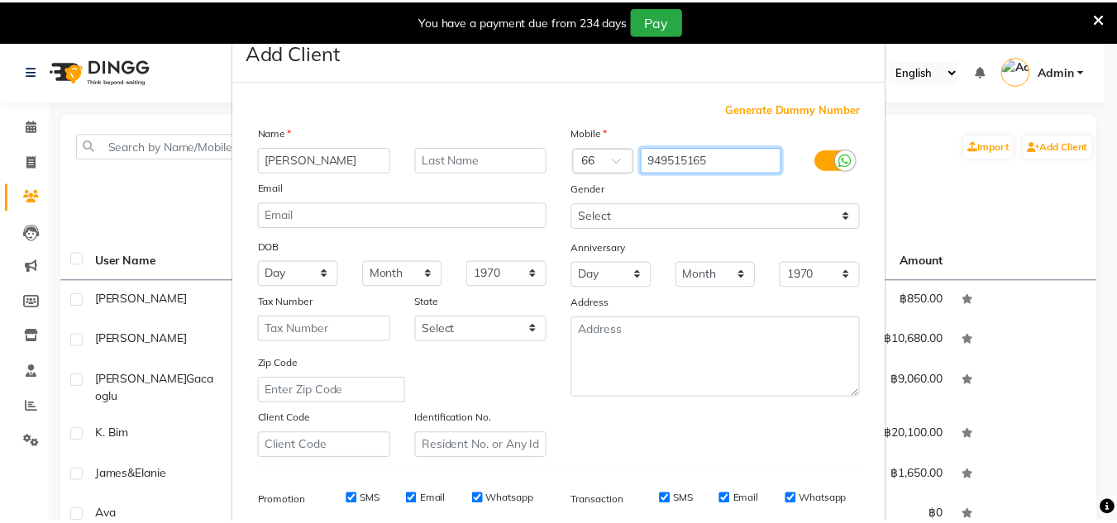
scroll to position [240, 0]
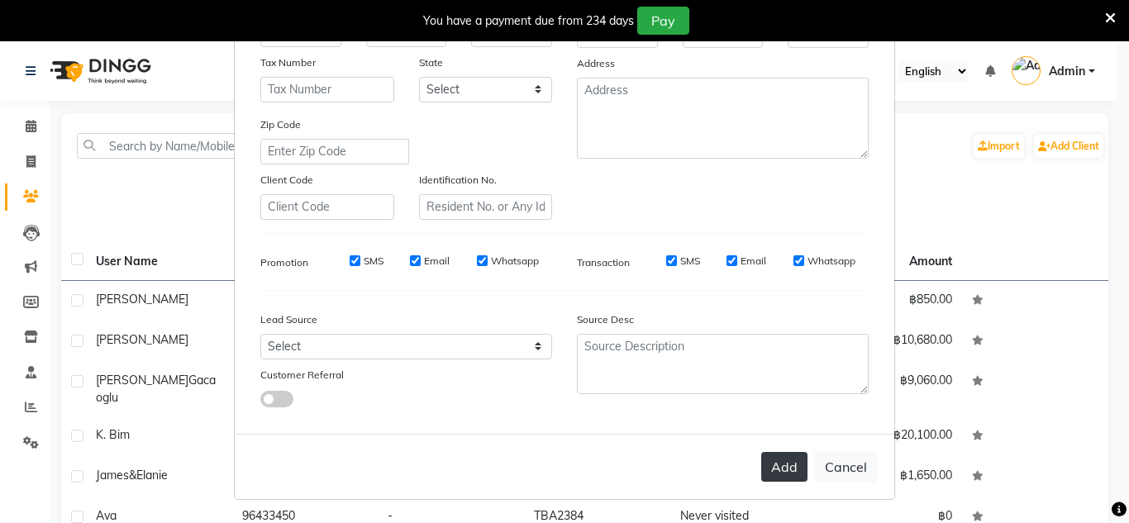
type input "949515165"
click at [780, 474] on button "Add" at bounding box center [784, 467] width 46 height 30
select select
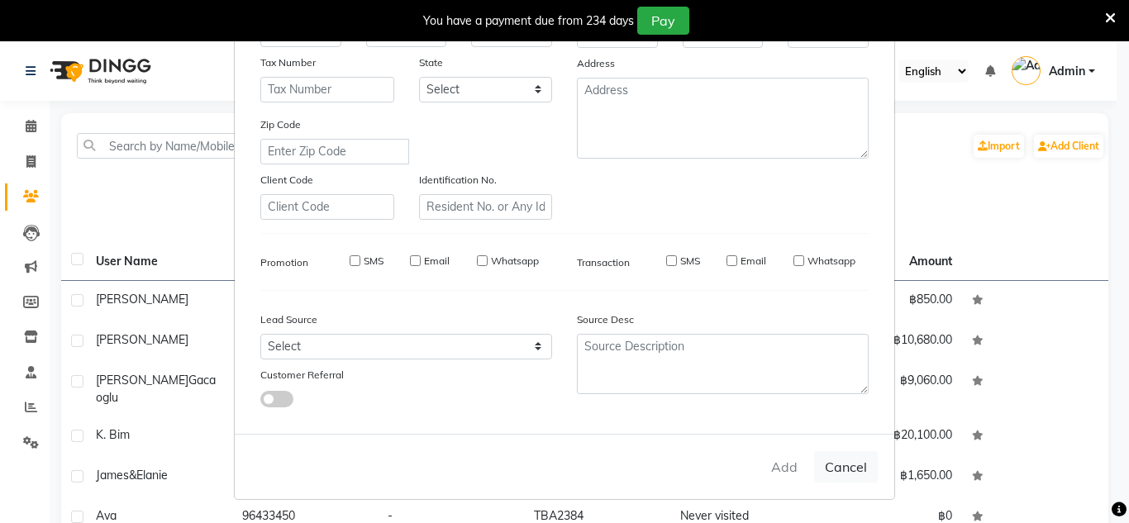
select select
checkbox input "false"
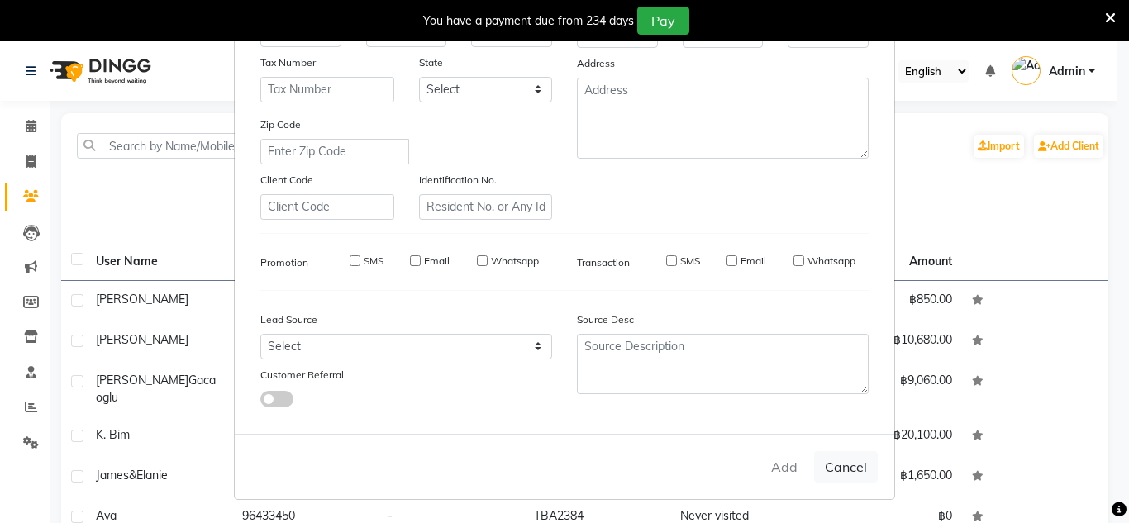
checkbox input "false"
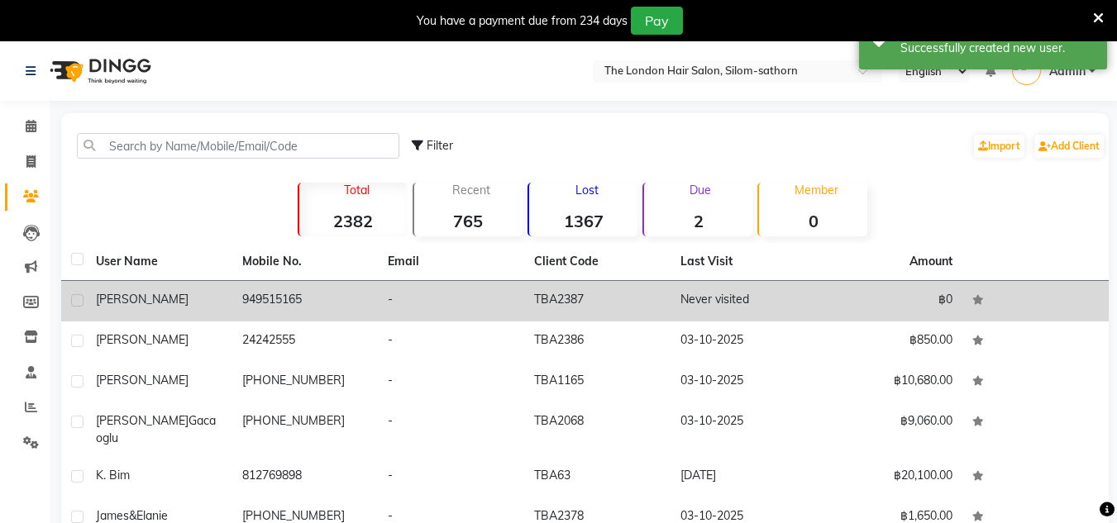
click at [126, 305] on div "[PERSON_NAME]" at bounding box center [159, 299] width 126 height 17
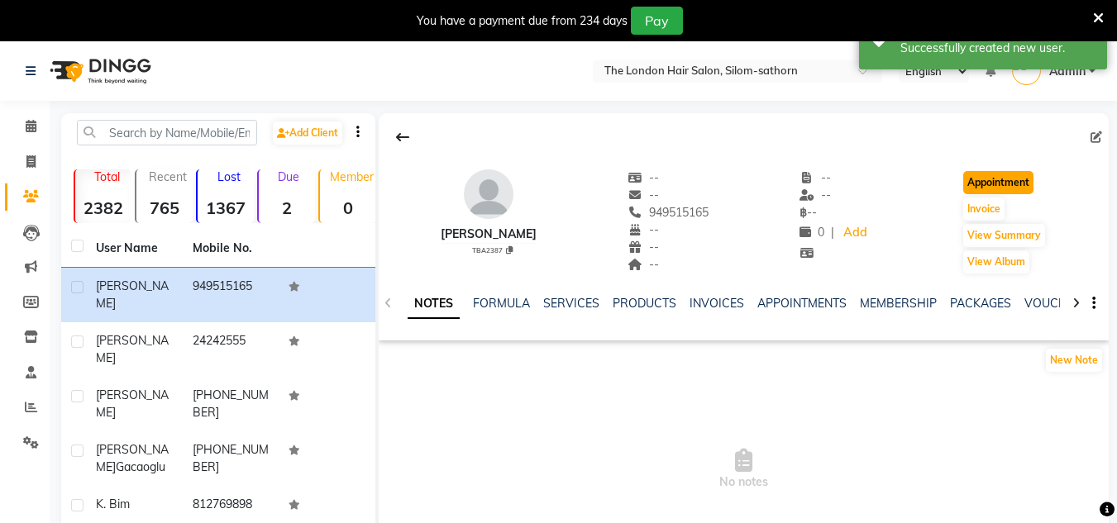
click at [1026, 189] on button "Appointment" at bounding box center [998, 182] width 70 height 23
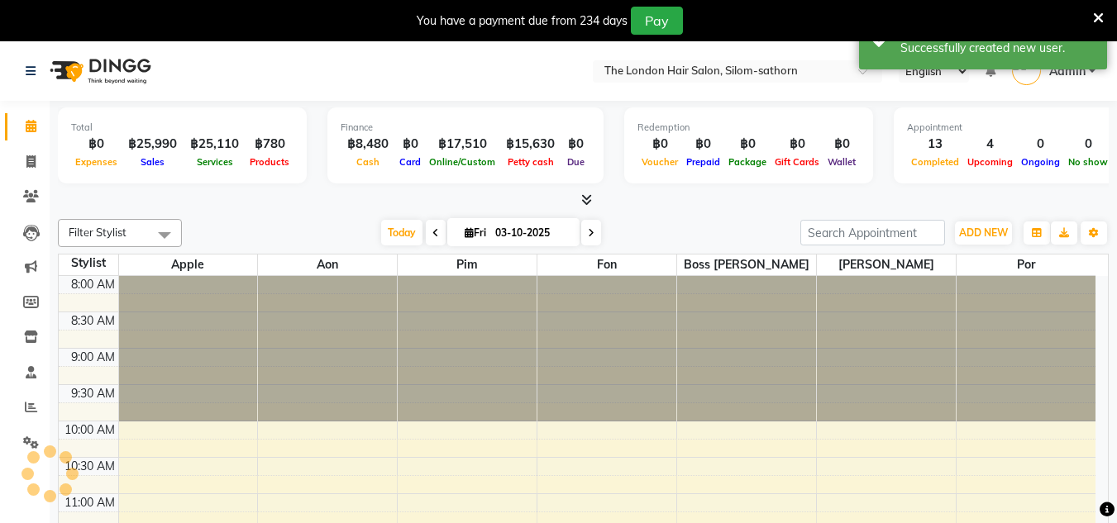
scroll to position [598, 0]
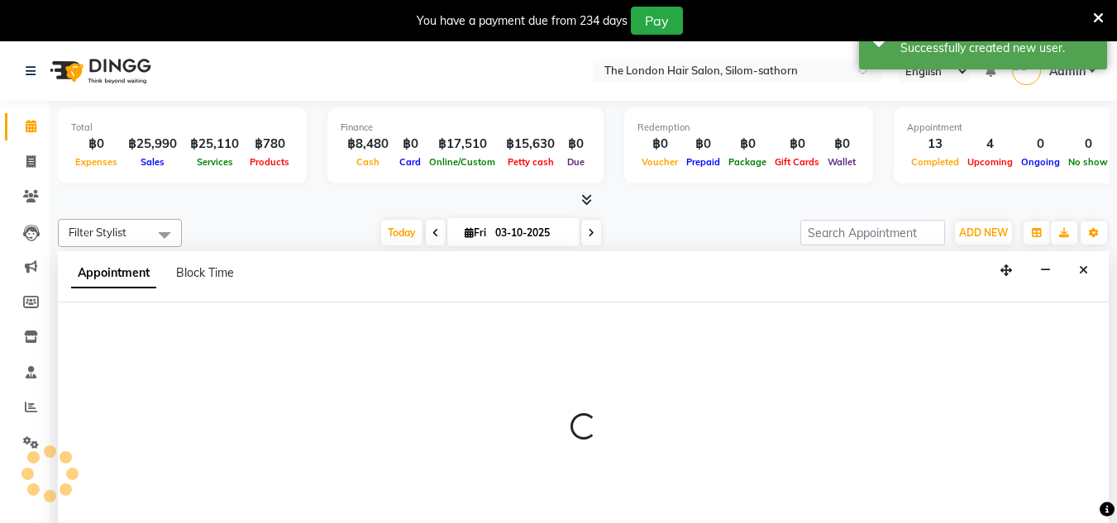
select select "tentative"
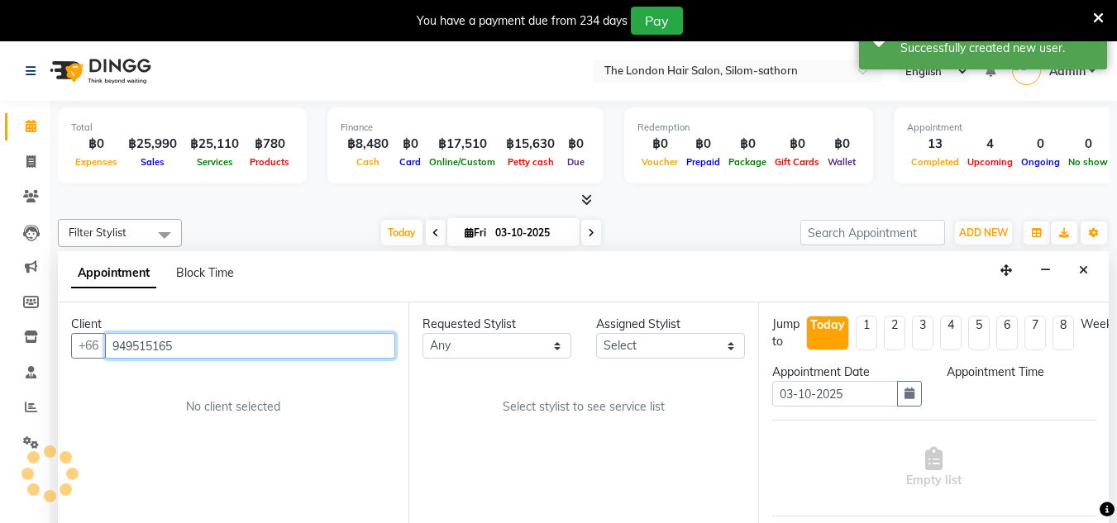
scroll to position [583, 0]
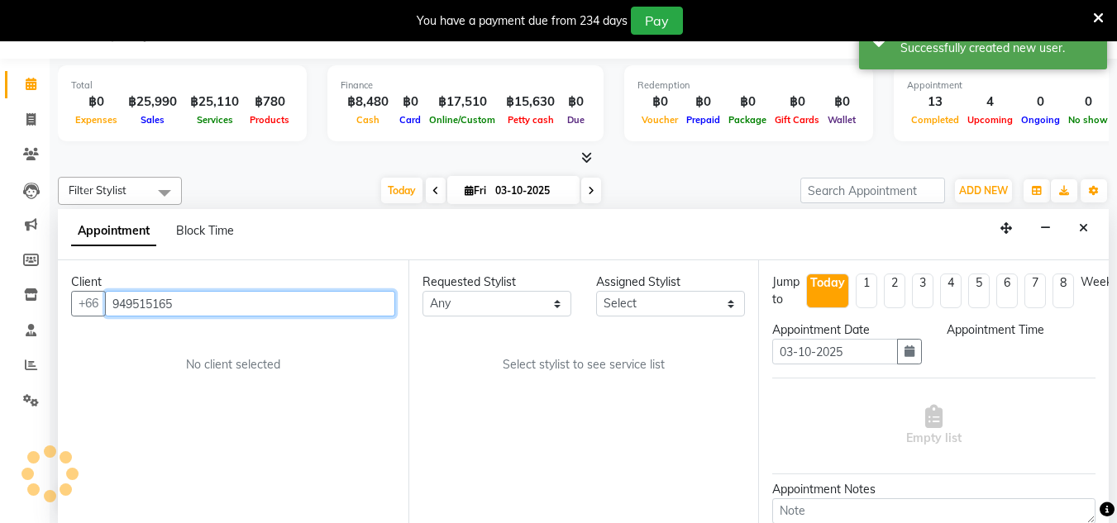
select select "600"
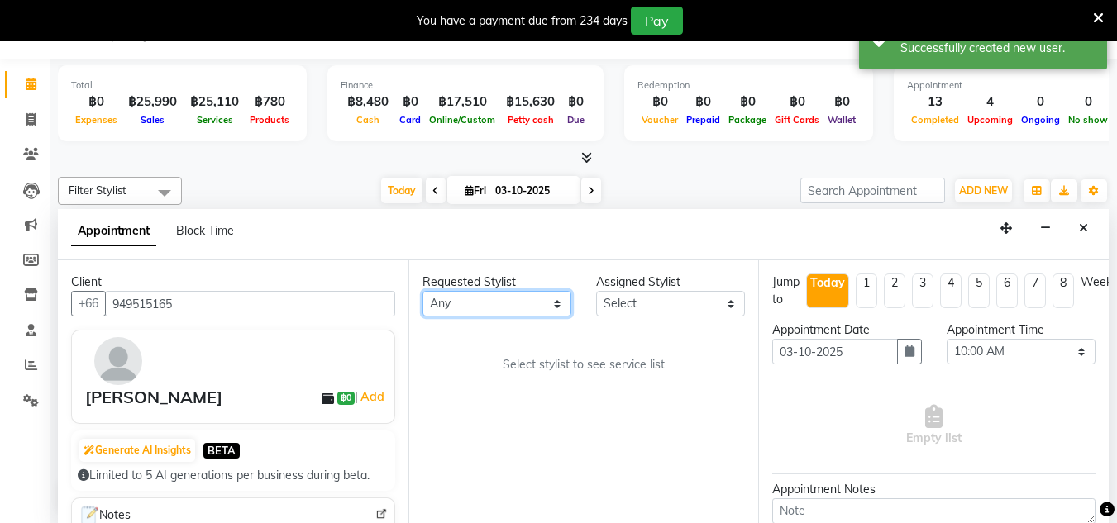
click at [543, 310] on select "Any Aon Apple Boss [PERSON_NAME] [PERSON_NAME] Pim Por" at bounding box center [496, 304] width 149 height 26
select select "56710"
click at [422, 291] on select "Any Aon Apple Boss [PERSON_NAME] [PERSON_NAME] Pim Por" at bounding box center [496, 304] width 149 height 26
select select "56710"
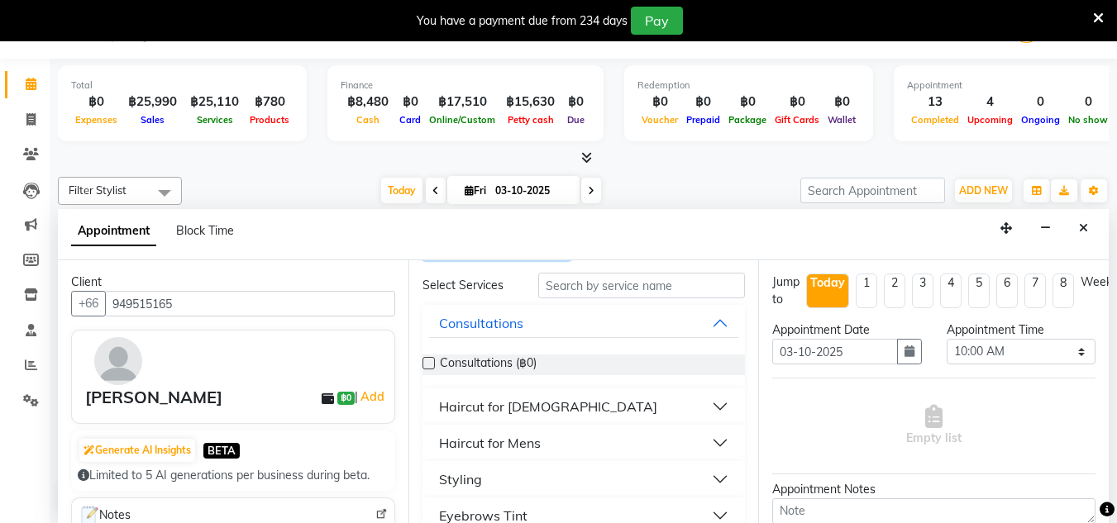
scroll to position [48, 0]
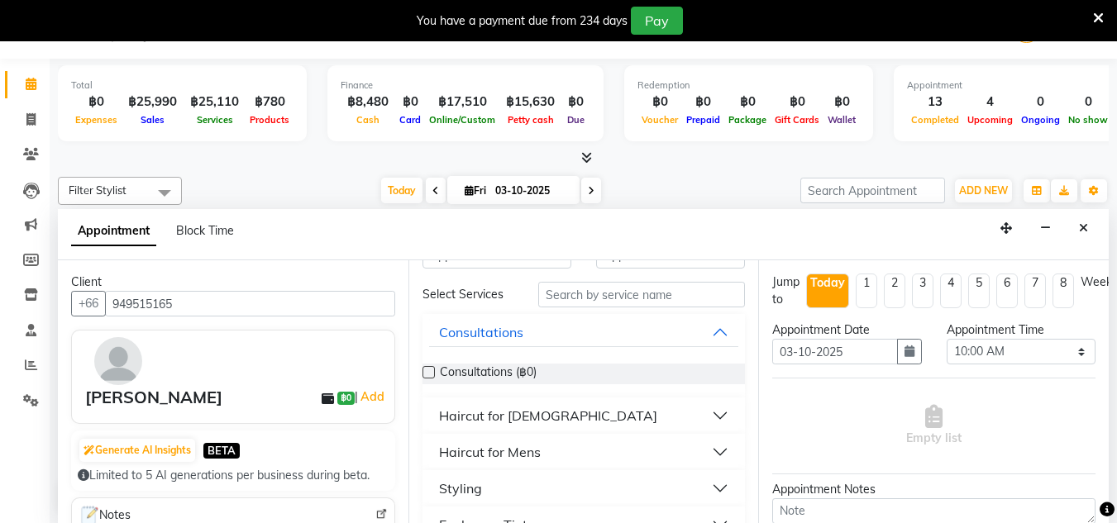
click at [554, 494] on button "Styling" at bounding box center [584, 489] width 310 height 30
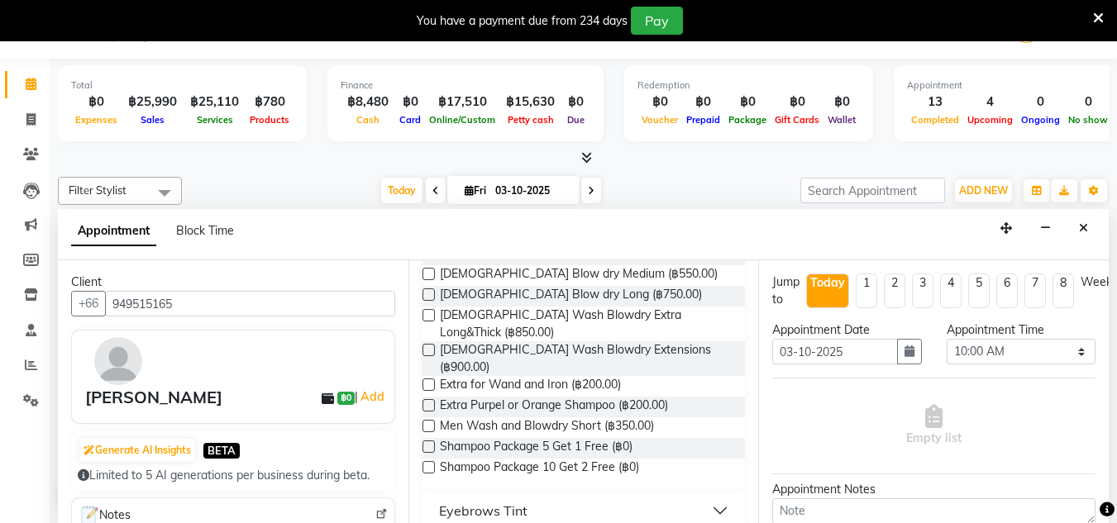
scroll to position [324, 0]
click at [603, 298] on span "[DEMOGRAPHIC_DATA] Blow dry Long (฿750.00)" at bounding box center [571, 295] width 262 height 21
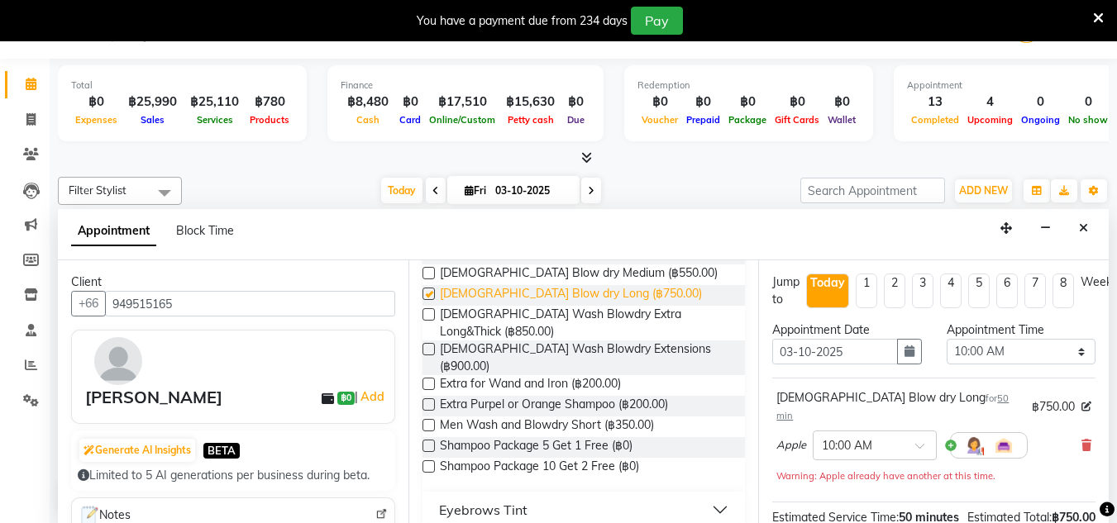
checkbox input "false"
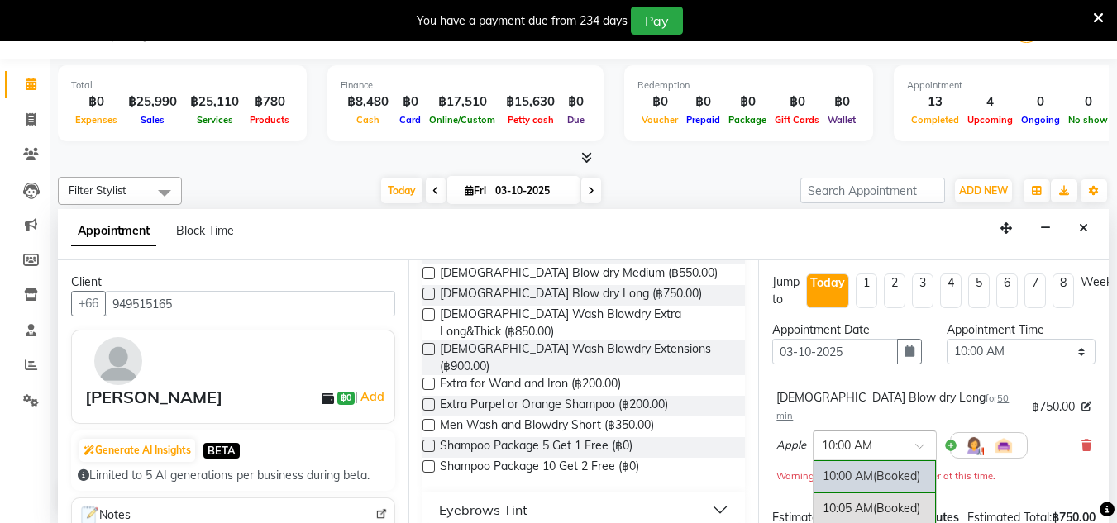
click at [893, 436] on input "text" at bounding box center [858, 444] width 73 height 17
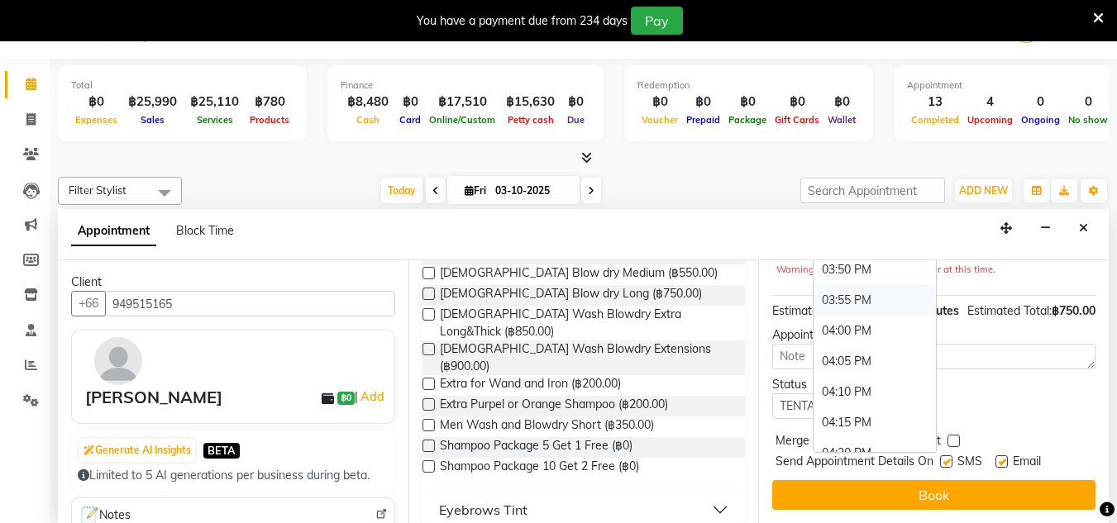
scroll to position [2242, 0]
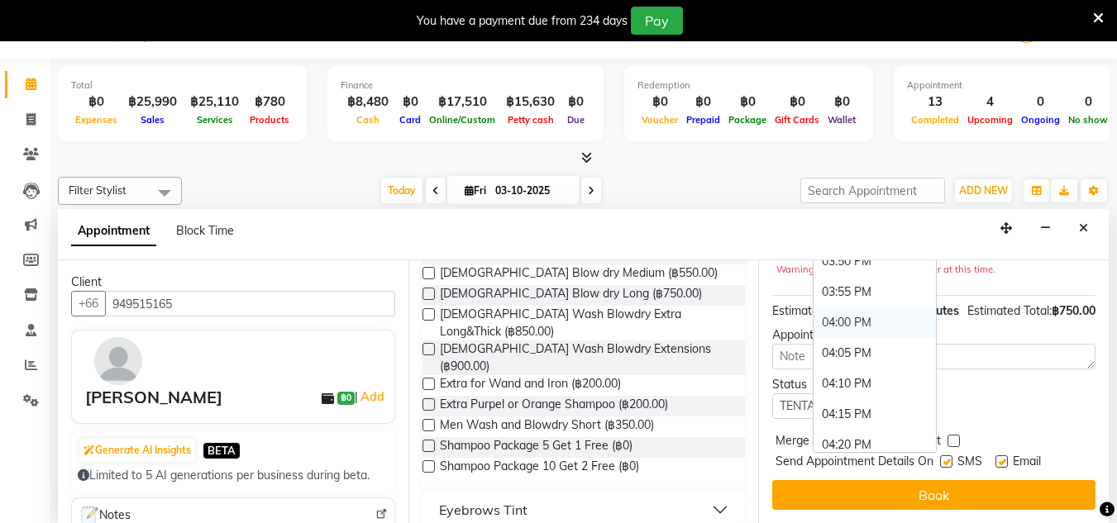
click at [855, 307] on div "04:00 PM" at bounding box center [874, 322] width 122 height 31
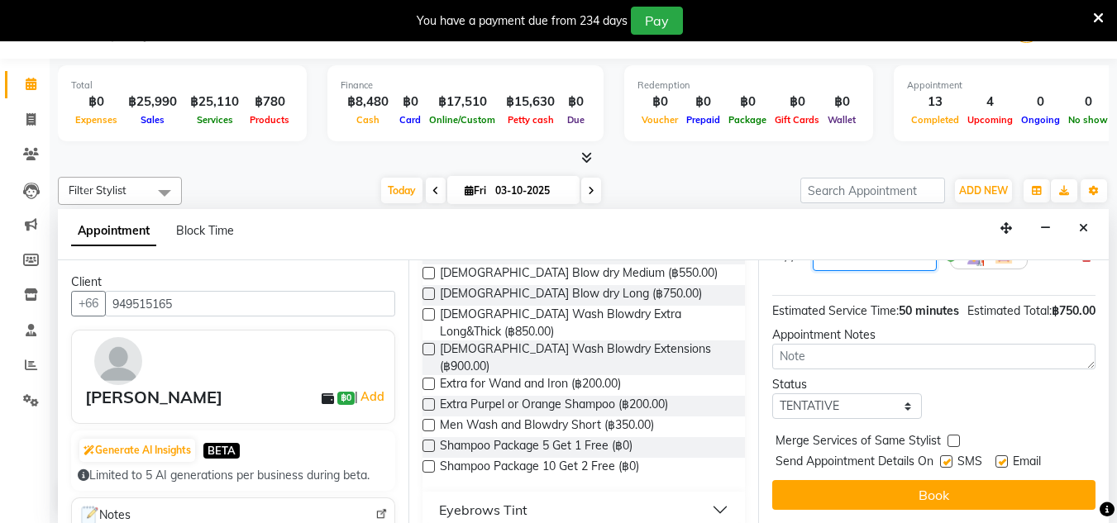
scroll to position [202, 0]
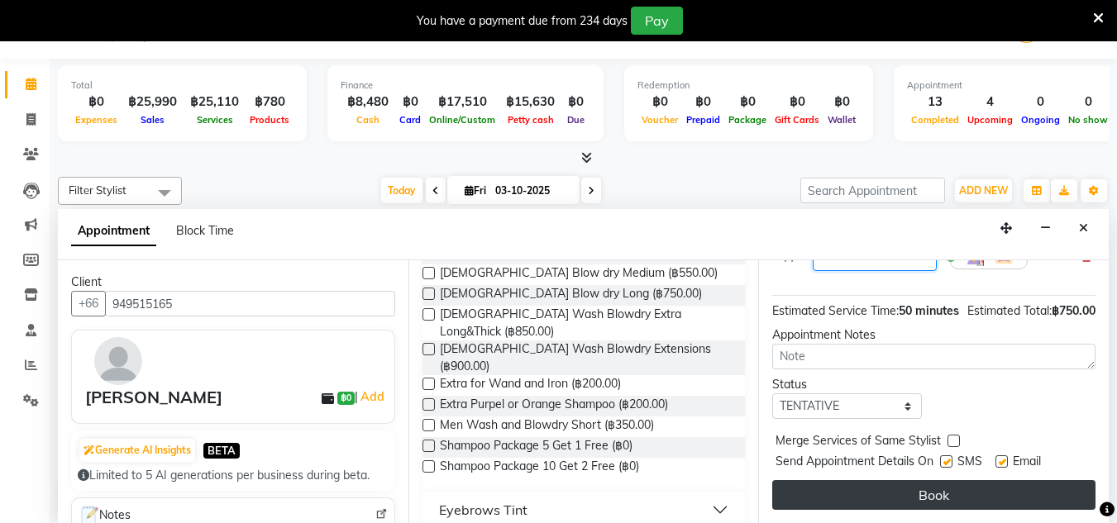
click at [928, 480] on button "Book" at bounding box center [933, 495] width 323 height 30
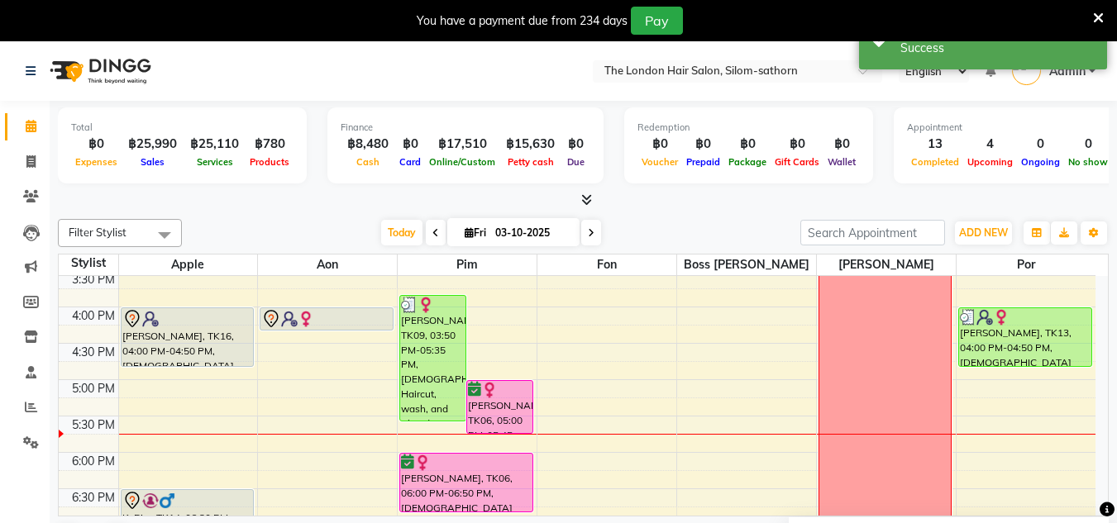
scroll to position [477, 0]
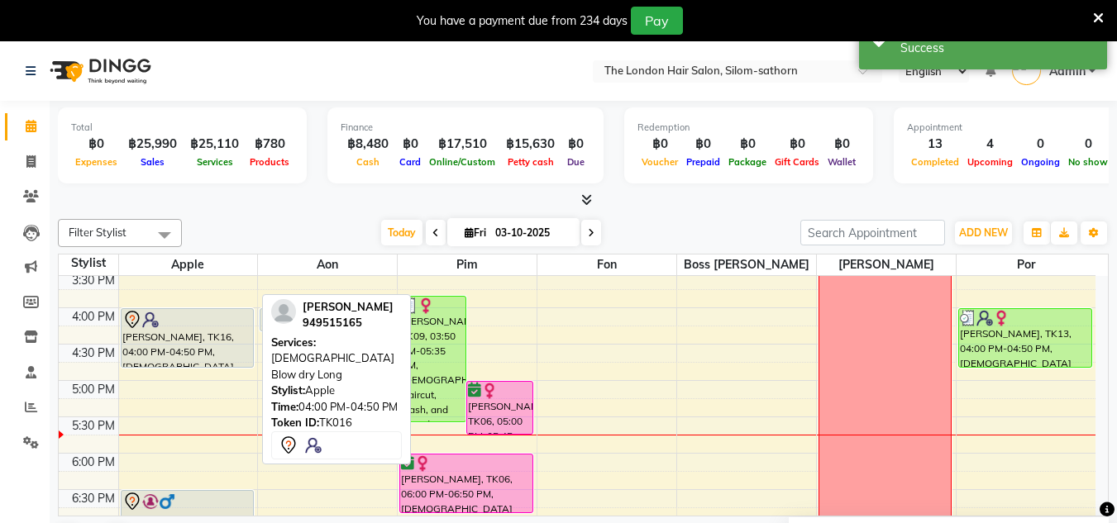
click at [205, 323] on div at bounding box center [187, 320] width 131 height 20
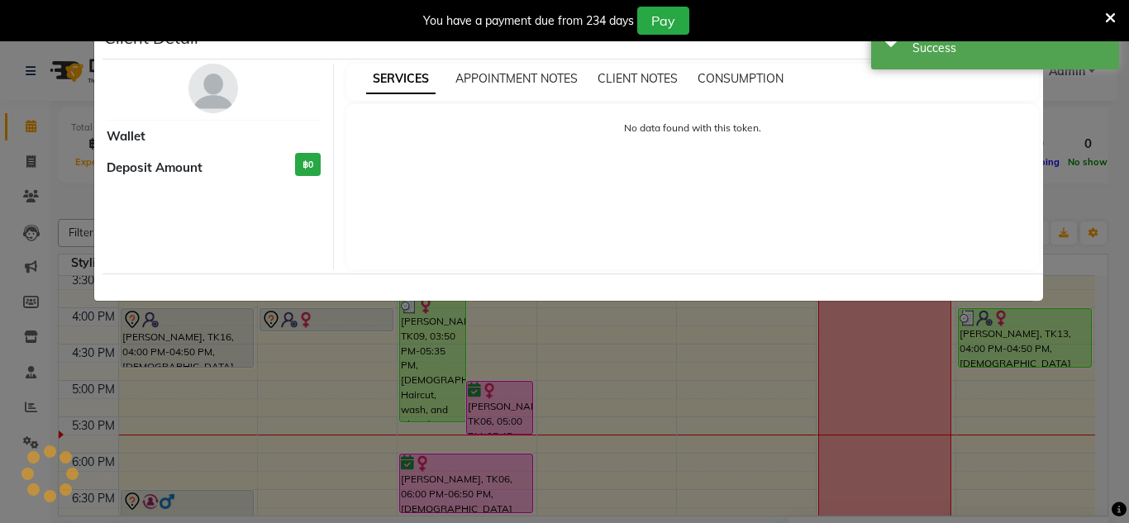
select select "7"
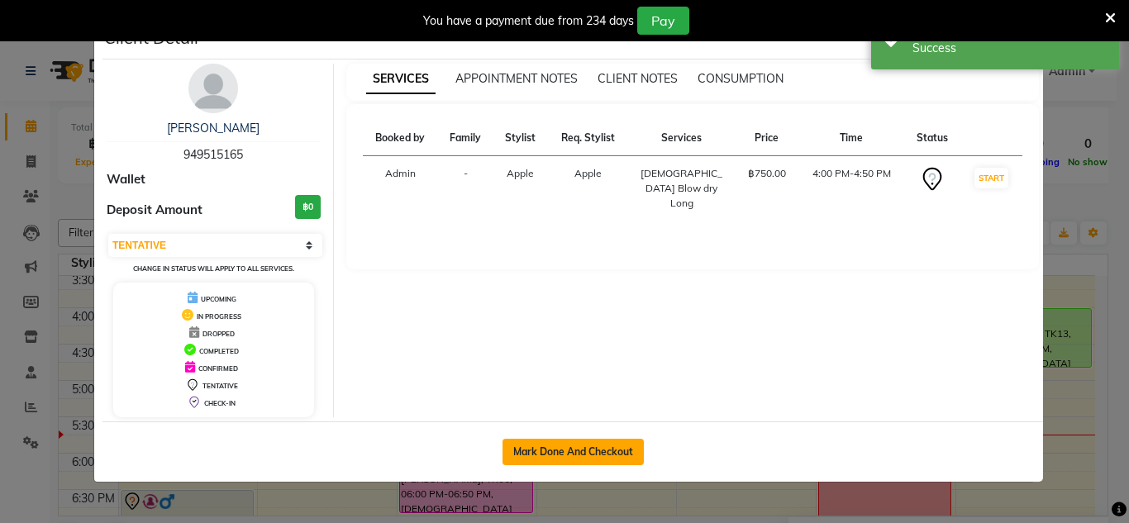
click at [585, 448] on button "Mark Done And Checkout" at bounding box center [573, 452] width 141 height 26
select select "service"
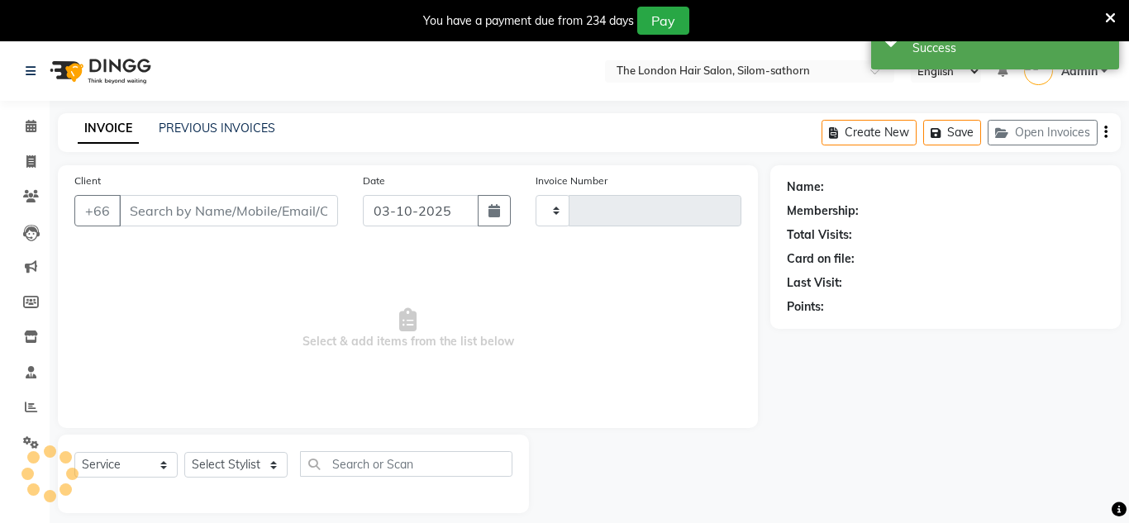
type input "1863"
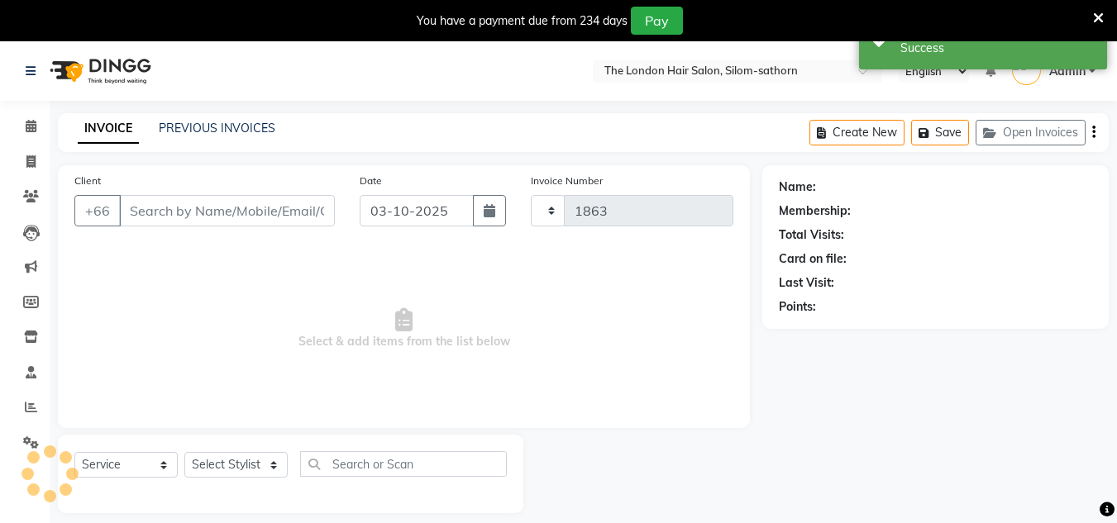
select select "6977"
type input "949515165"
select select "56710"
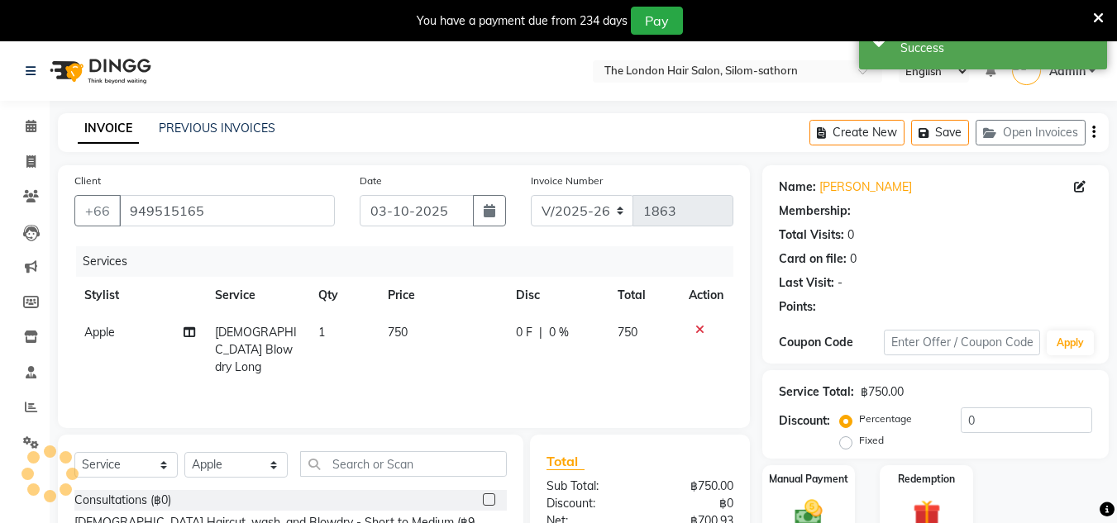
scroll to position [180, 0]
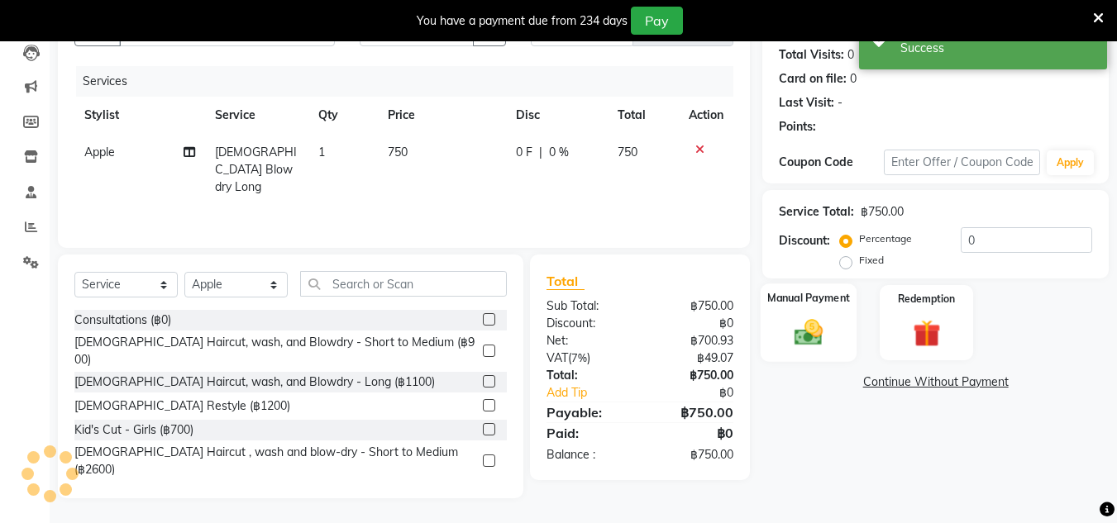
click at [798, 322] on img at bounding box center [808, 332] width 46 height 33
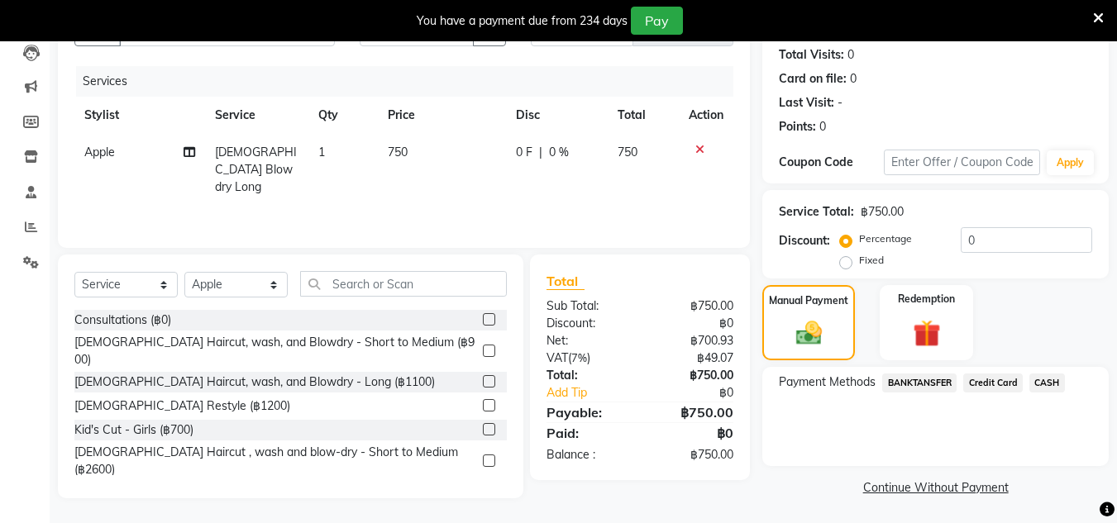
click at [941, 380] on span "BANKTANSFER" at bounding box center [919, 383] width 74 height 19
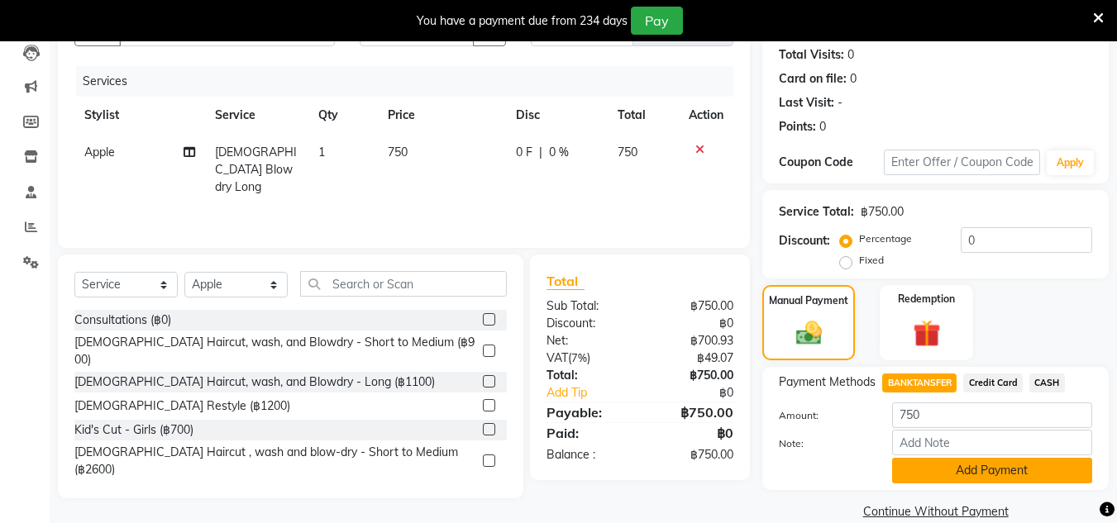
click at [984, 474] on button "Add Payment" at bounding box center [992, 471] width 200 height 26
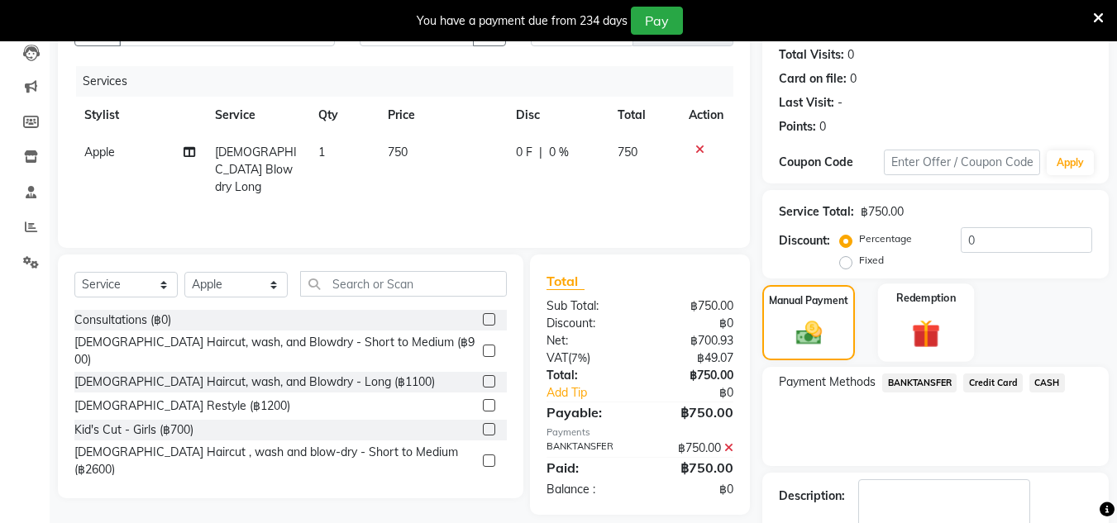
scroll to position [275, 0]
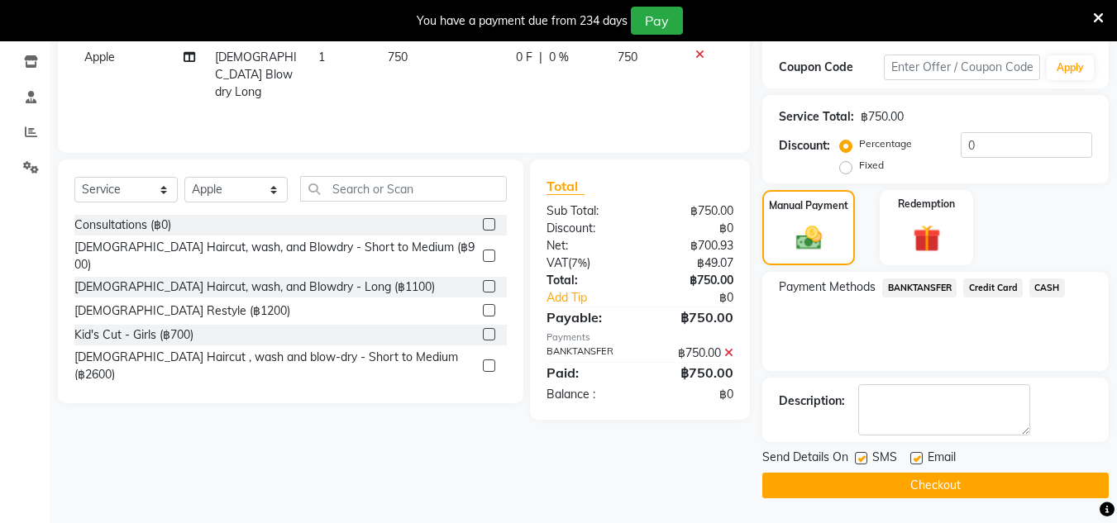
click at [879, 483] on button "Checkout" at bounding box center [935, 486] width 346 height 26
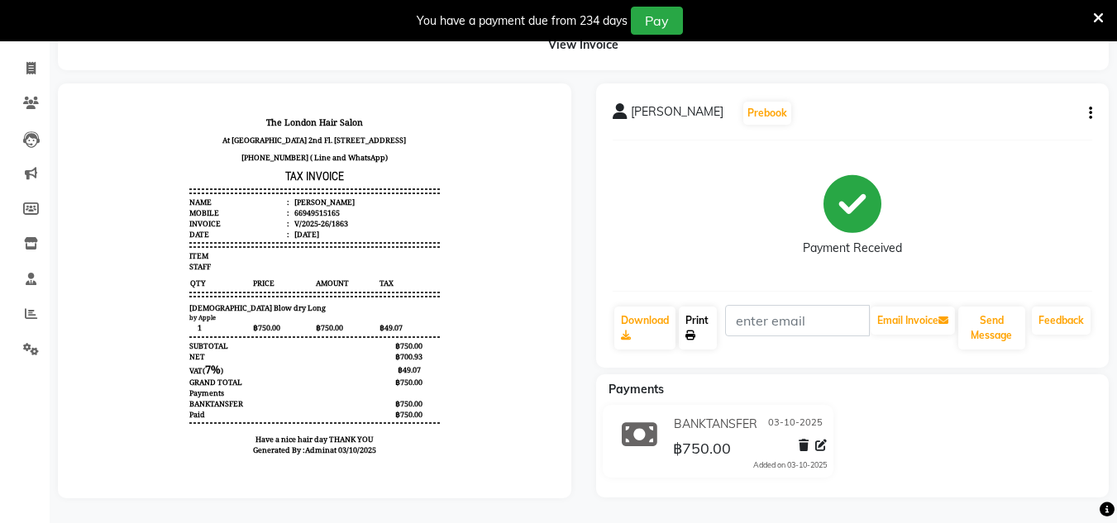
click at [699, 320] on link "Print" at bounding box center [698, 328] width 38 height 43
click at [34, 62] on icon at bounding box center [30, 68] width 9 height 12
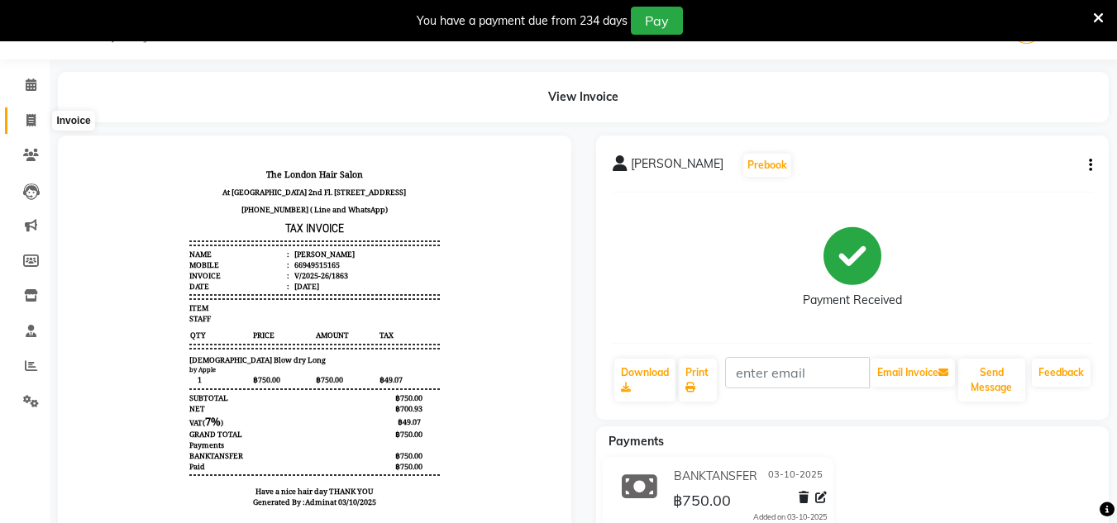
select select "service"
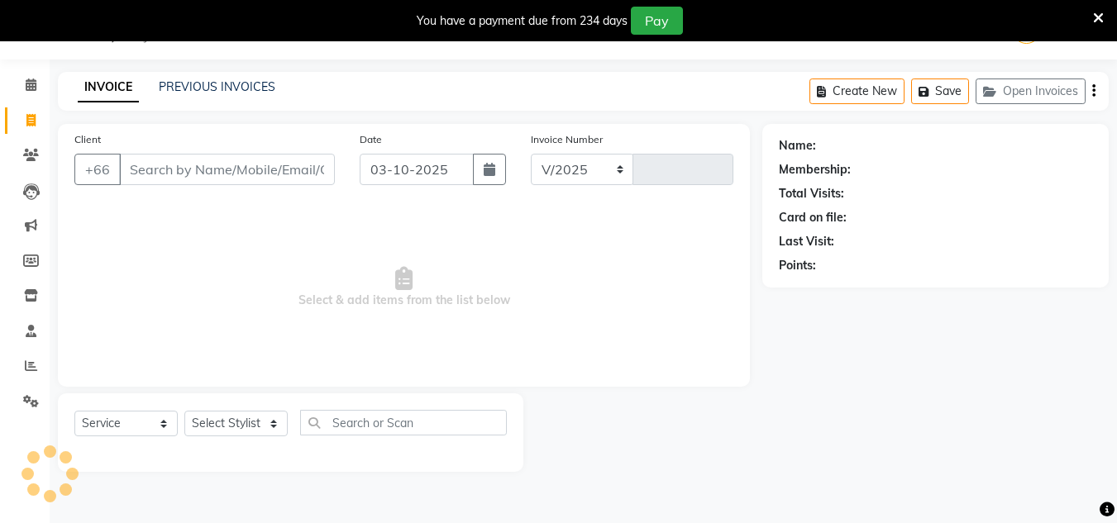
select select "6977"
type input "1864"
click at [33, 82] on icon at bounding box center [31, 85] width 11 height 12
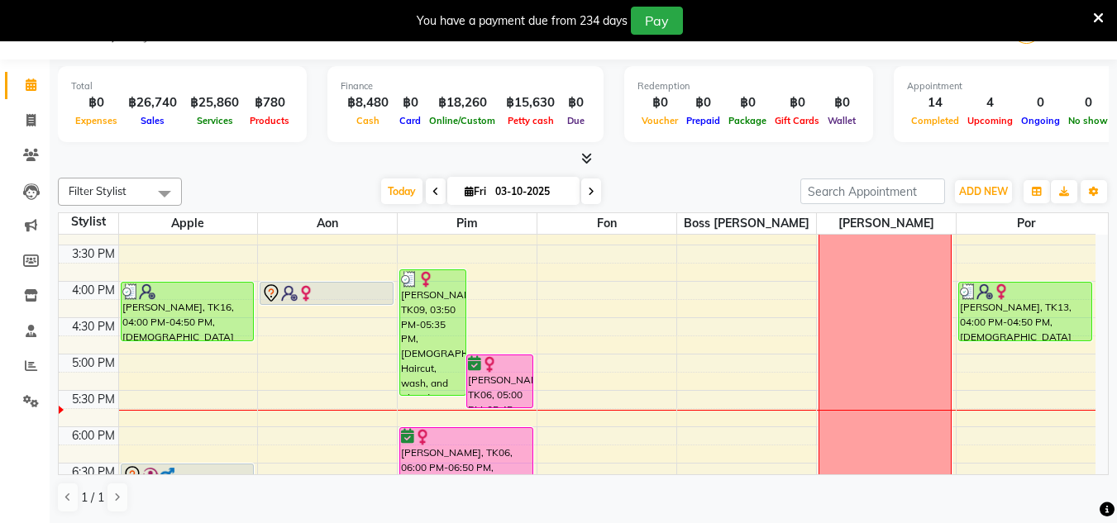
scroll to position [463, 0]
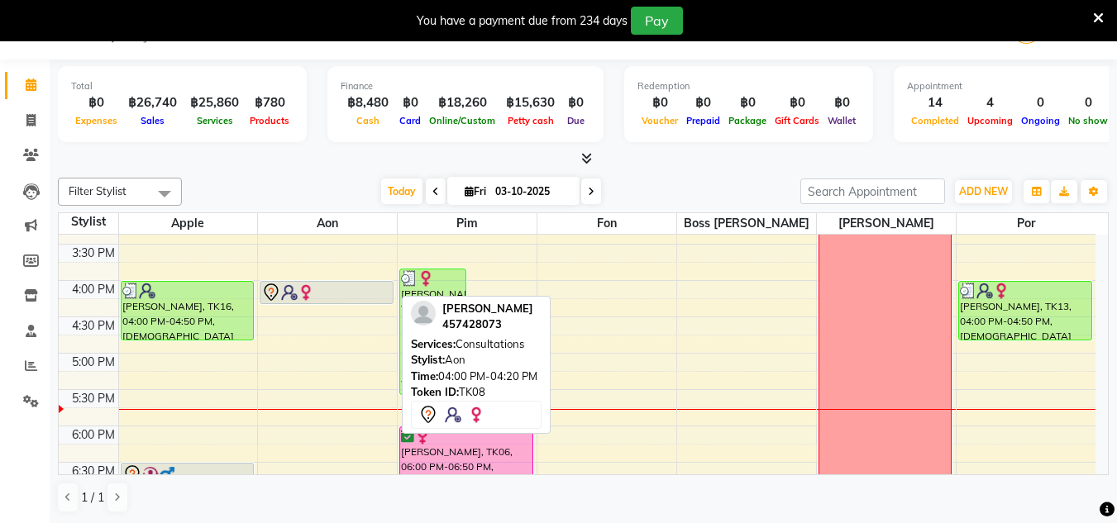
click at [350, 291] on div at bounding box center [326, 293] width 131 height 20
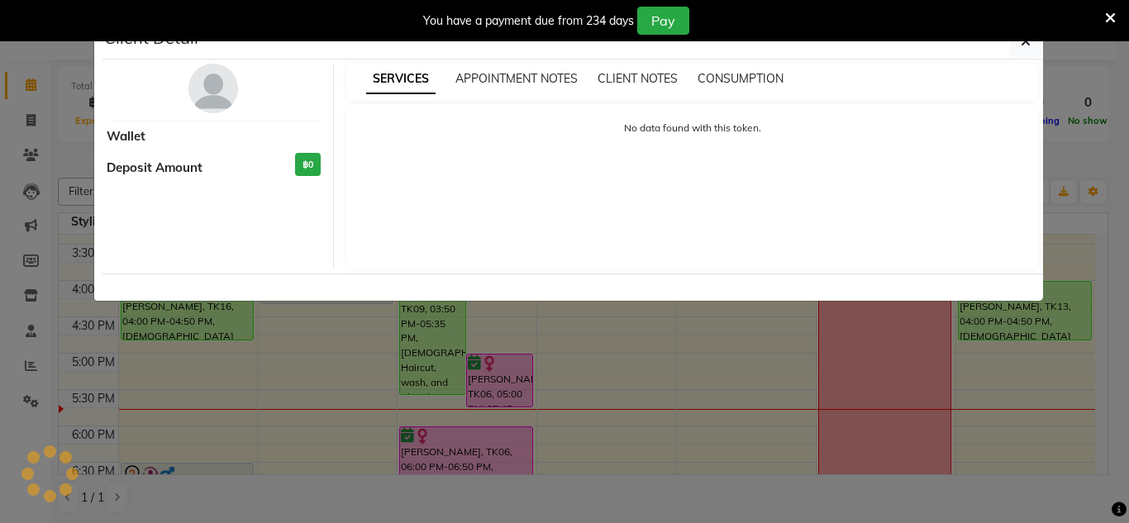
select select "7"
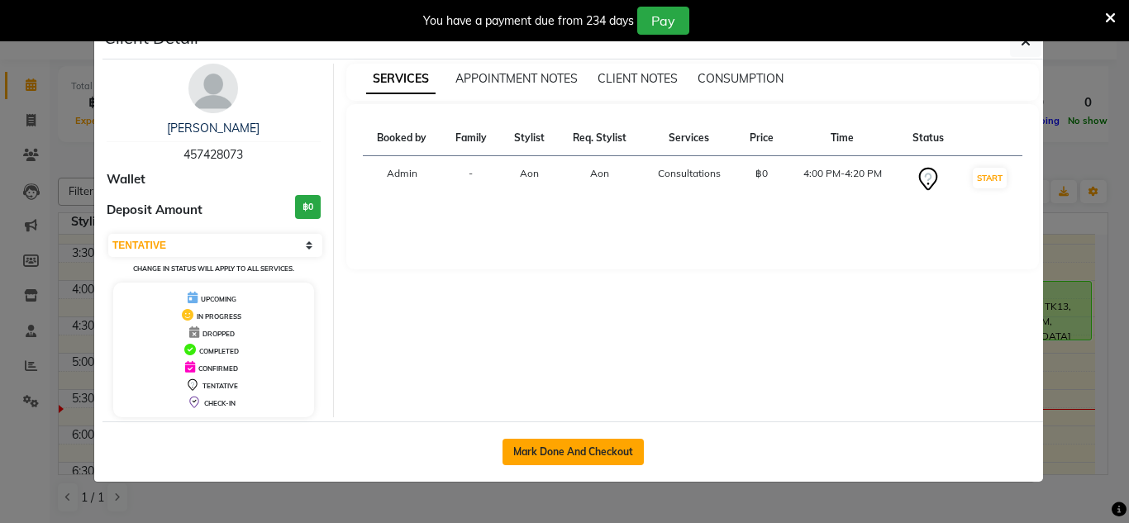
click at [586, 455] on button "Mark Done And Checkout" at bounding box center [573, 452] width 141 height 26
select select "service"
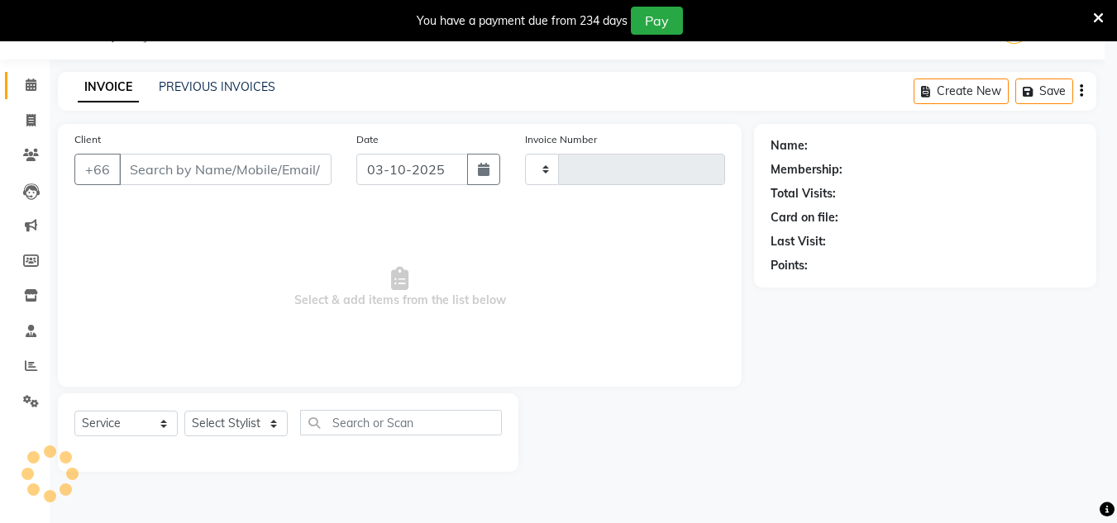
type input "1864"
select select "6977"
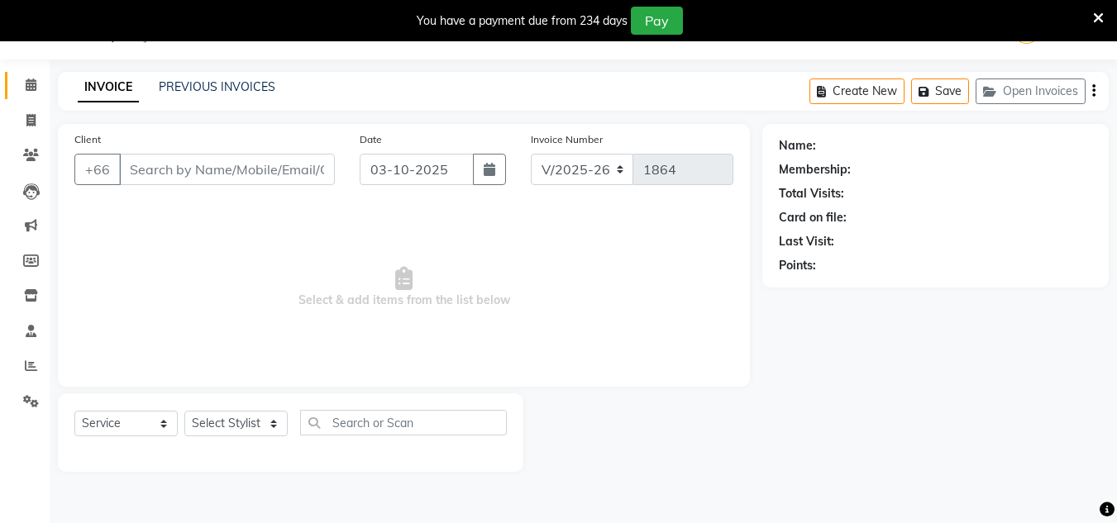
type input "457428073"
select select "56709"
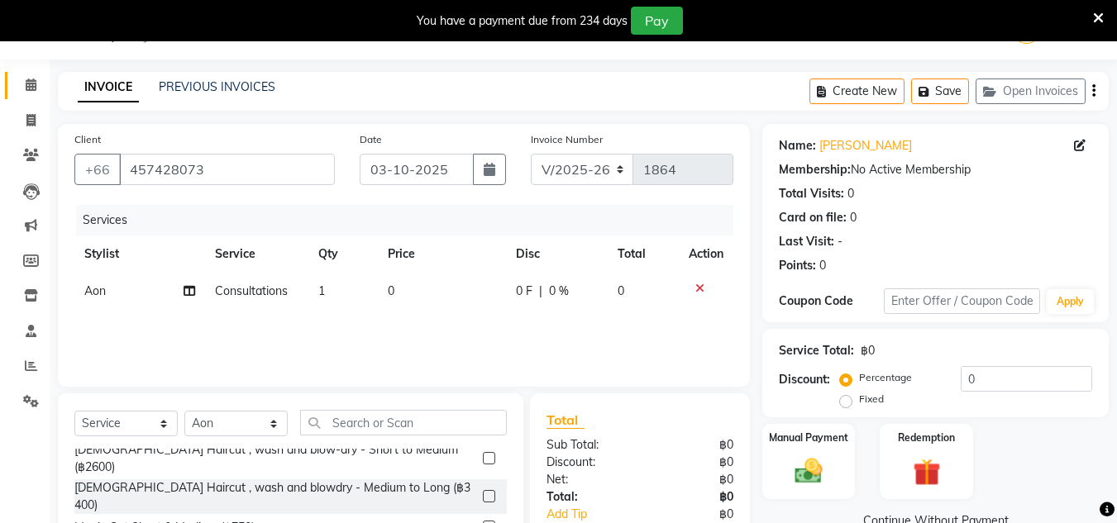
scroll to position [145, 0]
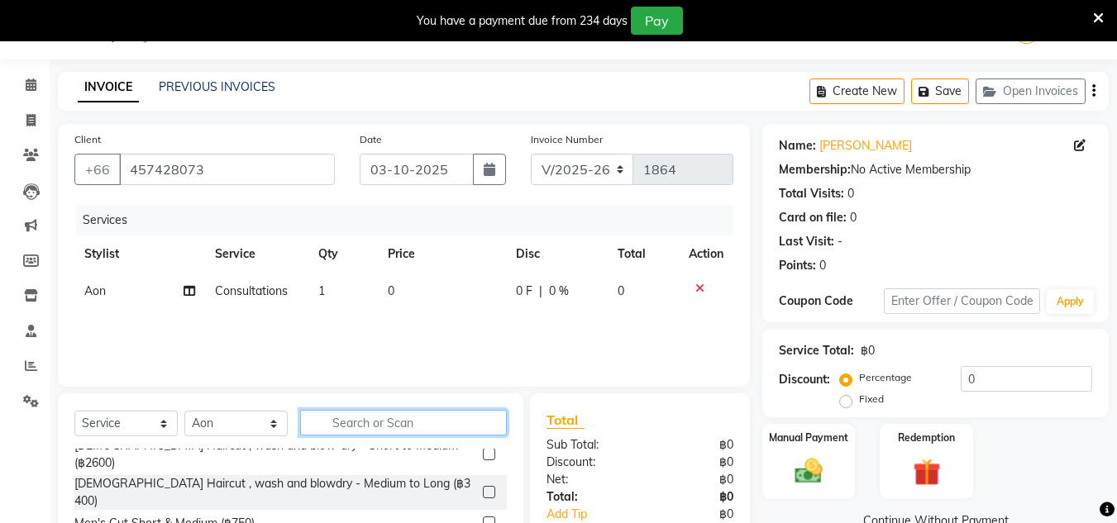
click at [371, 426] on input "text" at bounding box center [403, 423] width 207 height 26
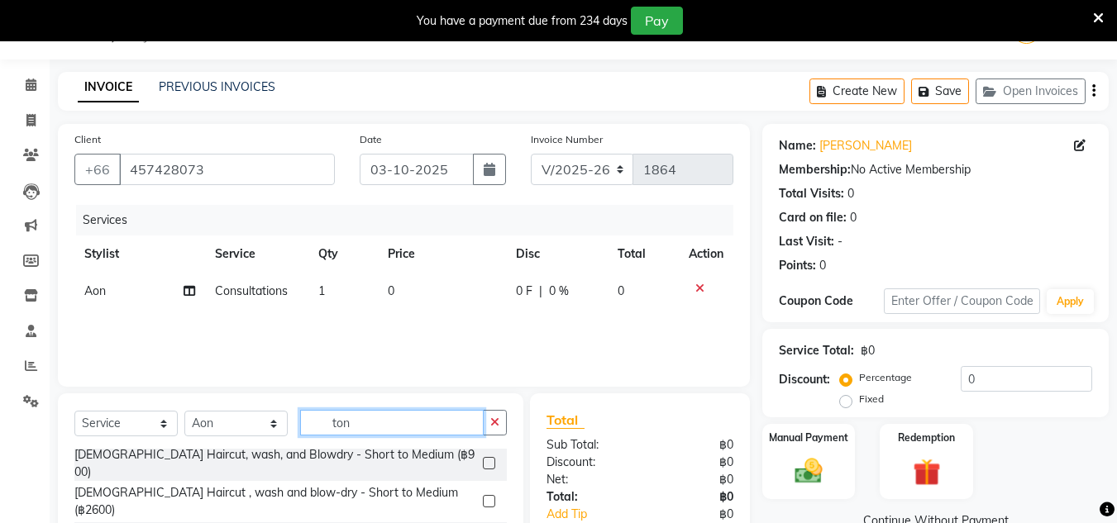
scroll to position [0, 0]
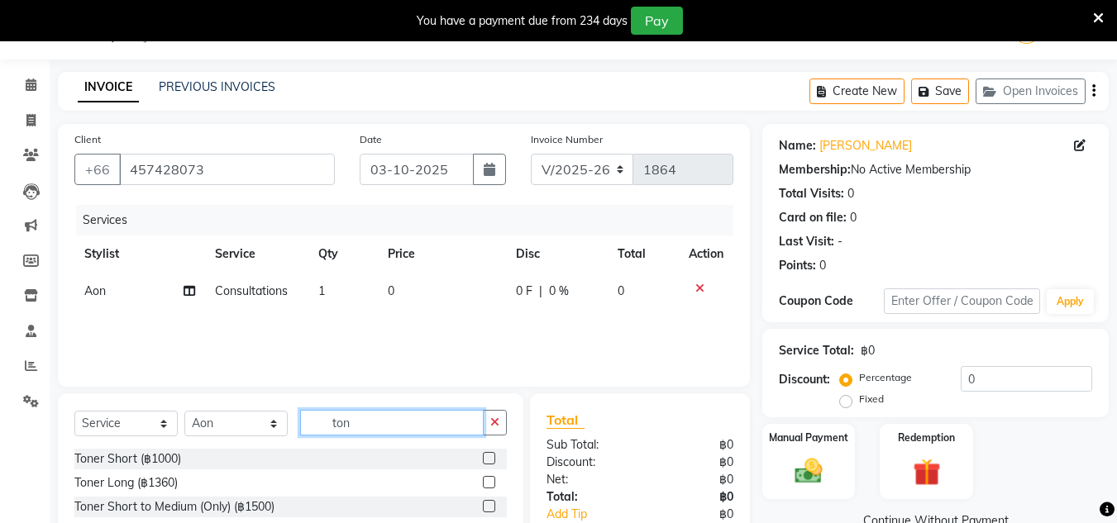
type input "ton"
click at [238, 490] on div "Toner Long (฿1360)" at bounding box center [290, 483] width 432 height 21
click at [487, 476] on label at bounding box center [489, 482] width 12 height 12
click at [487, 478] on input "checkbox" at bounding box center [488, 483] width 11 height 11
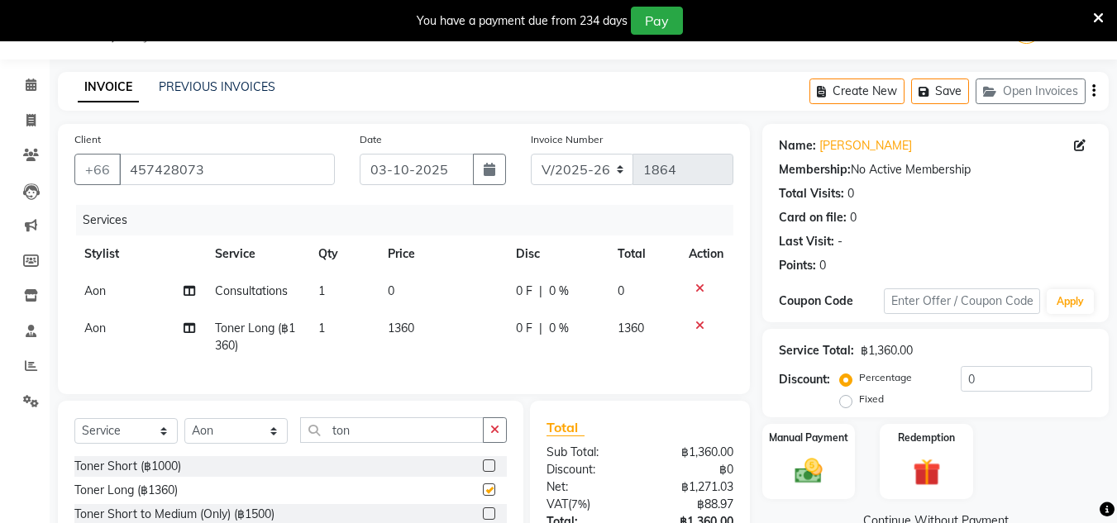
checkbox input "false"
click at [414, 333] on span "1360" at bounding box center [401, 328] width 26 height 15
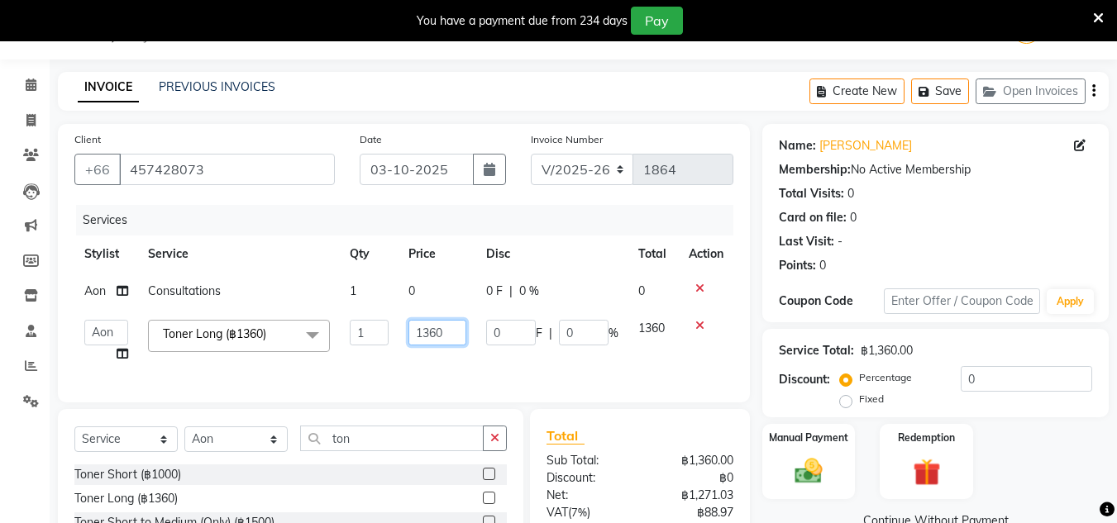
click at [445, 334] on input "1360" at bounding box center [436, 333] width 57 height 26
type input "1"
type input "2000"
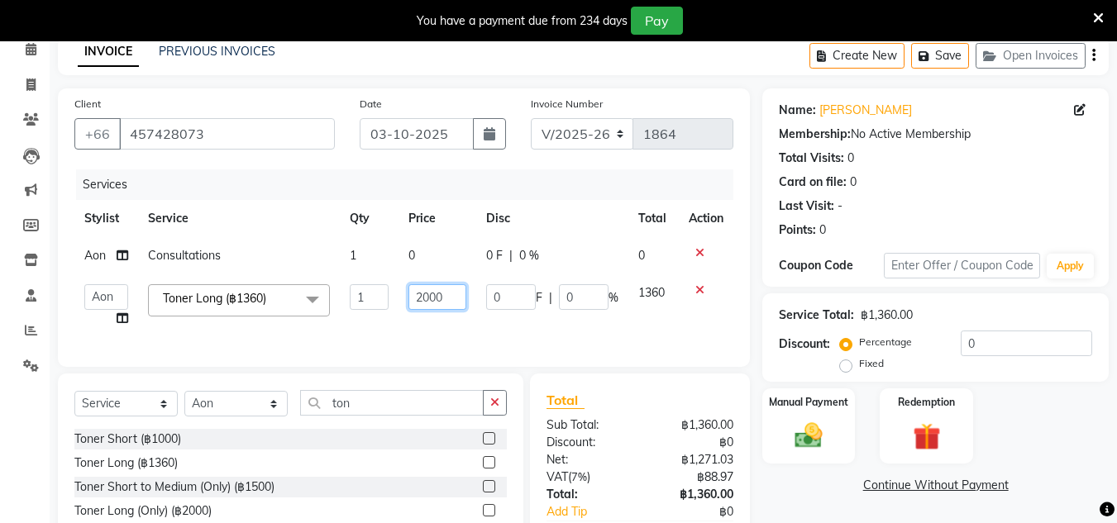
scroll to position [78, 0]
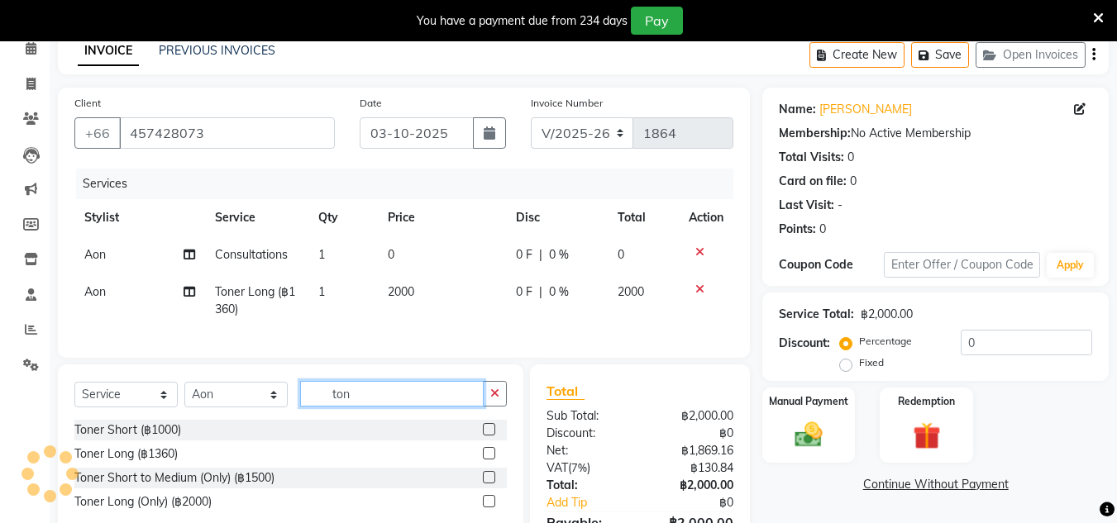
click at [401, 420] on div "Select Service Product Membership Package Voucher Prepaid Gift Card Select Styl…" at bounding box center [290, 400] width 432 height 39
type input "t"
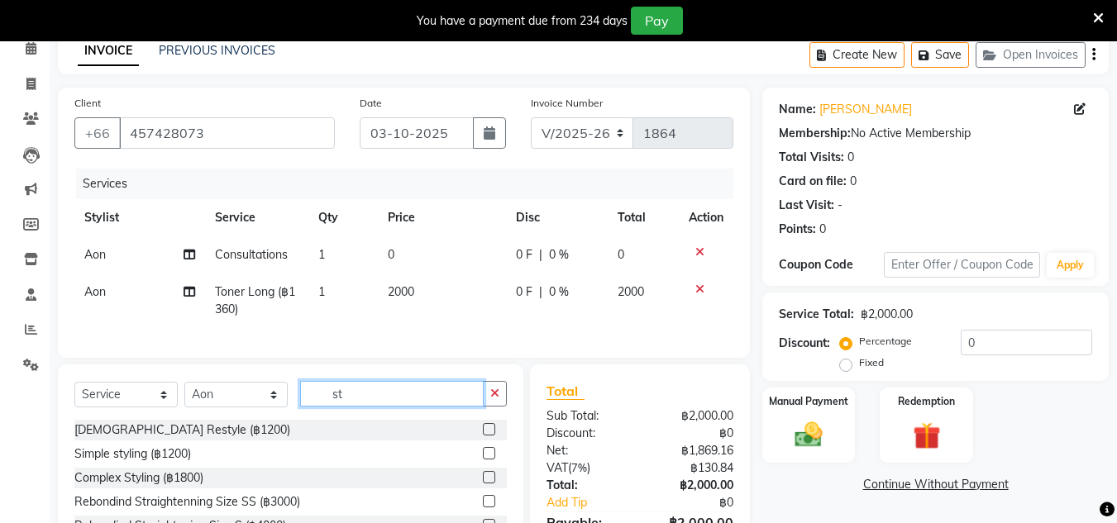
type input "s"
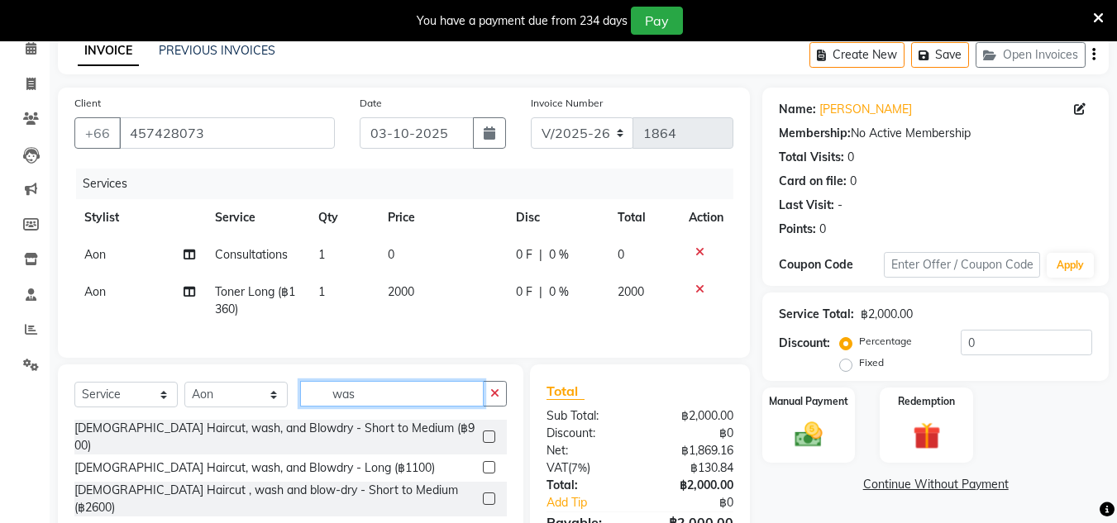
scroll to position [2, 0]
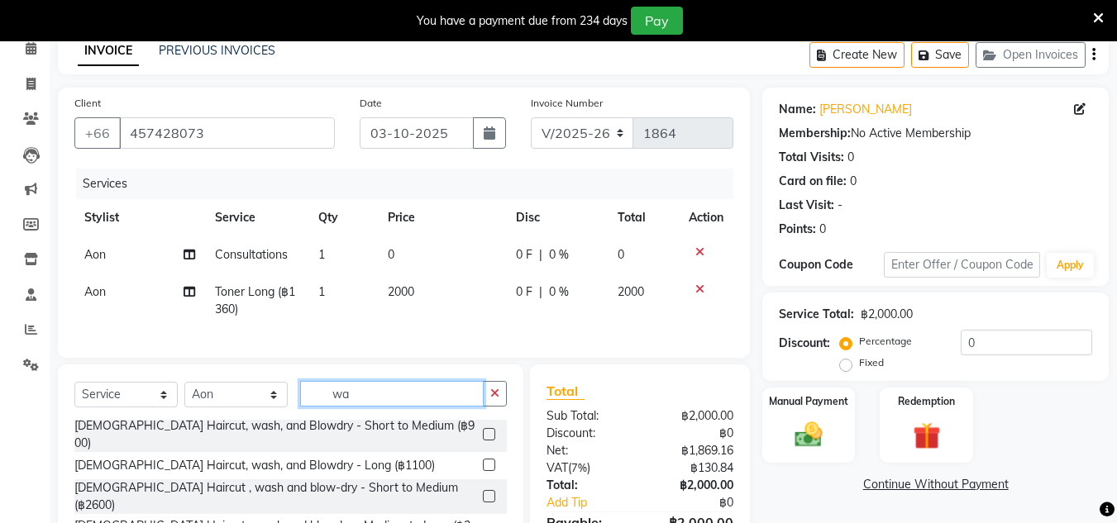
type input "w"
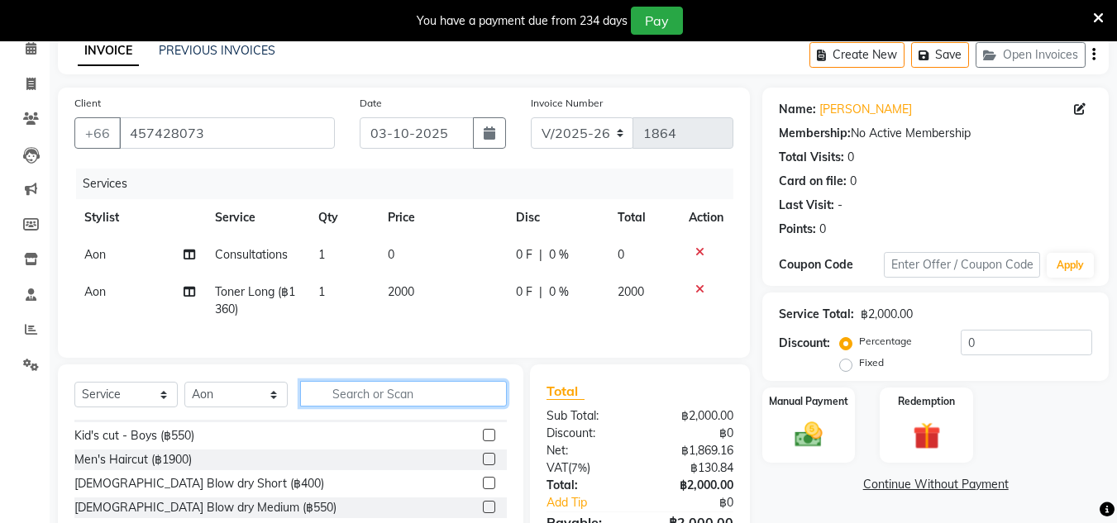
scroll to position [253, 0]
click at [483, 522] on label at bounding box center [489, 530] width 12 height 12
click at [483, 522] on input "checkbox" at bounding box center [488, 531] width 11 height 11
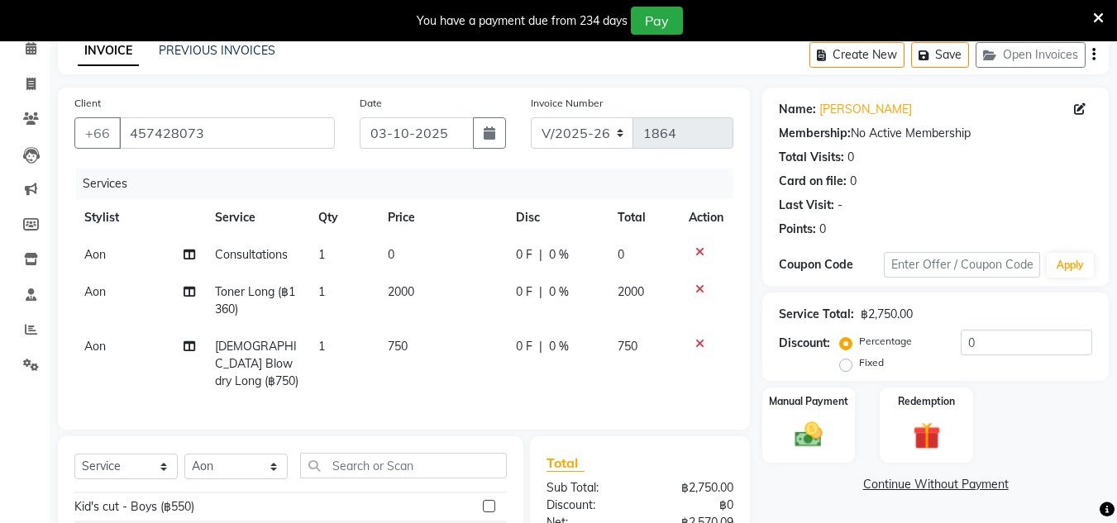
checkbox input "false"
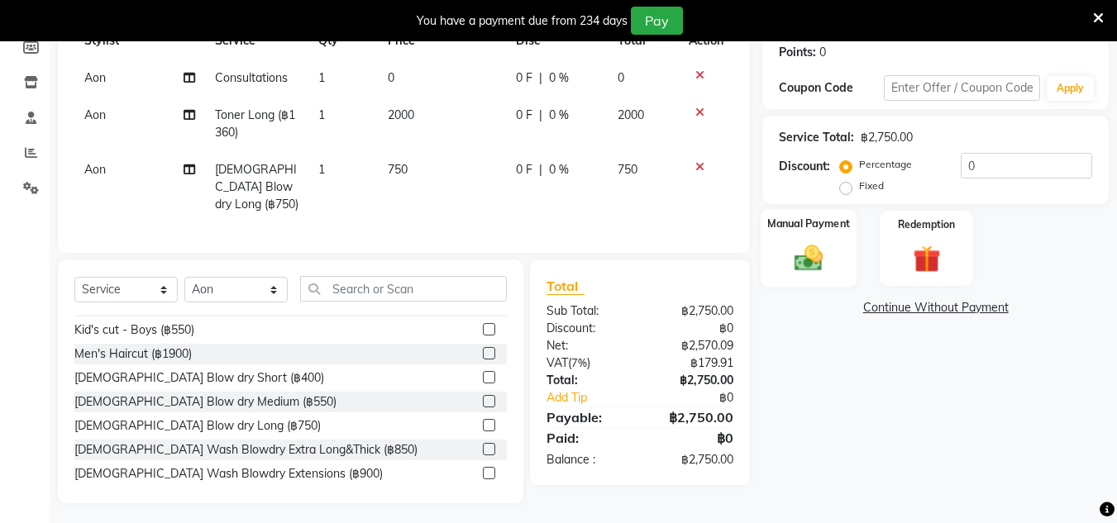
click at [804, 253] on img at bounding box center [808, 257] width 46 height 33
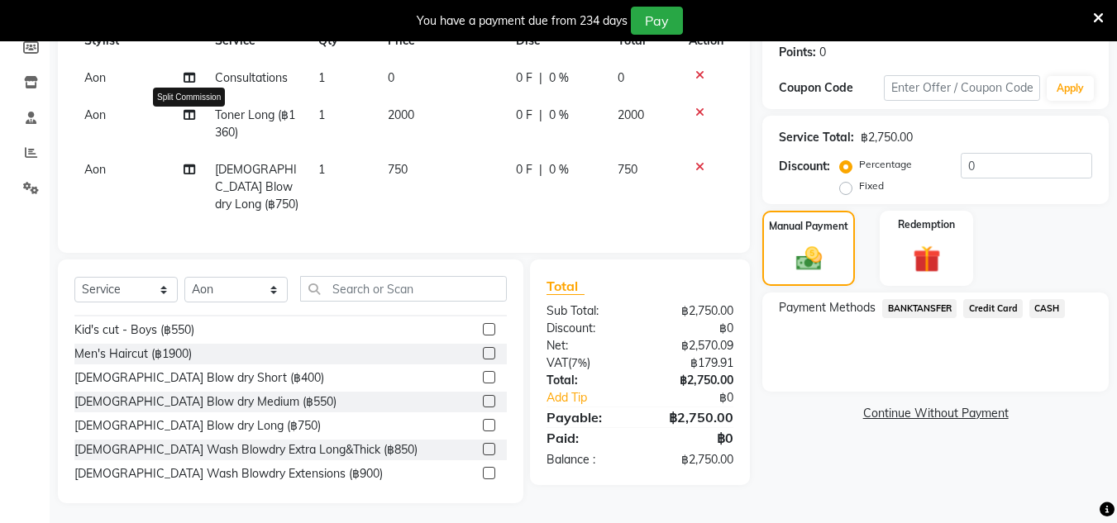
click at [185, 117] on icon at bounding box center [189, 115] width 12 height 12
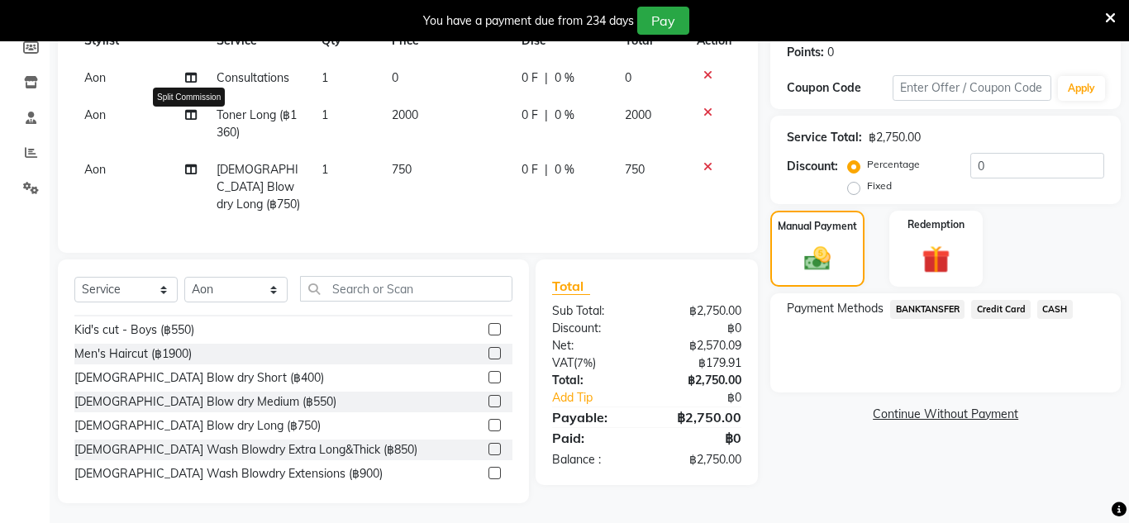
select select "56709"
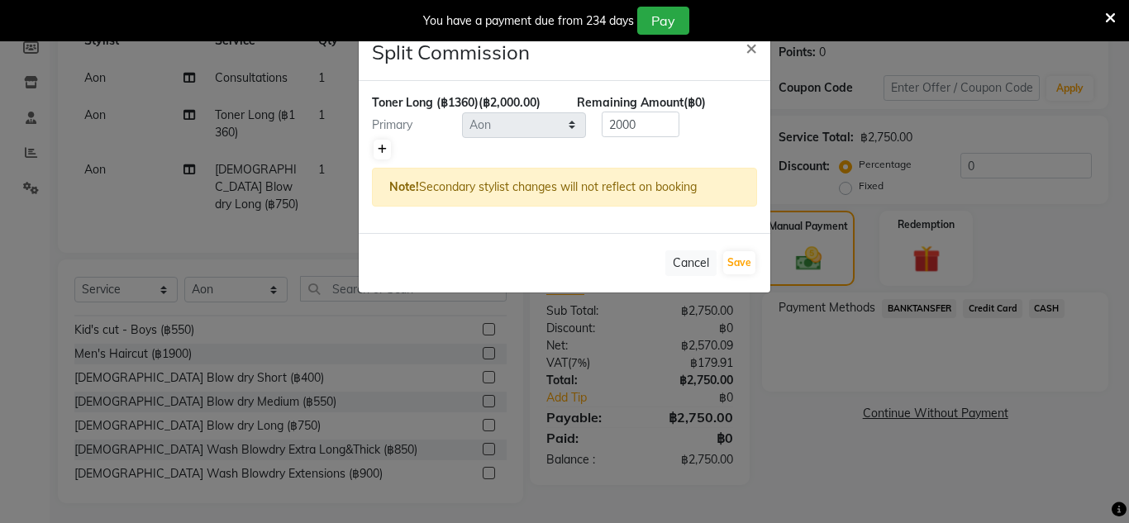
click at [388, 147] on link at bounding box center [382, 150] width 17 height 20
type input "1000"
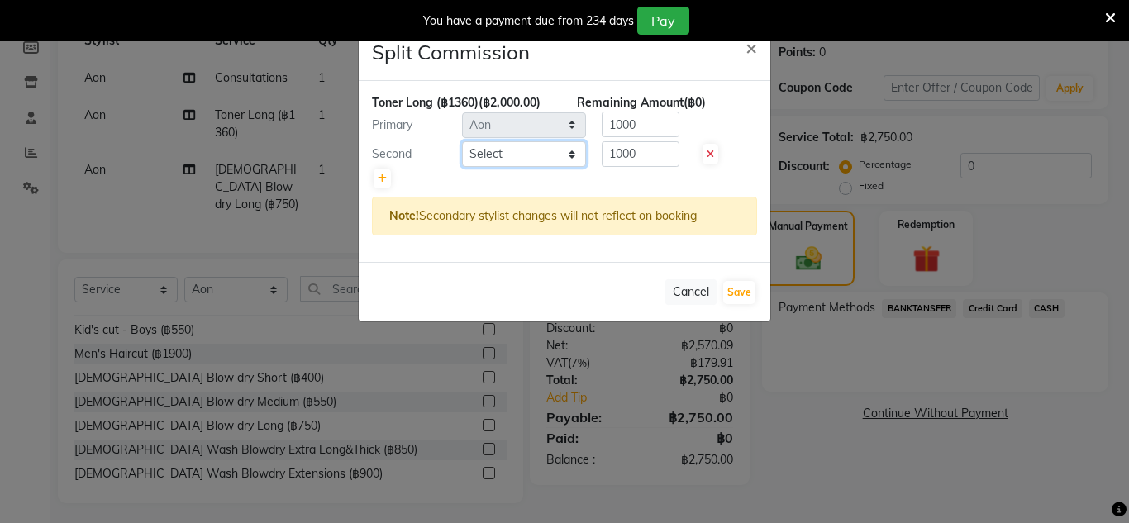
click at [545, 148] on select "Select Aon Apple Boss [PERSON_NAME] [PERSON_NAME] Pim Por" at bounding box center [524, 154] width 124 height 26
click at [540, 345] on ngb-modal-window "Split Commission × Toner Long (฿1360) (฿2,000.00) Remaining Amount (฿0) Primary…" at bounding box center [564, 261] width 1129 height 523
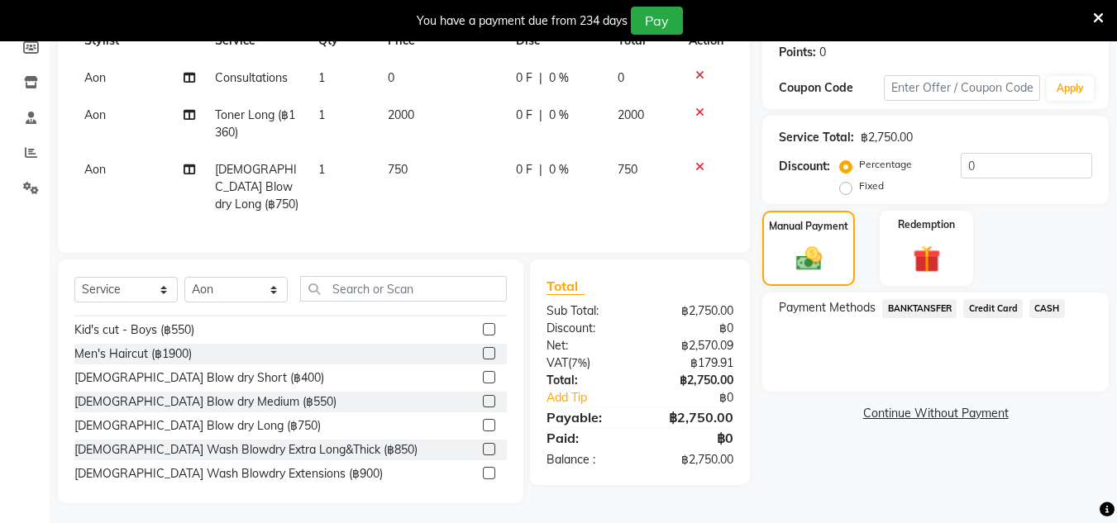
click at [182, 173] on td "Aon" at bounding box center [139, 187] width 131 height 72
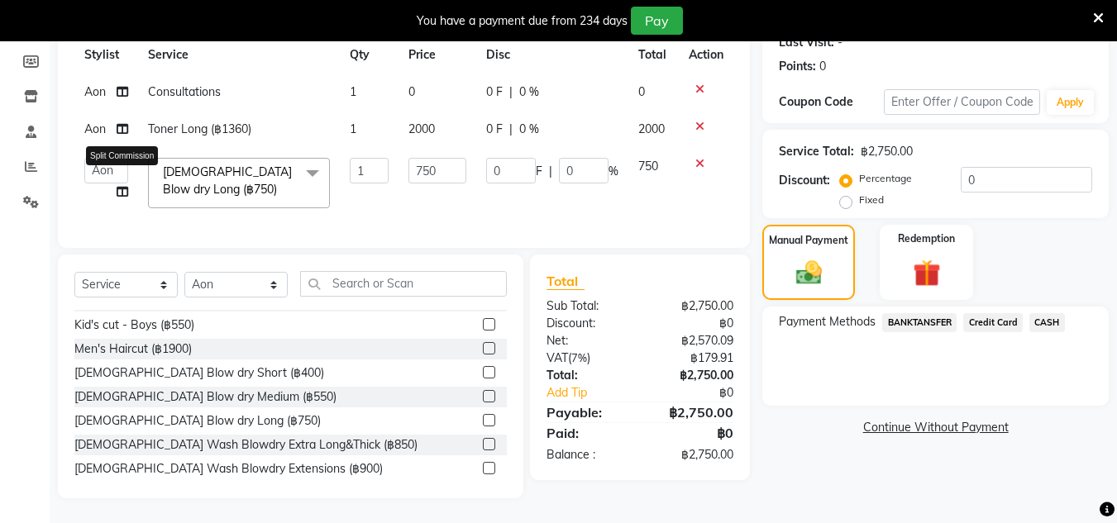
click at [126, 185] on span at bounding box center [123, 191] width 12 height 17
click at [120, 186] on icon at bounding box center [123, 192] width 12 height 12
select select "56709"
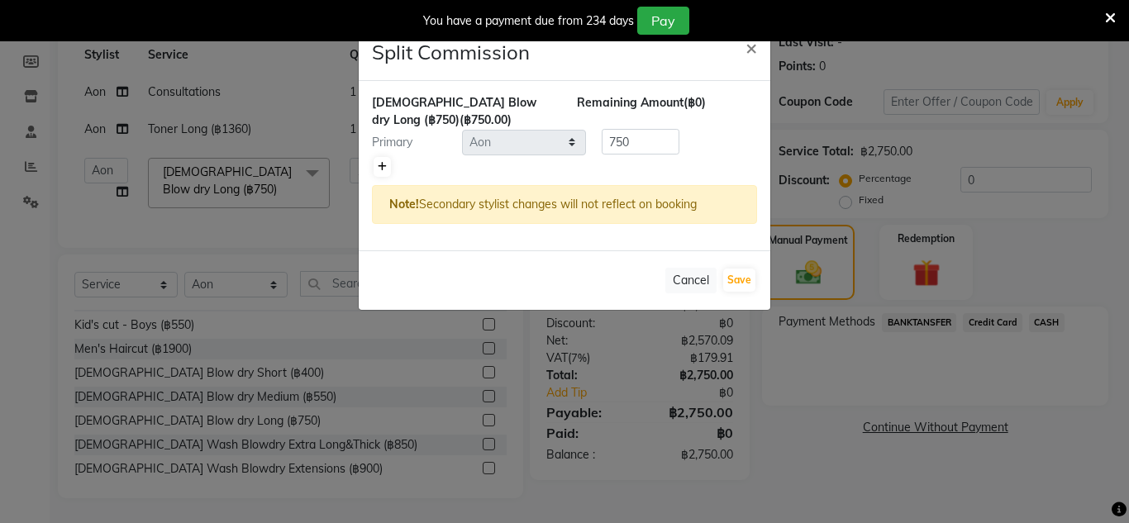
click at [386, 174] on link at bounding box center [382, 167] width 17 height 20
type input "375"
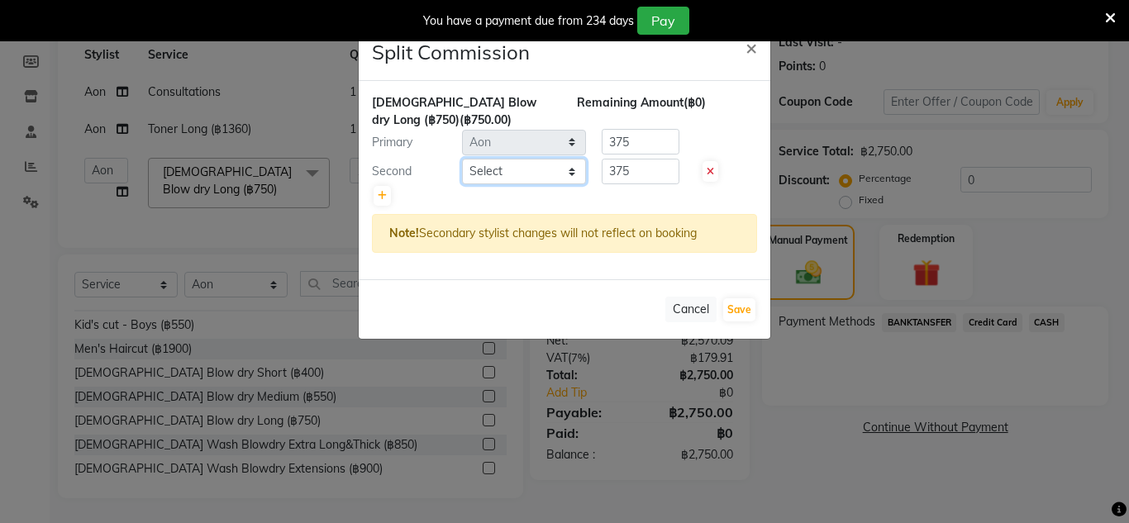
click at [566, 172] on select "Select Aon Apple Boss [PERSON_NAME] [PERSON_NAME] Pim Por" at bounding box center [524, 172] width 124 height 26
select select "91913"
click at [462, 159] on select "Select Aon Apple Boss [PERSON_NAME] [PERSON_NAME] Pim Por" at bounding box center [524, 172] width 124 height 26
click at [635, 169] on input "375" at bounding box center [641, 172] width 78 height 26
type input "3"
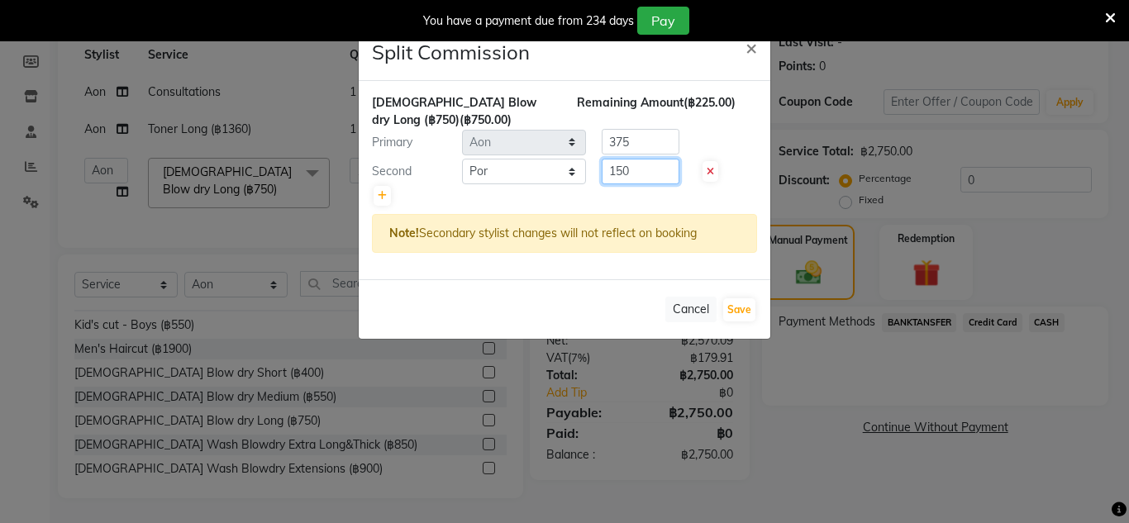
type input "150"
click at [645, 144] on input "375" at bounding box center [641, 142] width 78 height 26
type input "3"
type input "600"
click at [739, 306] on button "Save" at bounding box center [739, 309] width 32 height 23
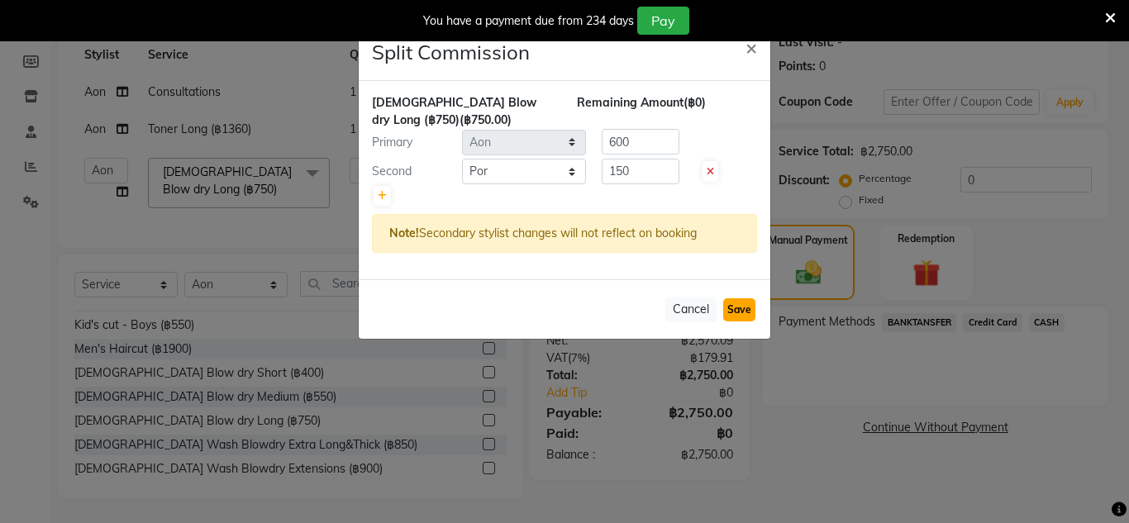
select select "Select"
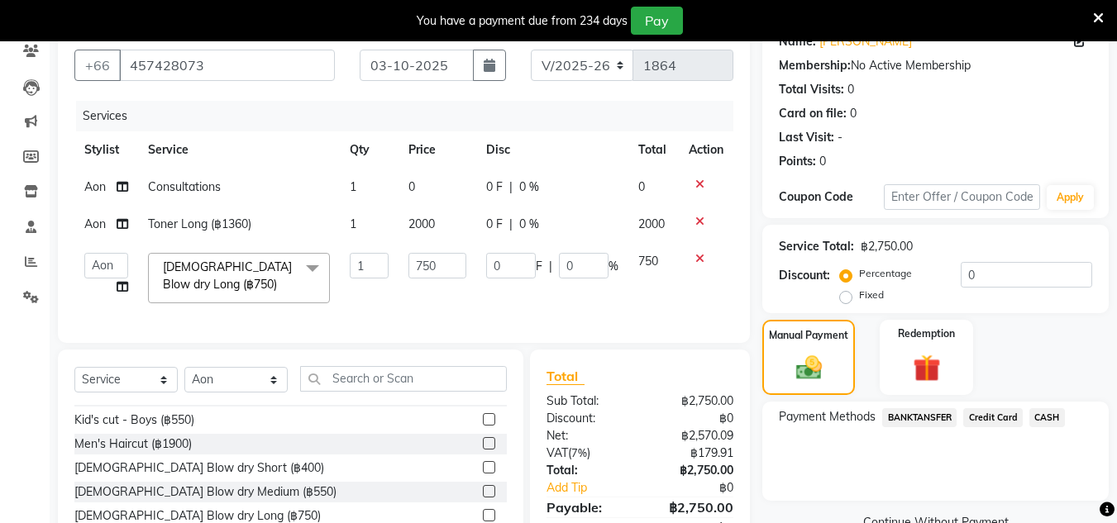
scroll to position [130, 0]
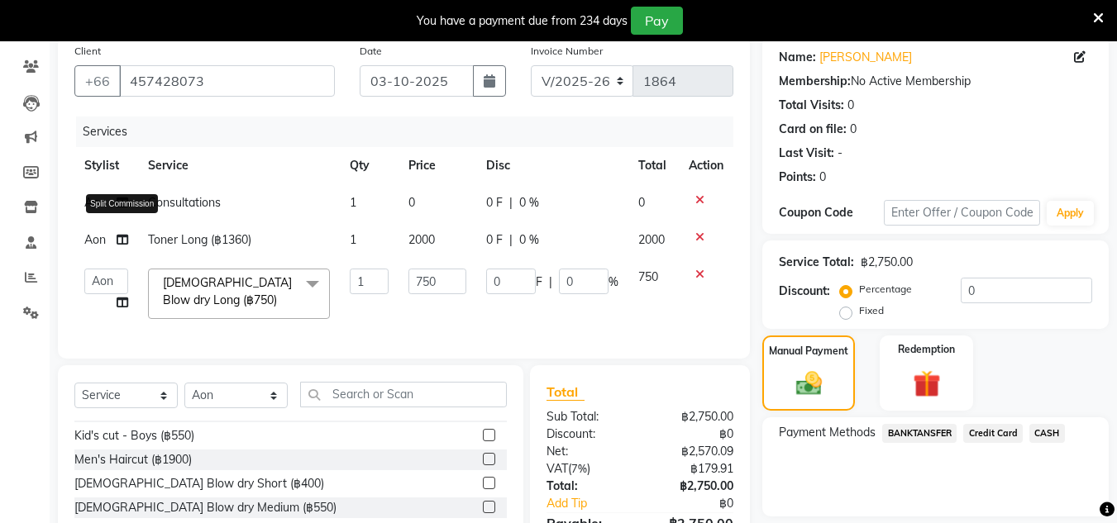
click at [118, 237] on icon at bounding box center [123, 240] width 12 height 12
select select "56709"
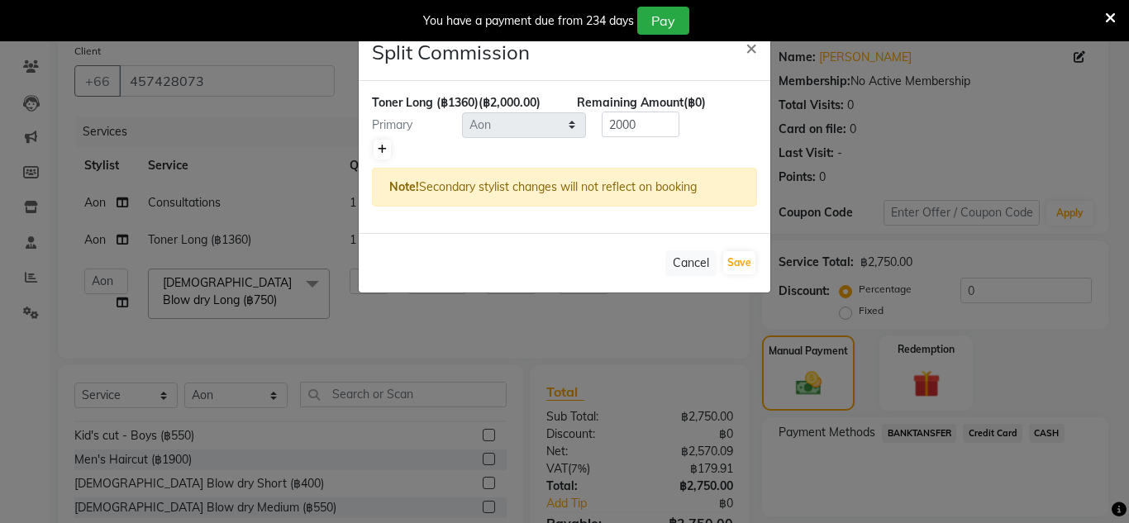
click at [379, 159] on link at bounding box center [382, 150] width 17 height 20
type input "1000"
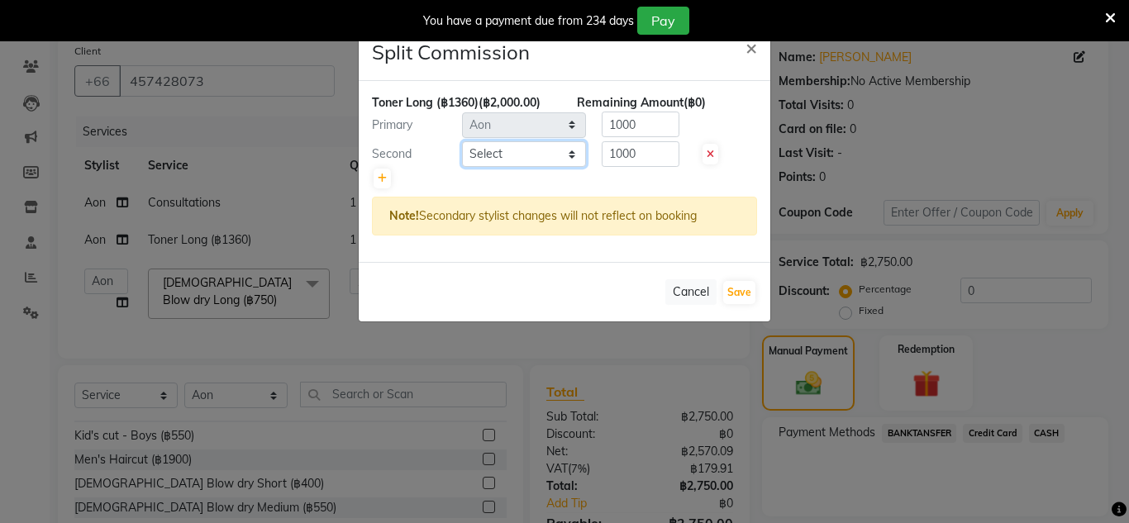
click at [536, 148] on select "Select Aon Apple Boss [PERSON_NAME] [PERSON_NAME] Pim Por" at bounding box center [524, 154] width 124 height 26
select select "91913"
click at [462, 141] on select "Select Aon Apple Boss [PERSON_NAME] [PERSON_NAME] Pim Por" at bounding box center [524, 154] width 124 height 26
click at [651, 153] on input "1000" at bounding box center [641, 154] width 78 height 26
type input "1"
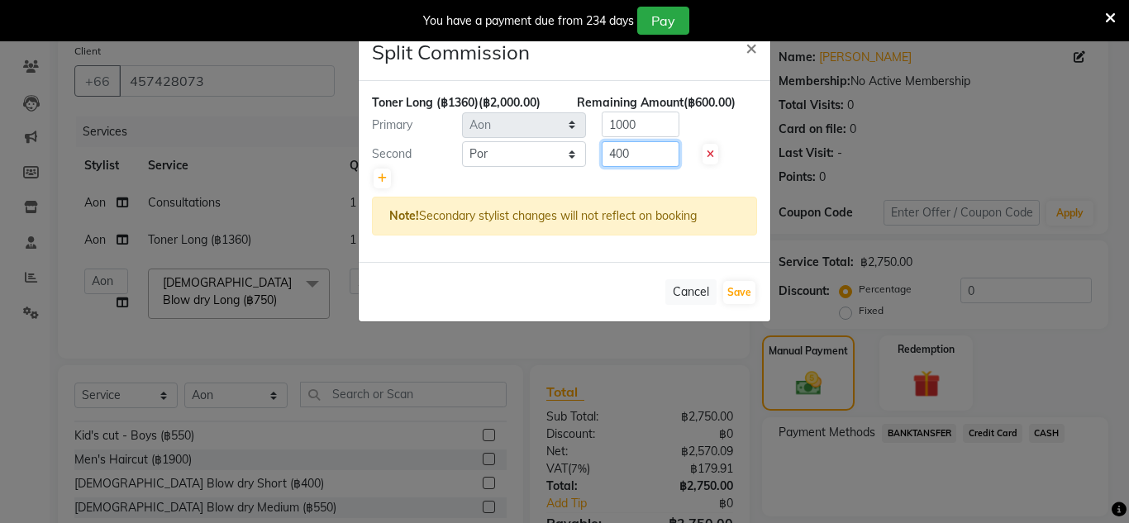
type input "400"
click at [638, 126] on input "1000" at bounding box center [641, 125] width 78 height 26
type input "1"
type input "1600"
click at [738, 292] on button "Save" at bounding box center [739, 292] width 32 height 23
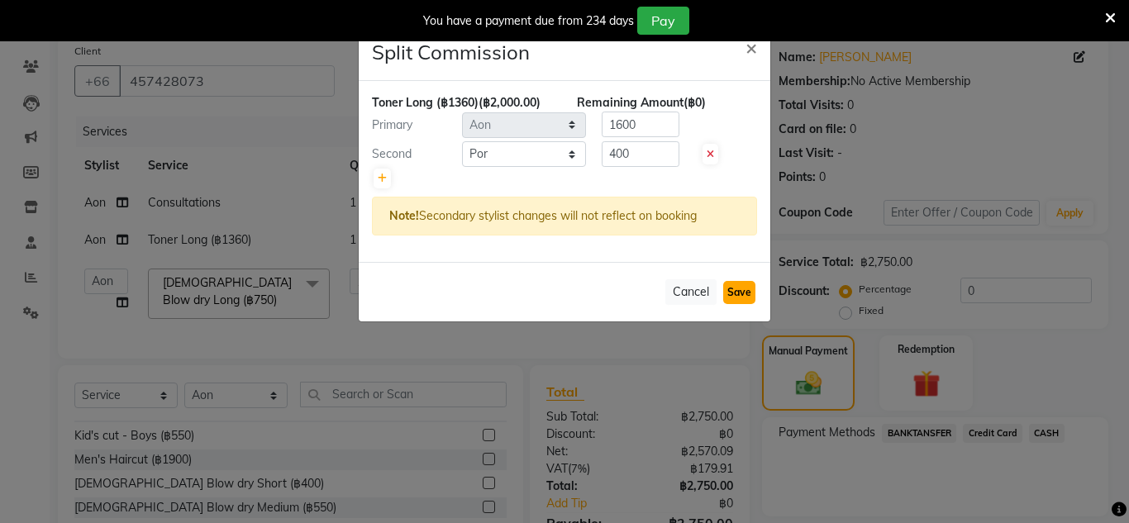
select select "Select"
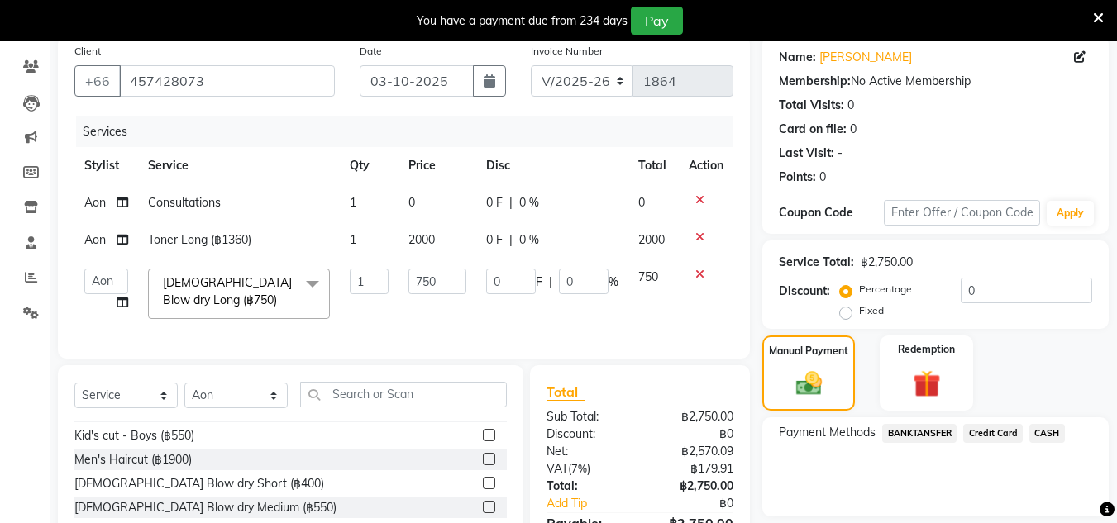
scroll to position [253, 0]
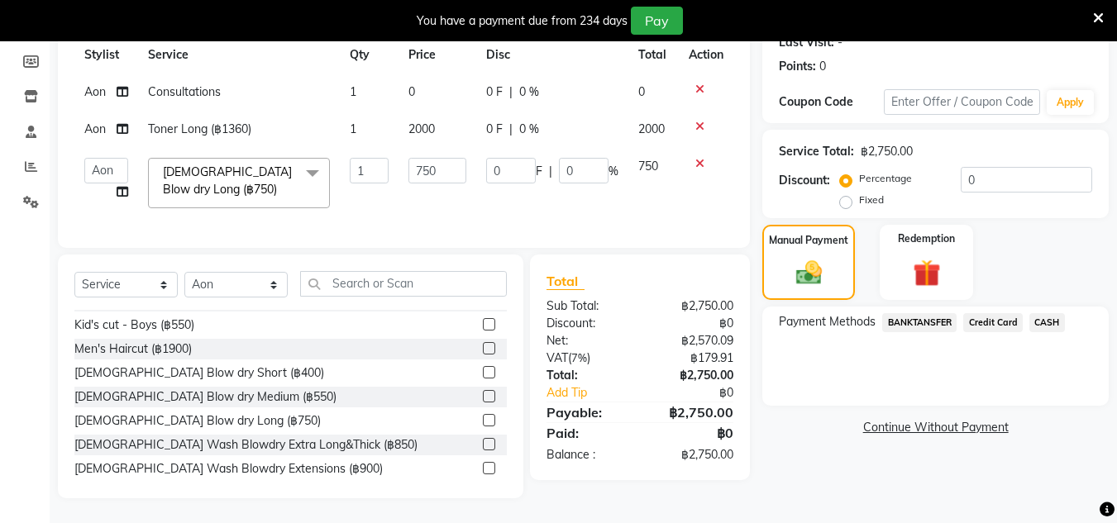
click at [988, 313] on span "Credit Card" at bounding box center [993, 322] width 60 height 19
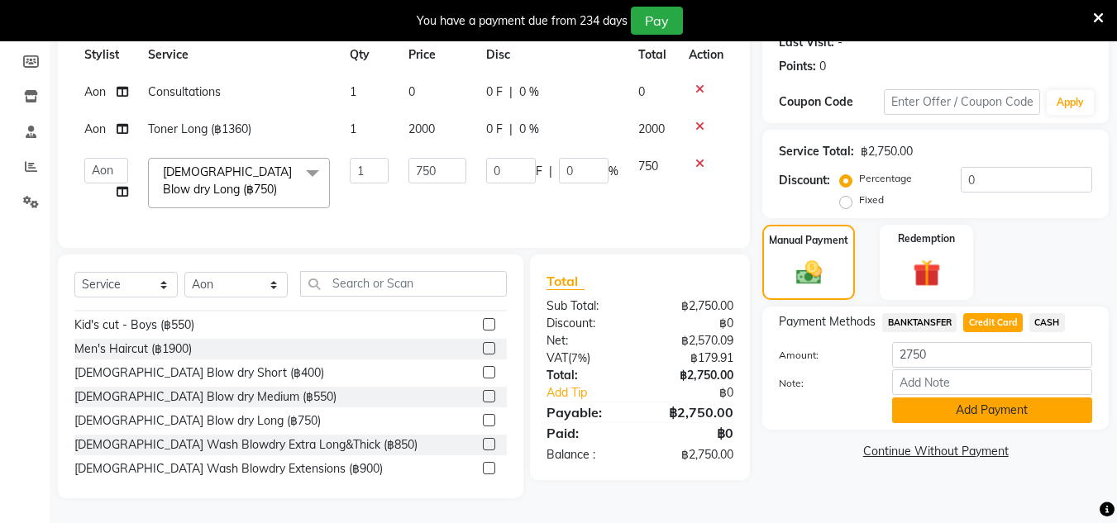
click at [975, 404] on button "Add Payment" at bounding box center [992, 411] width 200 height 26
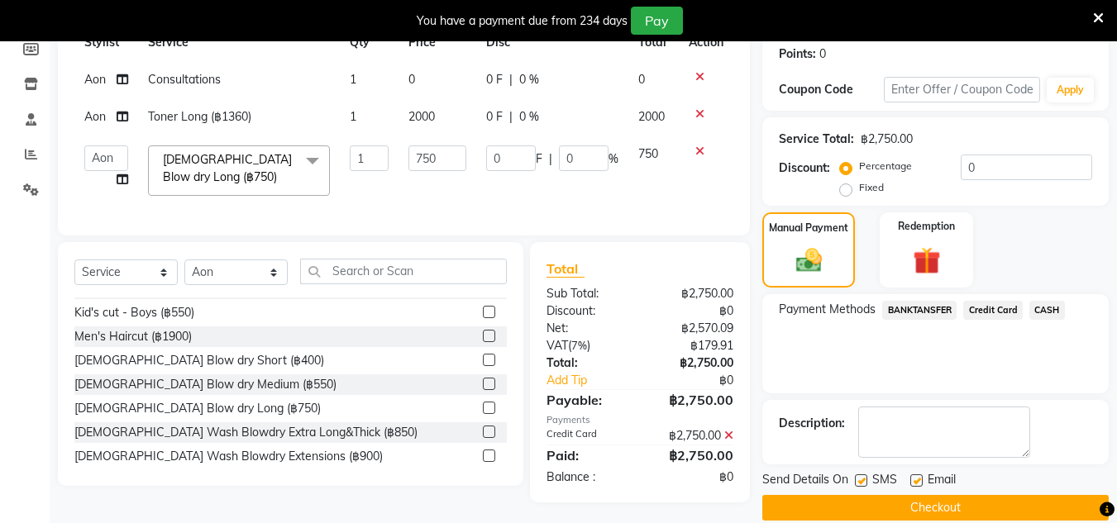
click at [943, 498] on button "Checkout" at bounding box center [935, 508] width 346 height 26
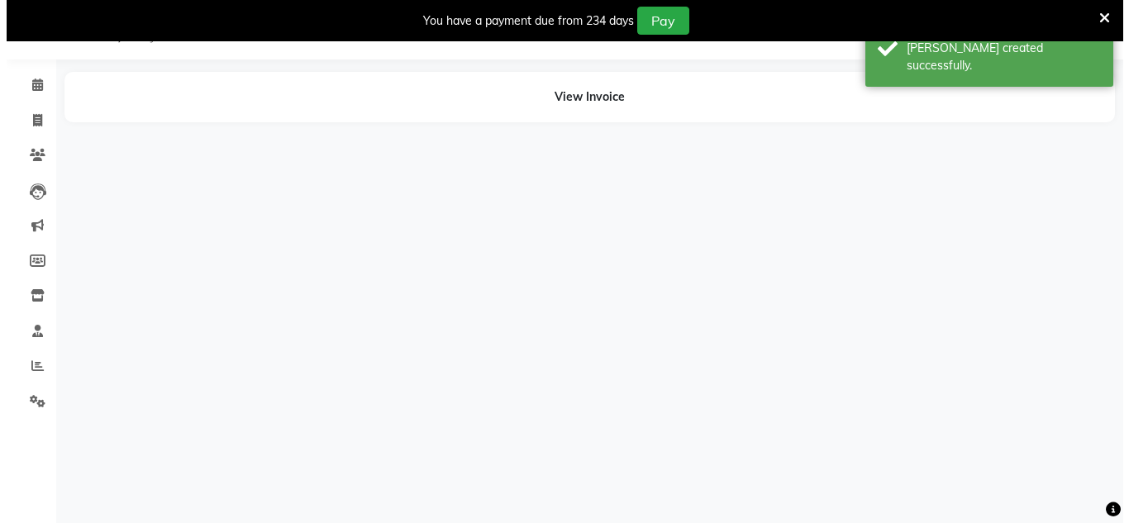
scroll to position [41, 0]
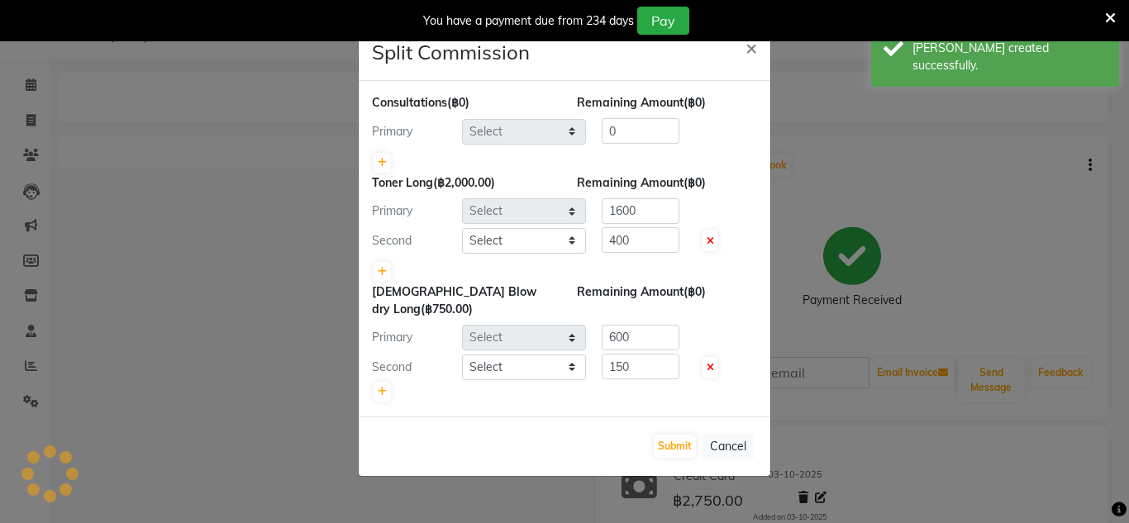
select select "56709"
select select "91913"
select select "56709"
select select "91913"
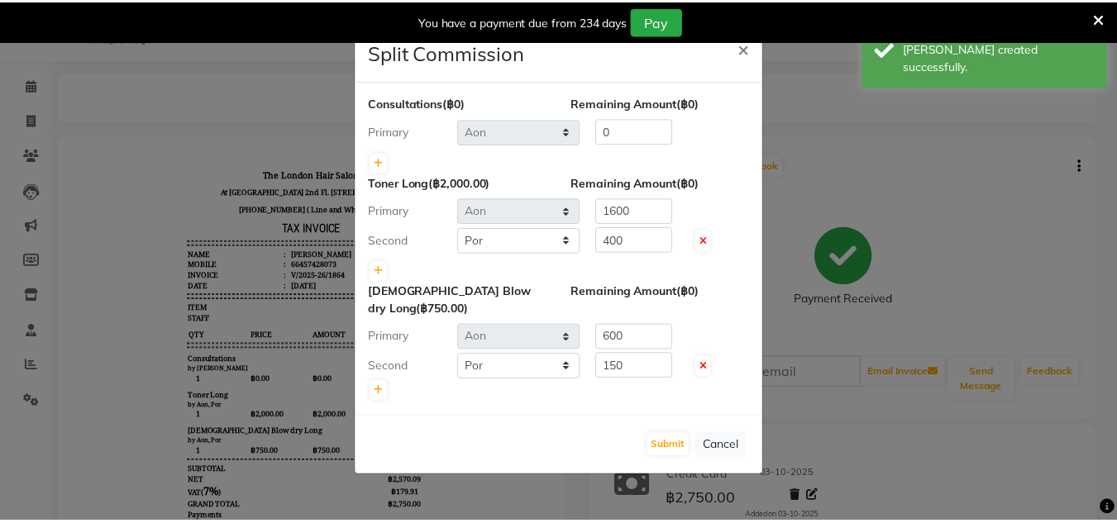
scroll to position [0, 0]
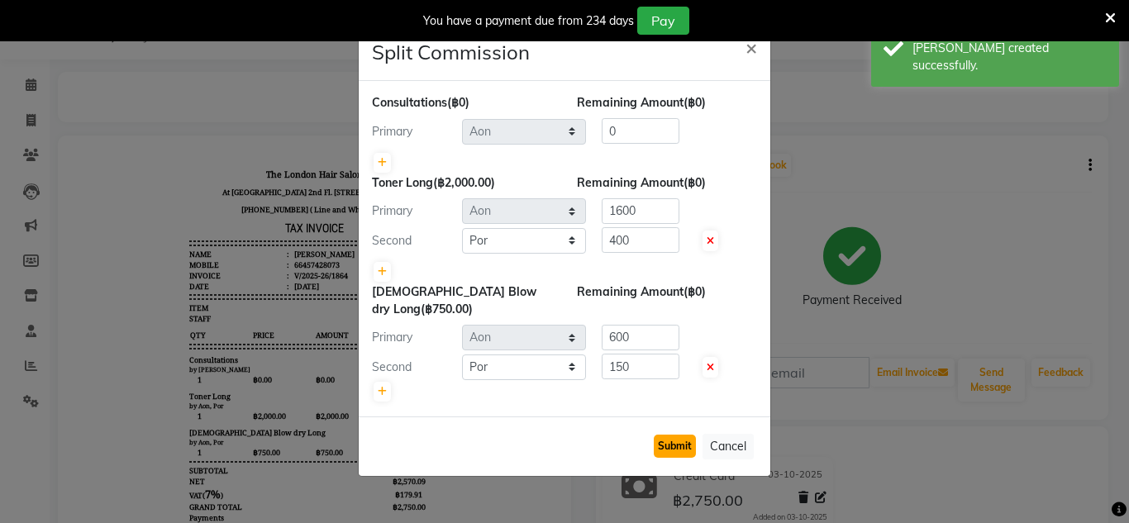
click at [684, 435] on button "Submit" at bounding box center [675, 446] width 42 height 23
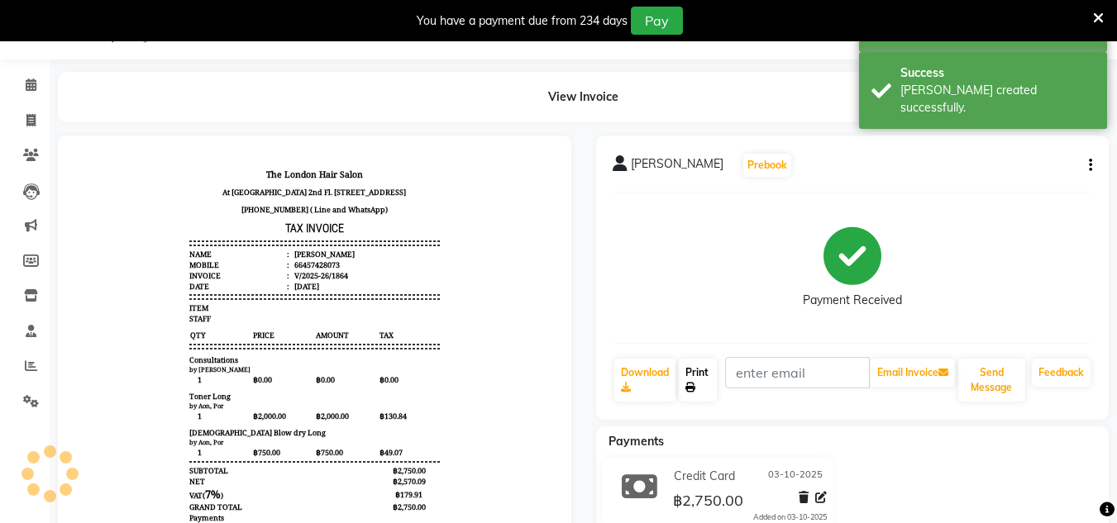
click at [697, 388] on link "Print" at bounding box center [698, 380] width 38 height 43
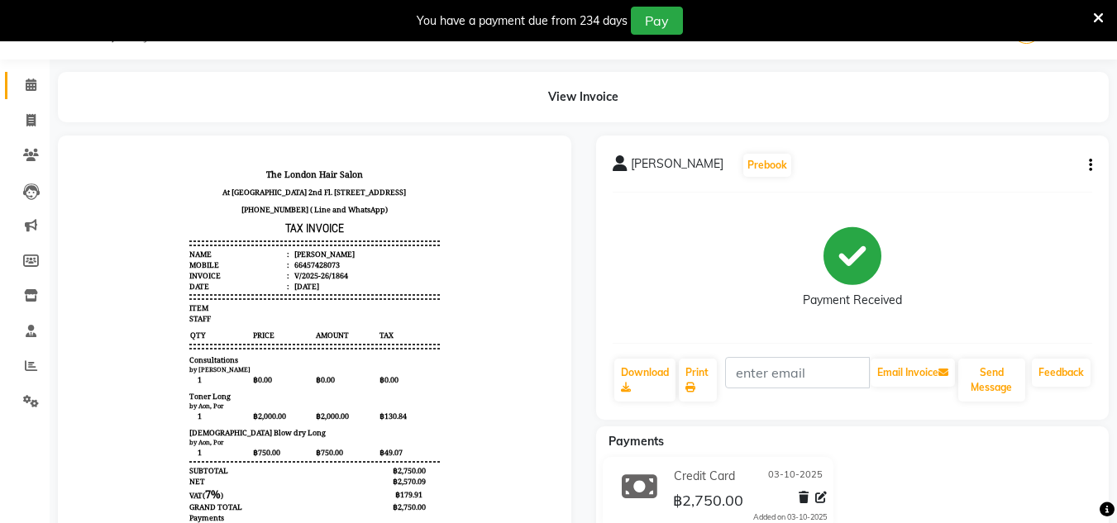
click at [21, 96] on link "Calendar" at bounding box center [25, 85] width 40 height 27
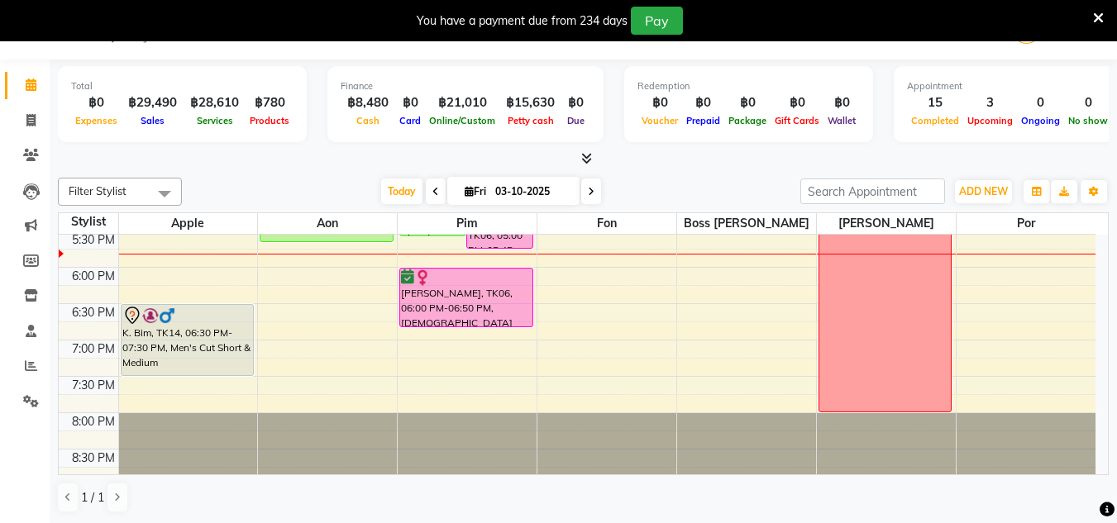
scroll to position [622, 0]
